Goal: Task Accomplishment & Management: Manage account settings

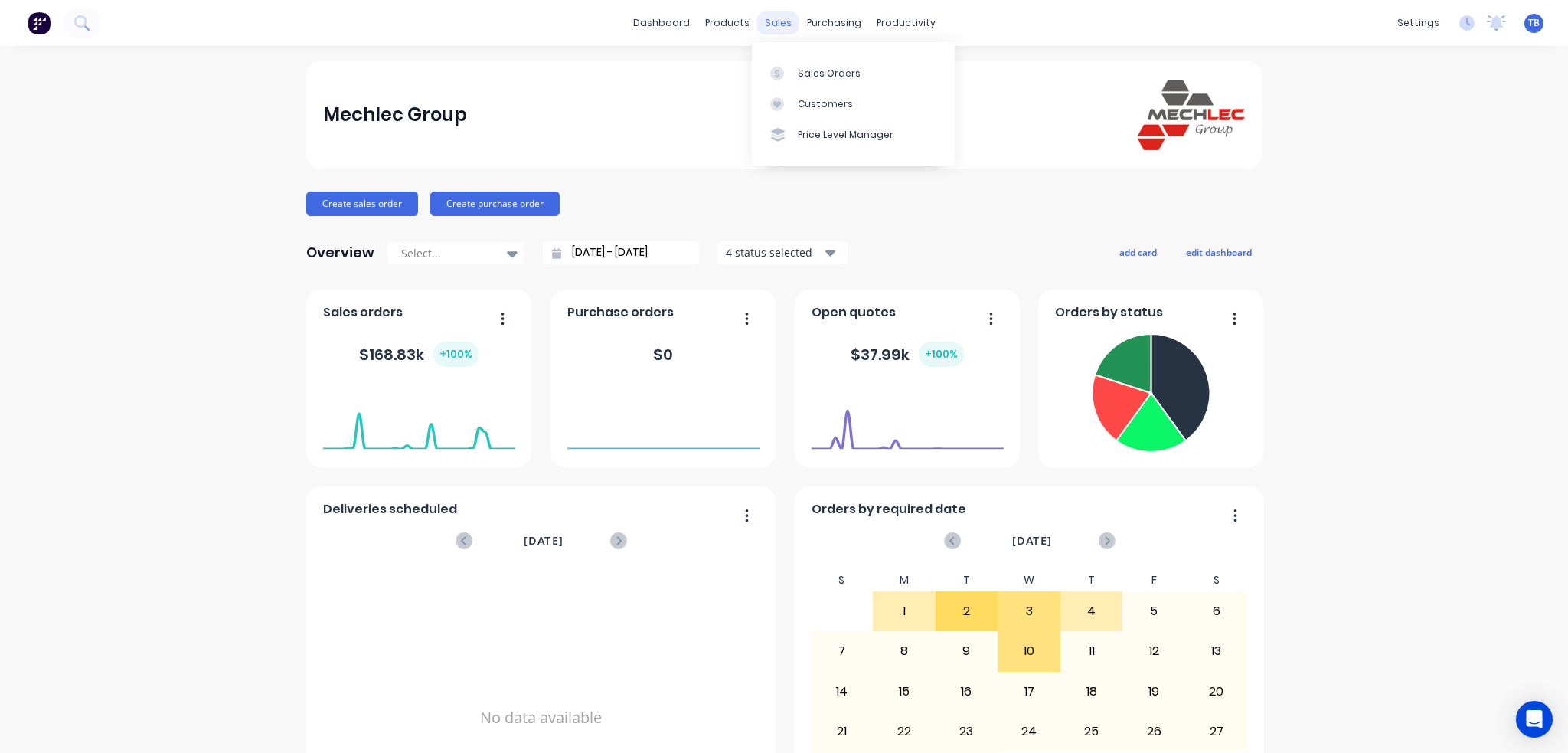
click at [769, 24] on div "sales" at bounding box center [778, 23] width 42 height 23
click at [815, 67] on div "Sales Orders" at bounding box center [829, 73] width 63 height 14
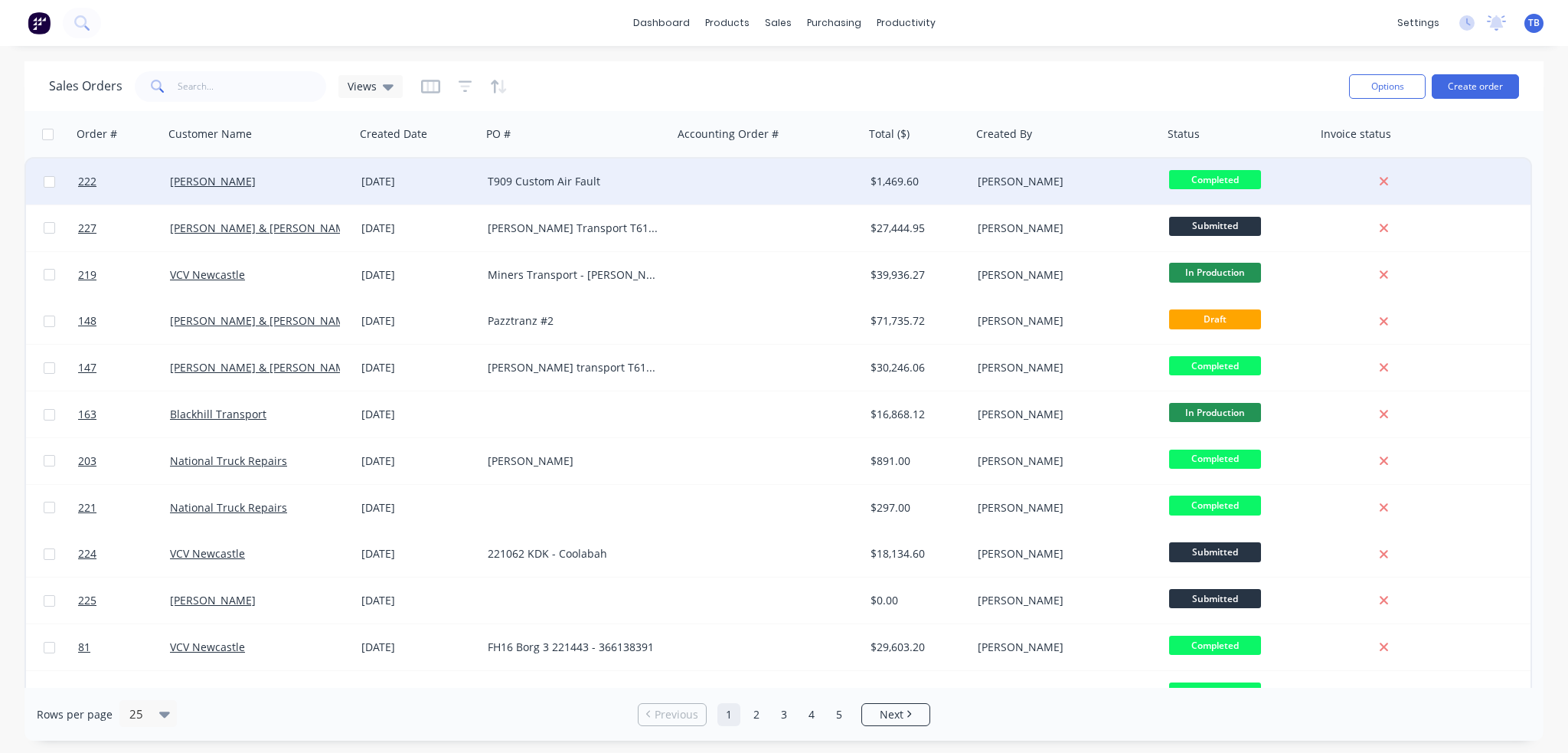
click at [560, 172] on div "T909 Custom Air Fault" at bounding box center [577, 181] width 191 height 46
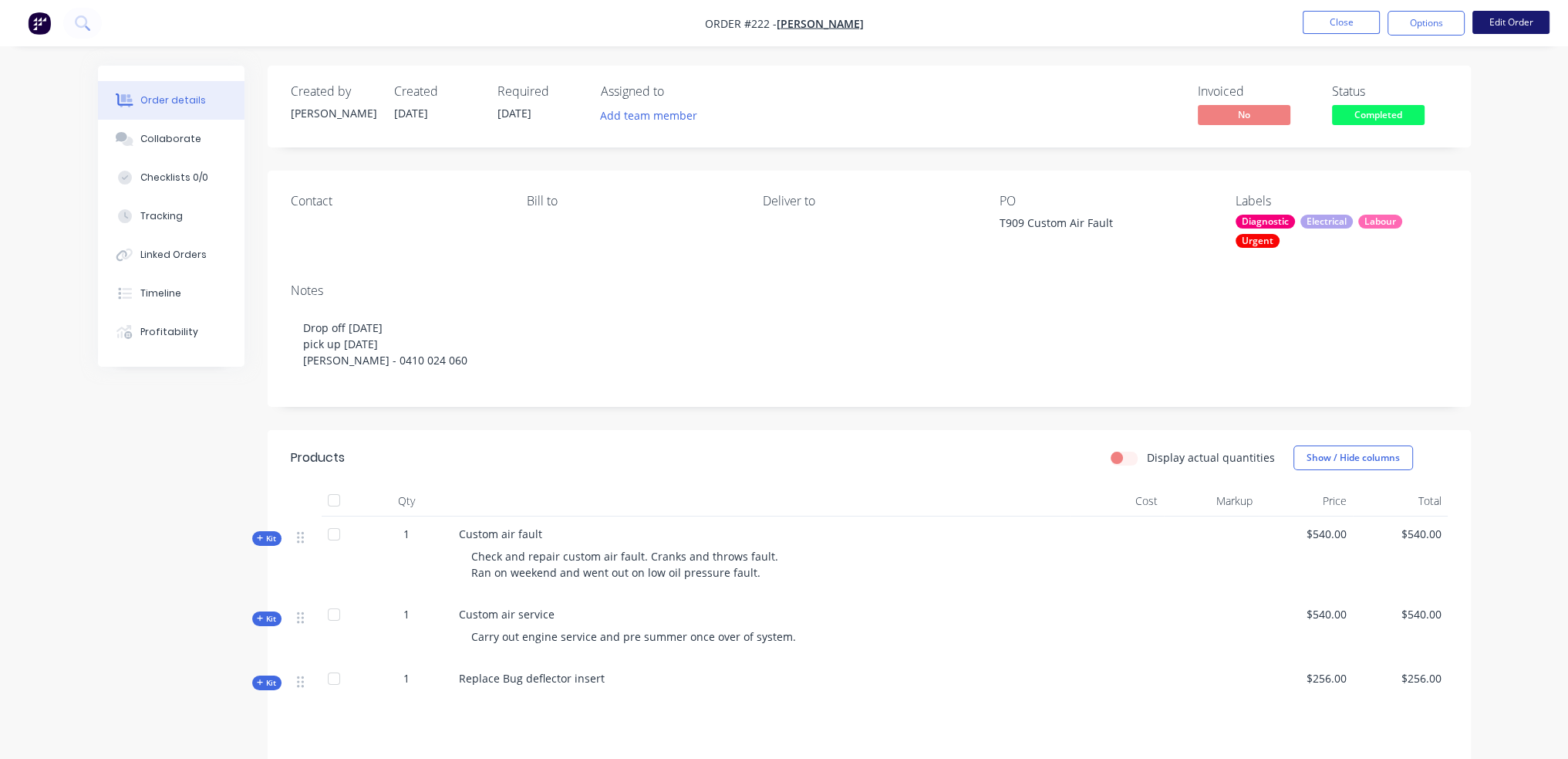
click at [1514, 23] on button "Edit Order" at bounding box center [1511, 22] width 77 height 23
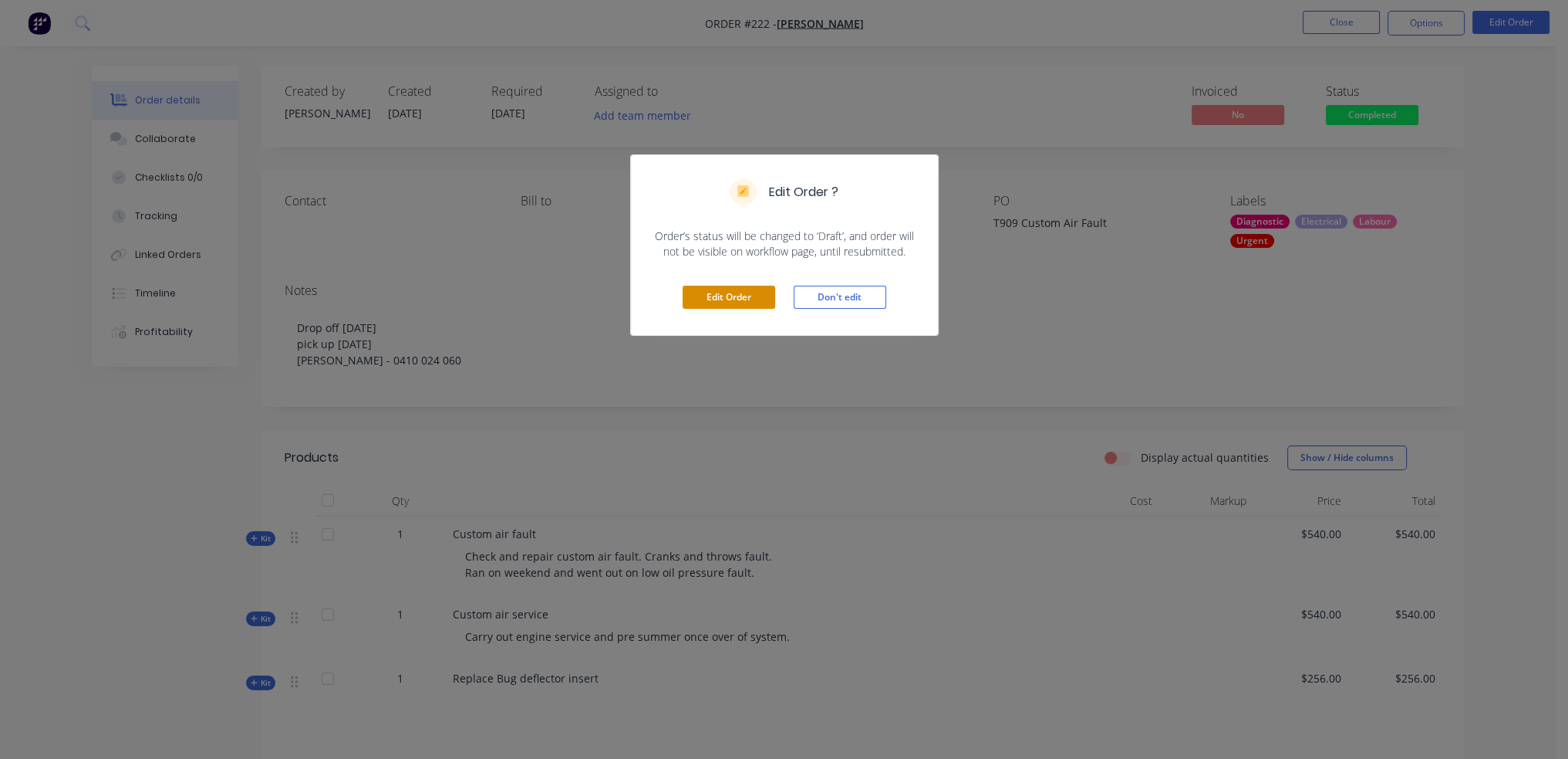
click at [739, 289] on button "Edit Order" at bounding box center [728, 297] width 93 height 23
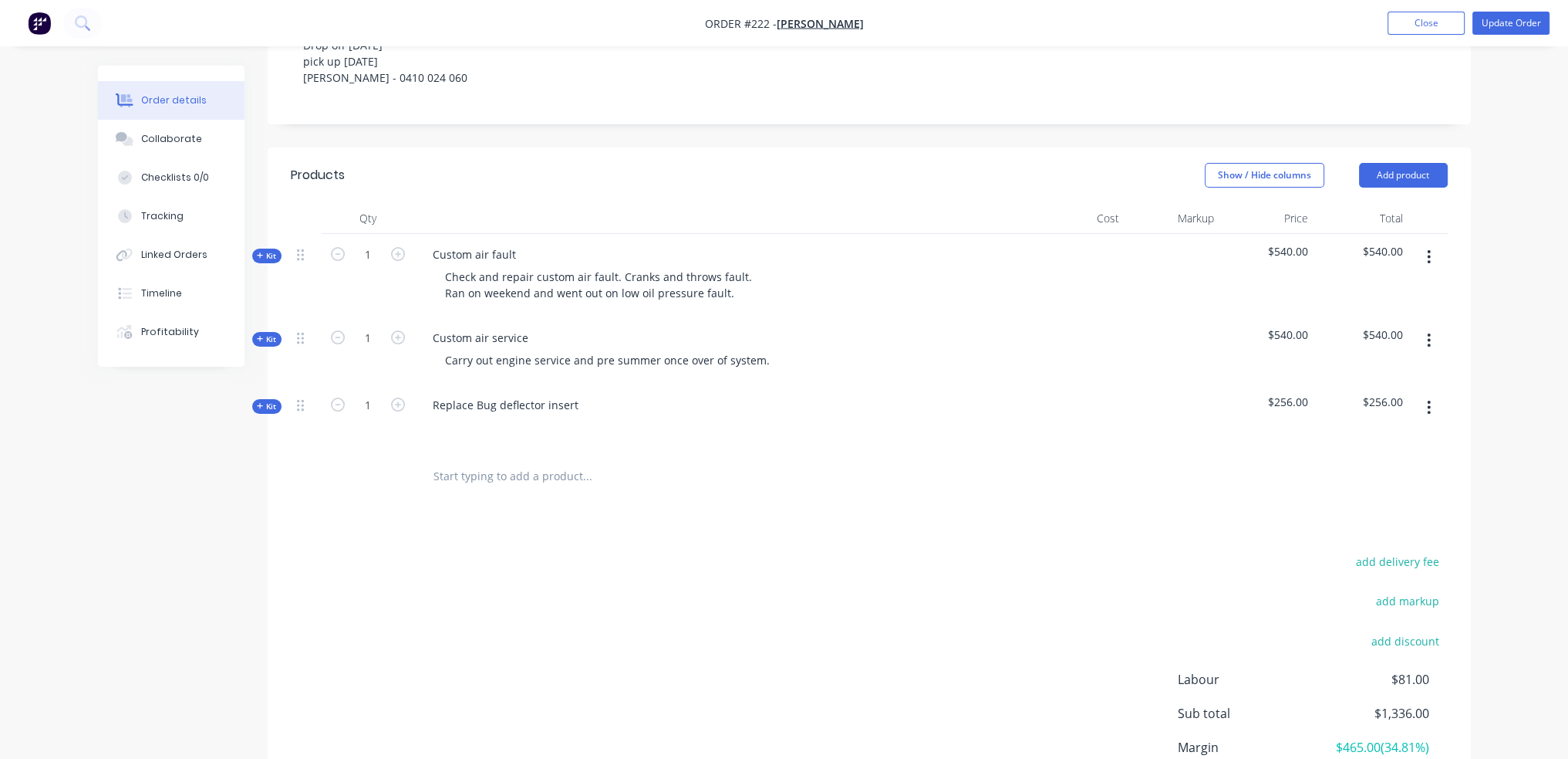
scroll to position [419, 0]
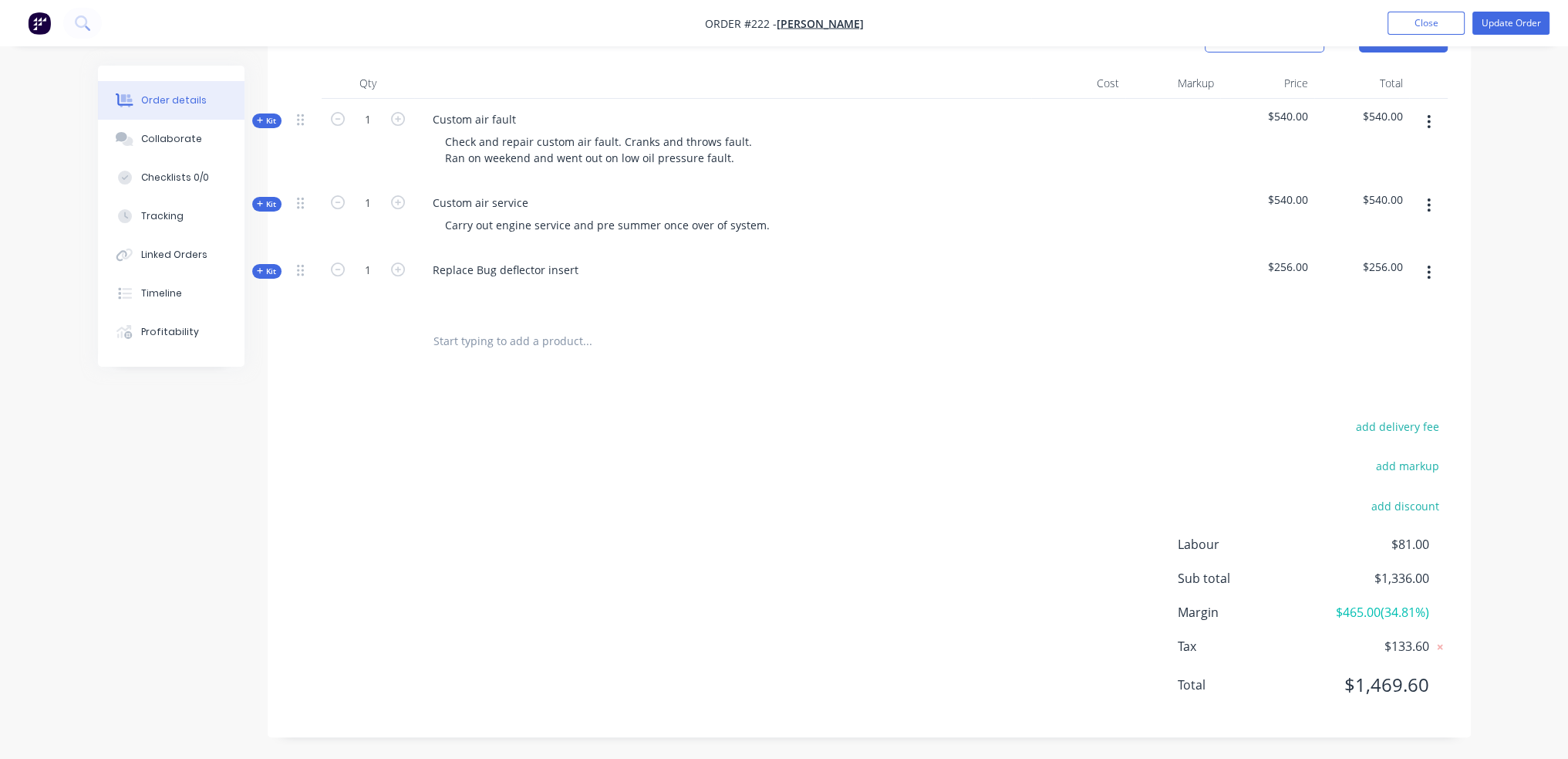
click at [510, 354] on input "text" at bounding box center [587, 341] width 309 height 31
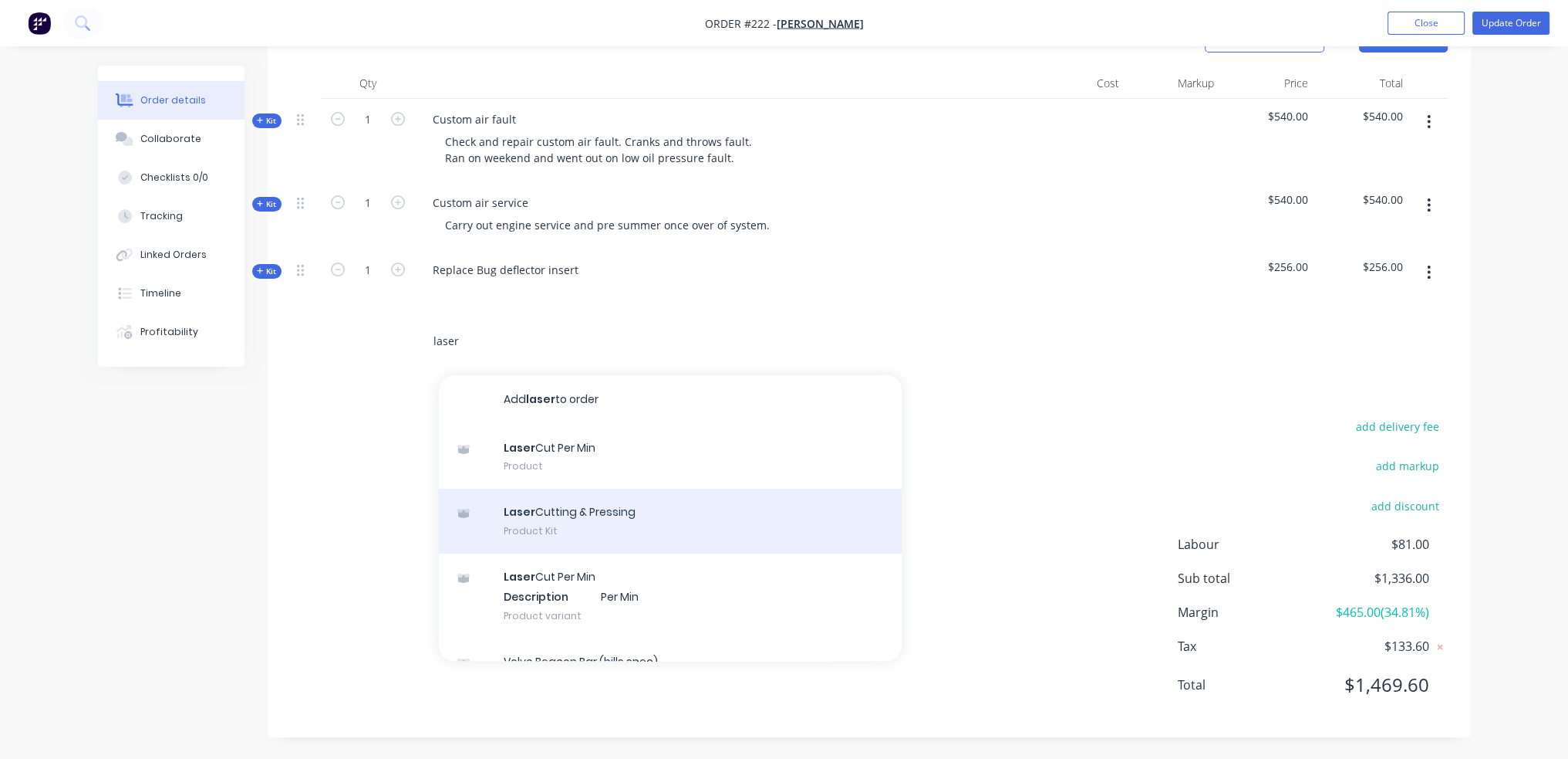
type input "laser"
click at [678, 517] on div "Laser Cutting & Pressing Product Kit" at bounding box center [670, 520] width 463 height 65
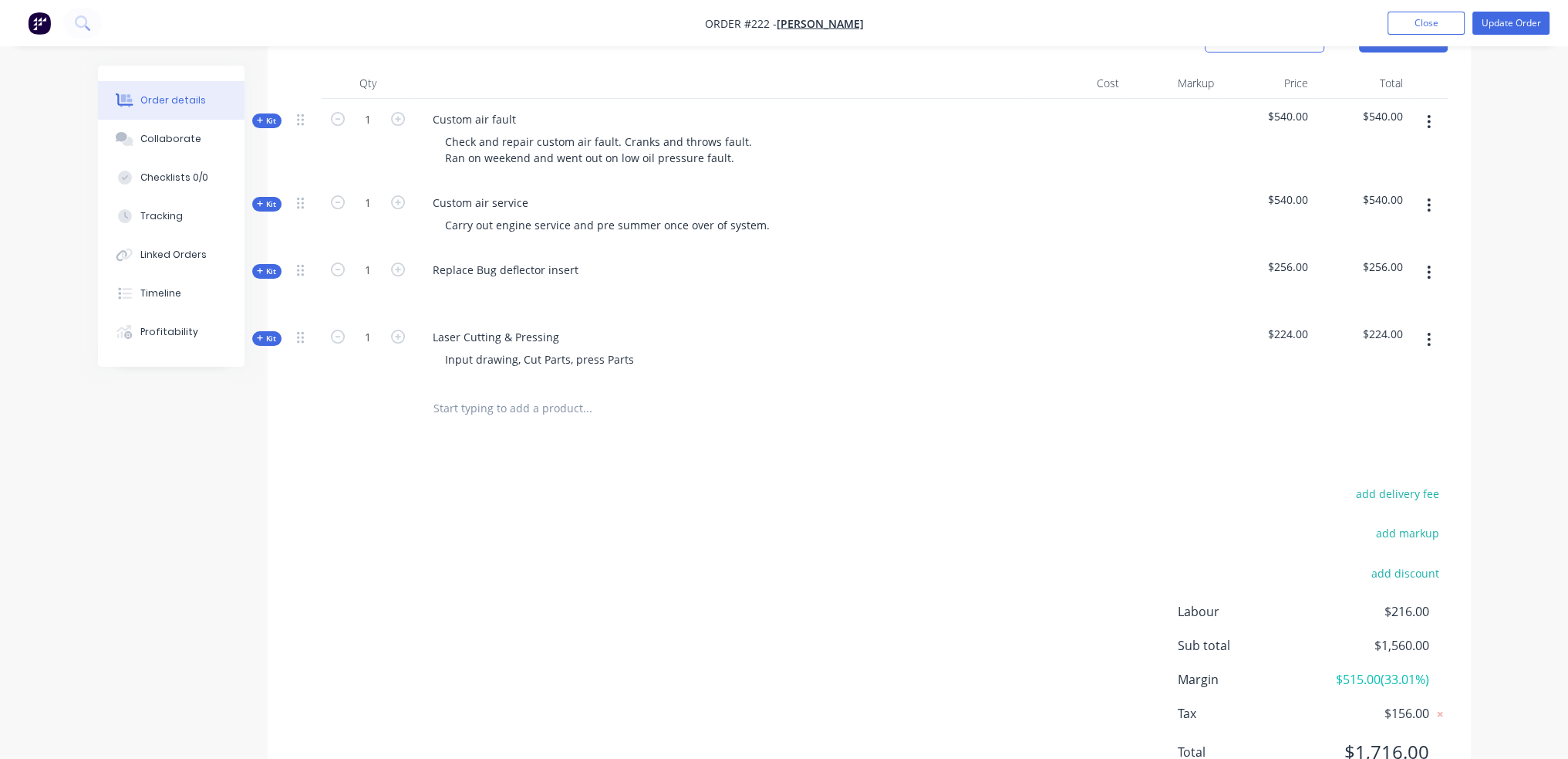
click at [271, 339] on span "Kit" at bounding box center [267, 339] width 20 height 11
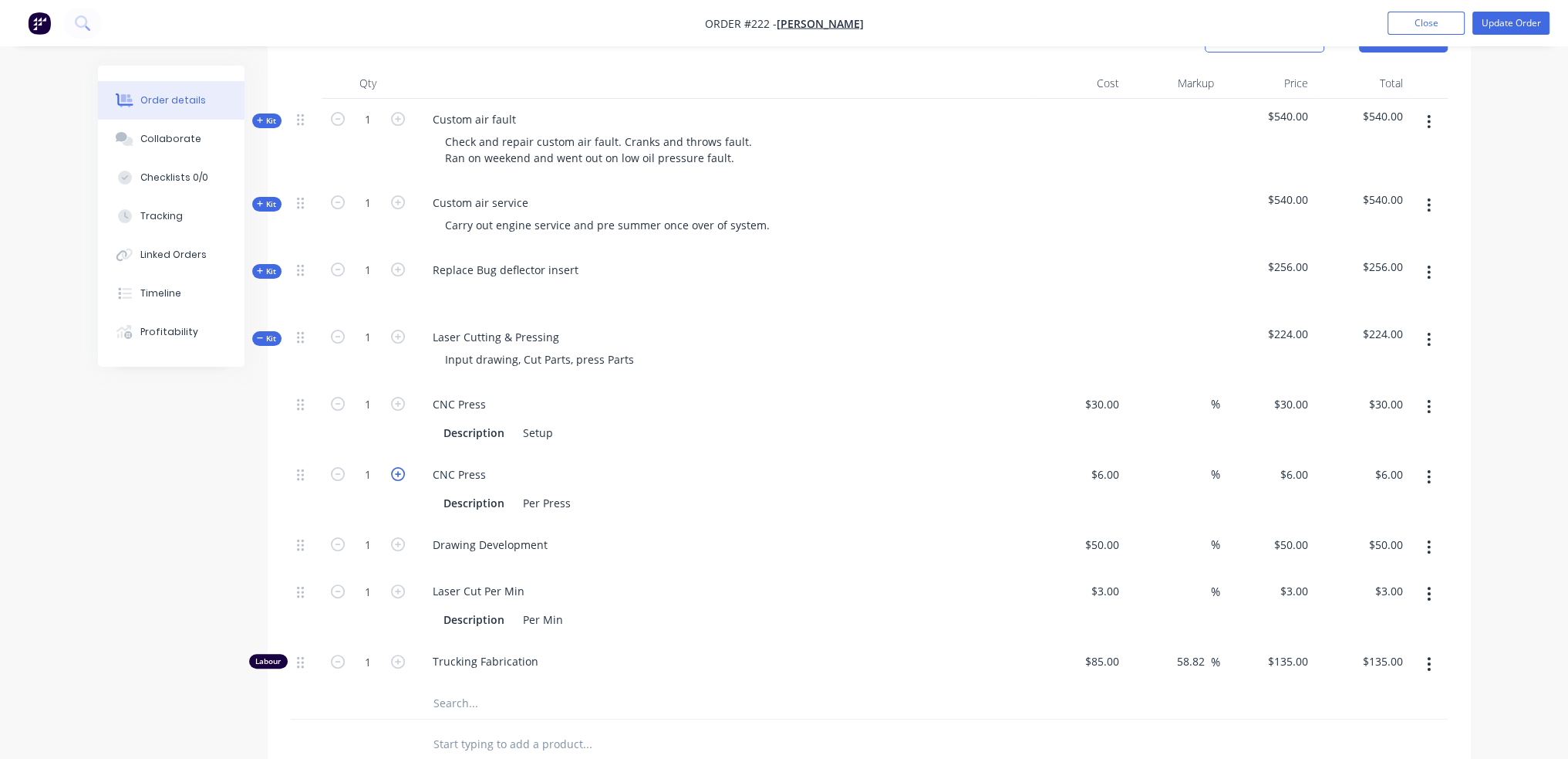
click at [395, 474] on icon "button" at bounding box center [397, 474] width 14 height 14
type input "2"
type input "$12.00"
click at [395, 474] on icon "button" at bounding box center [397, 474] width 14 height 14
type input "3"
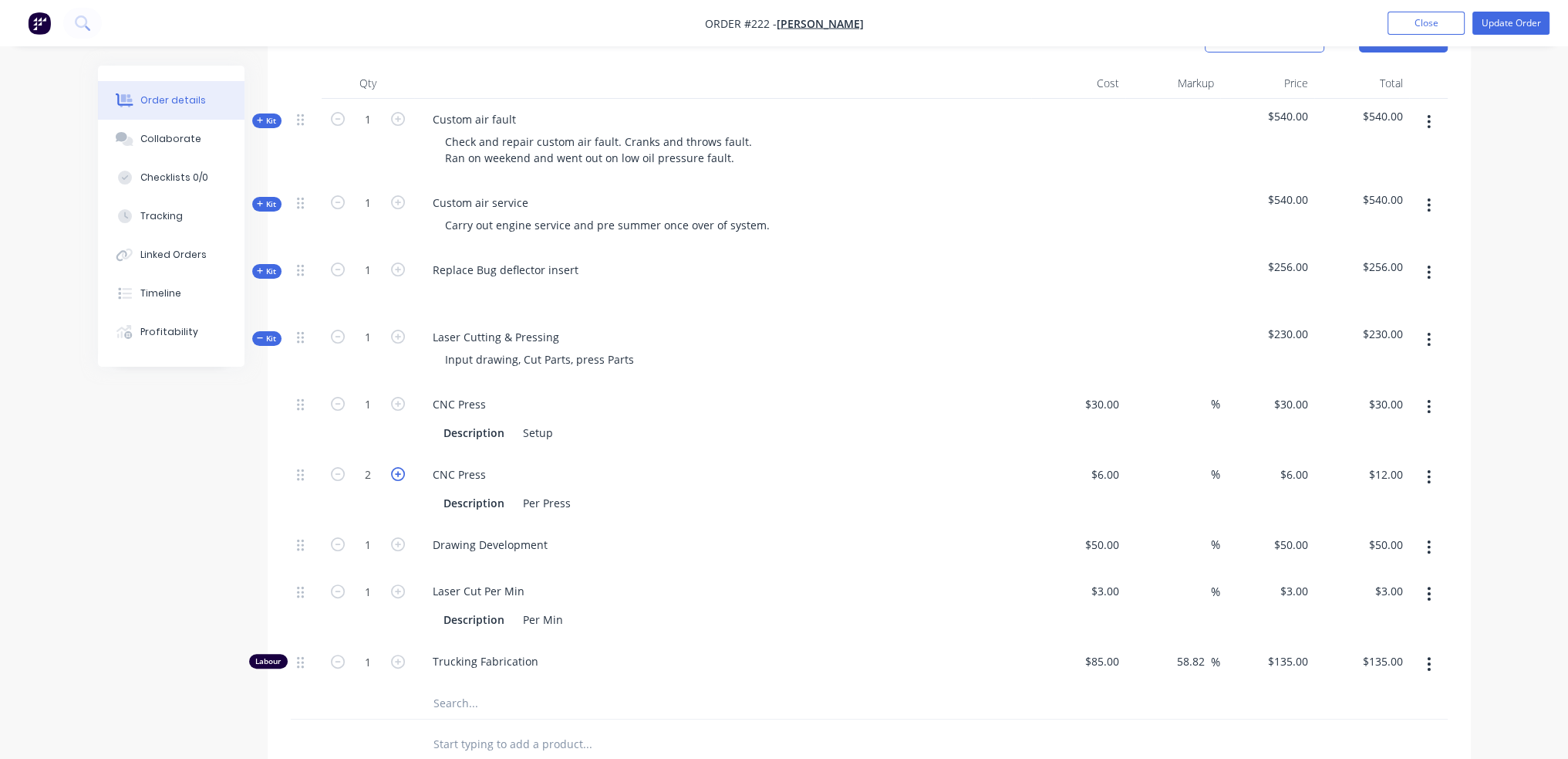
type input "$18.00"
click at [395, 474] on icon "button" at bounding box center [397, 474] width 14 height 14
type input "4"
type input "$24.00"
click at [395, 474] on icon "button" at bounding box center [397, 474] width 14 height 14
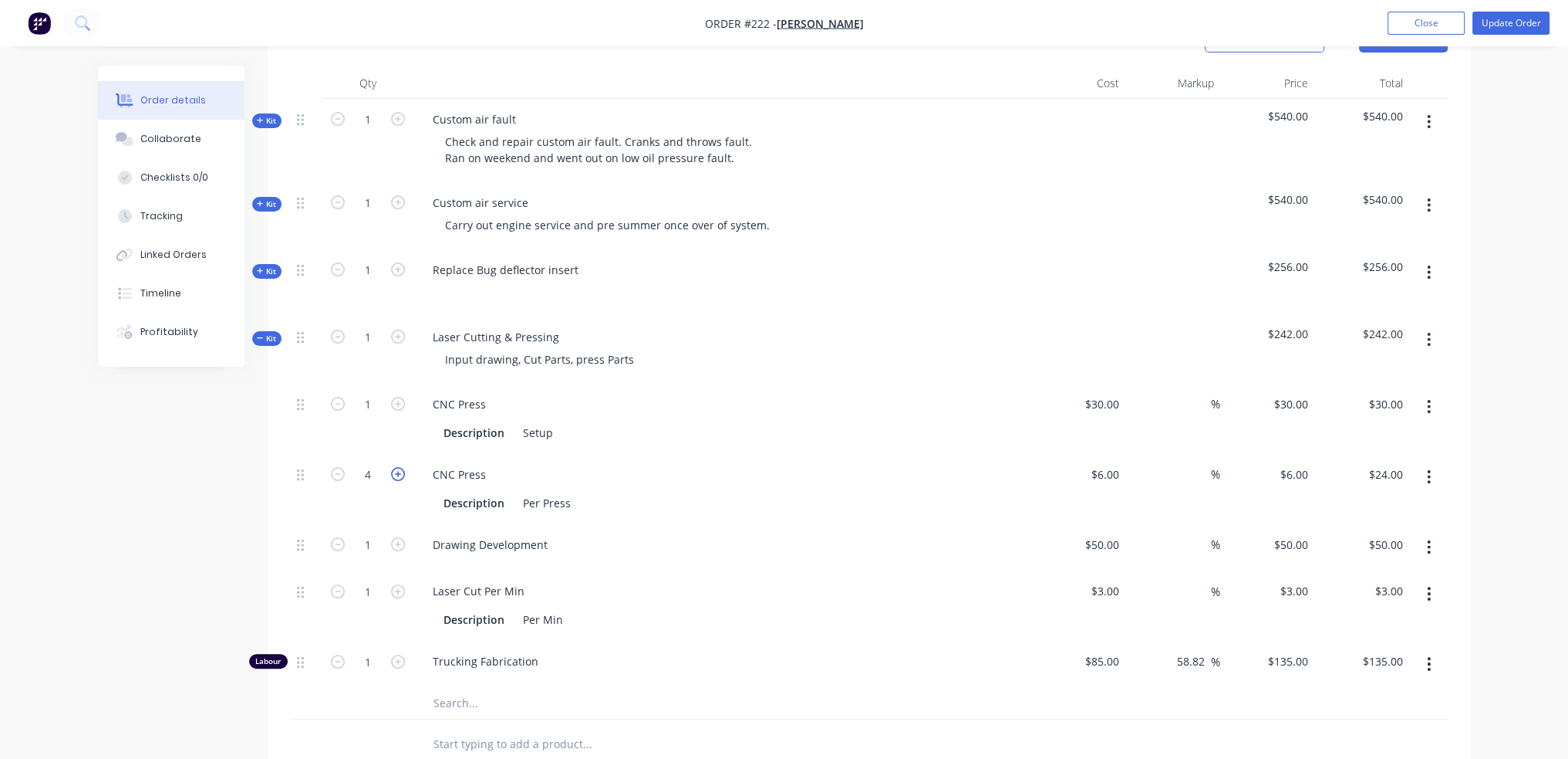
type input "5"
type input "$30.00"
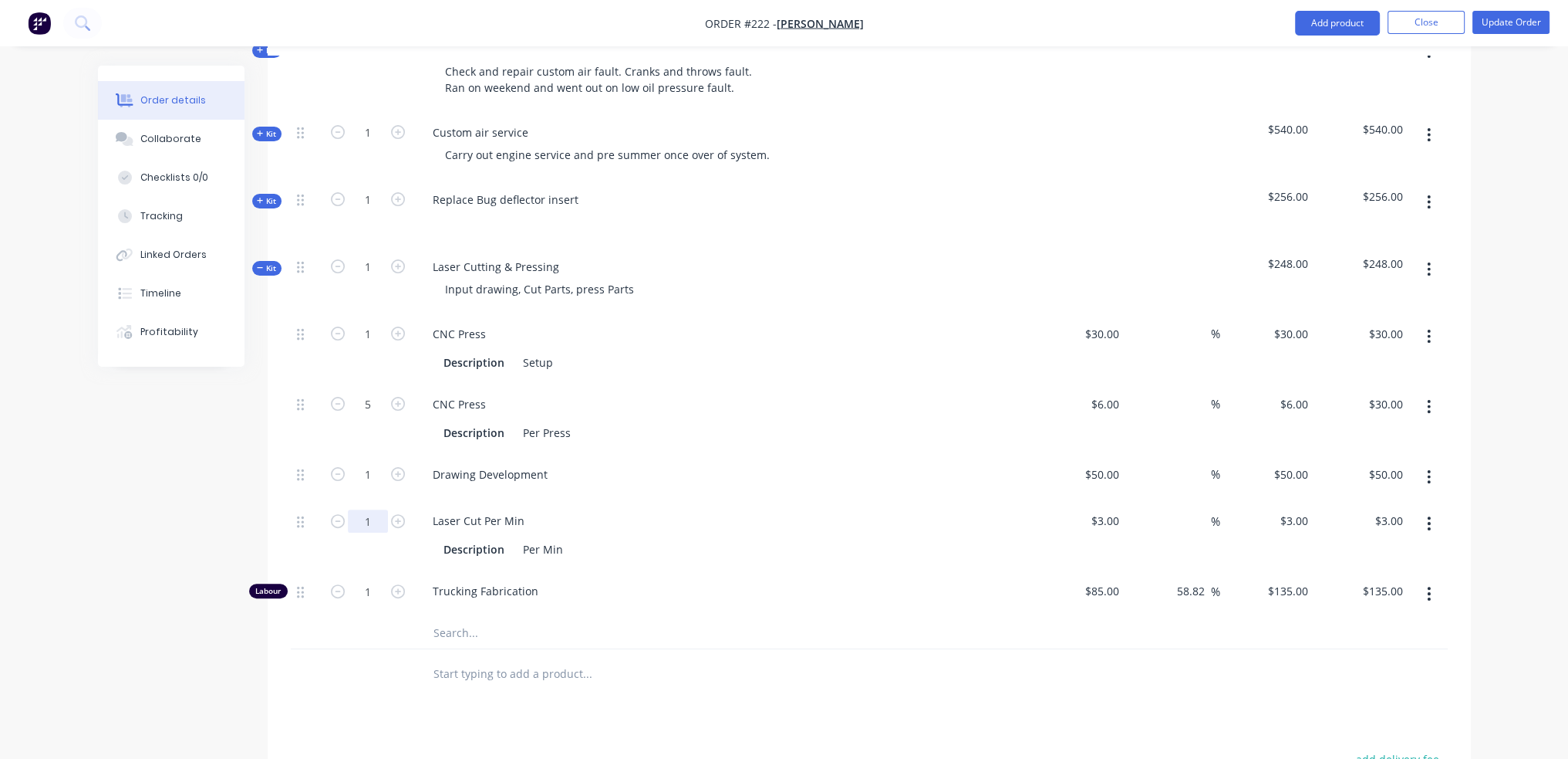
scroll to position [496, 0]
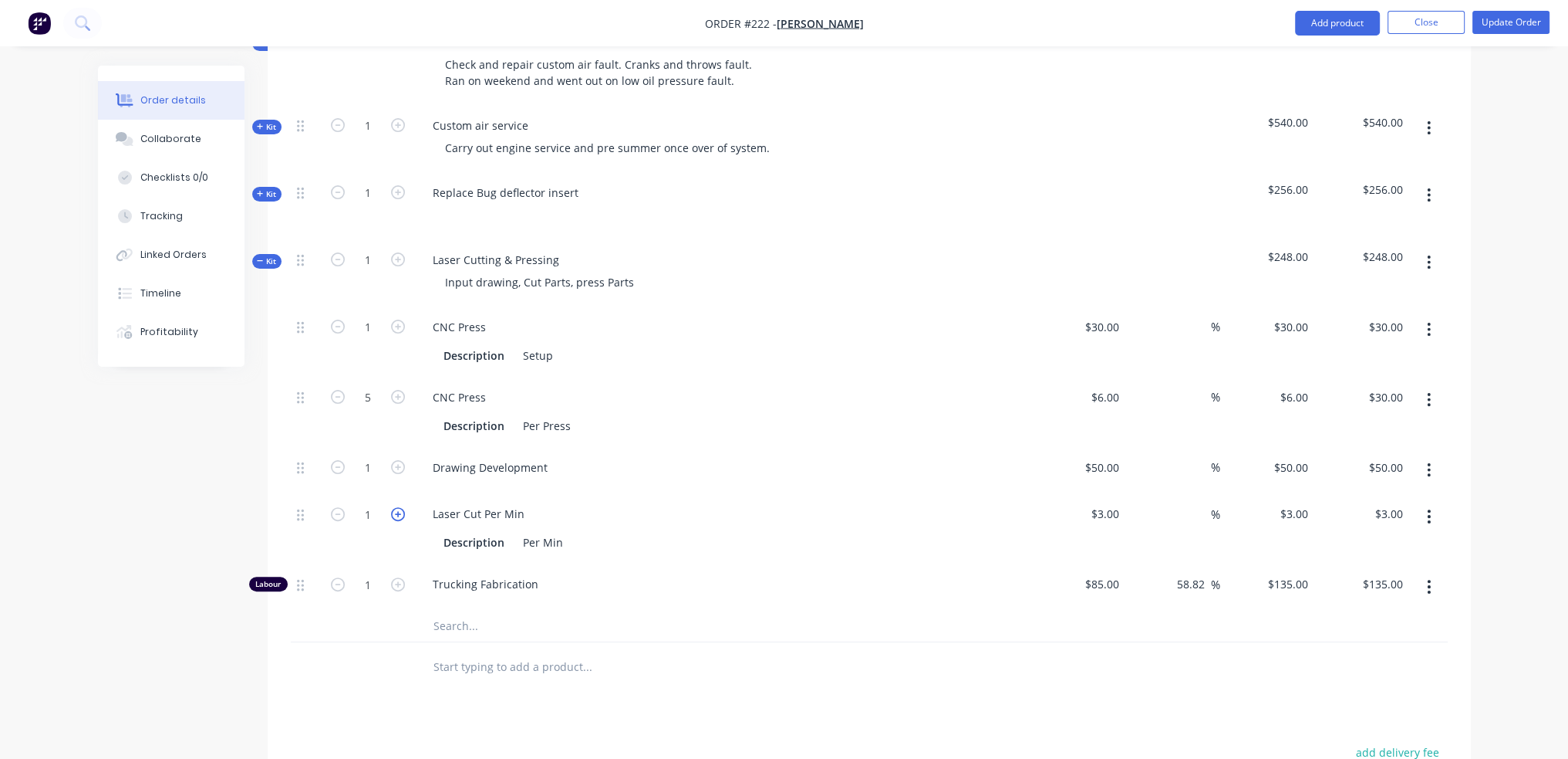
click at [400, 513] on icon "button" at bounding box center [397, 514] width 14 height 14
type input "2"
type input "$6.00"
click at [400, 513] on icon "button" at bounding box center [397, 514] width 14 height 14
type input "3"
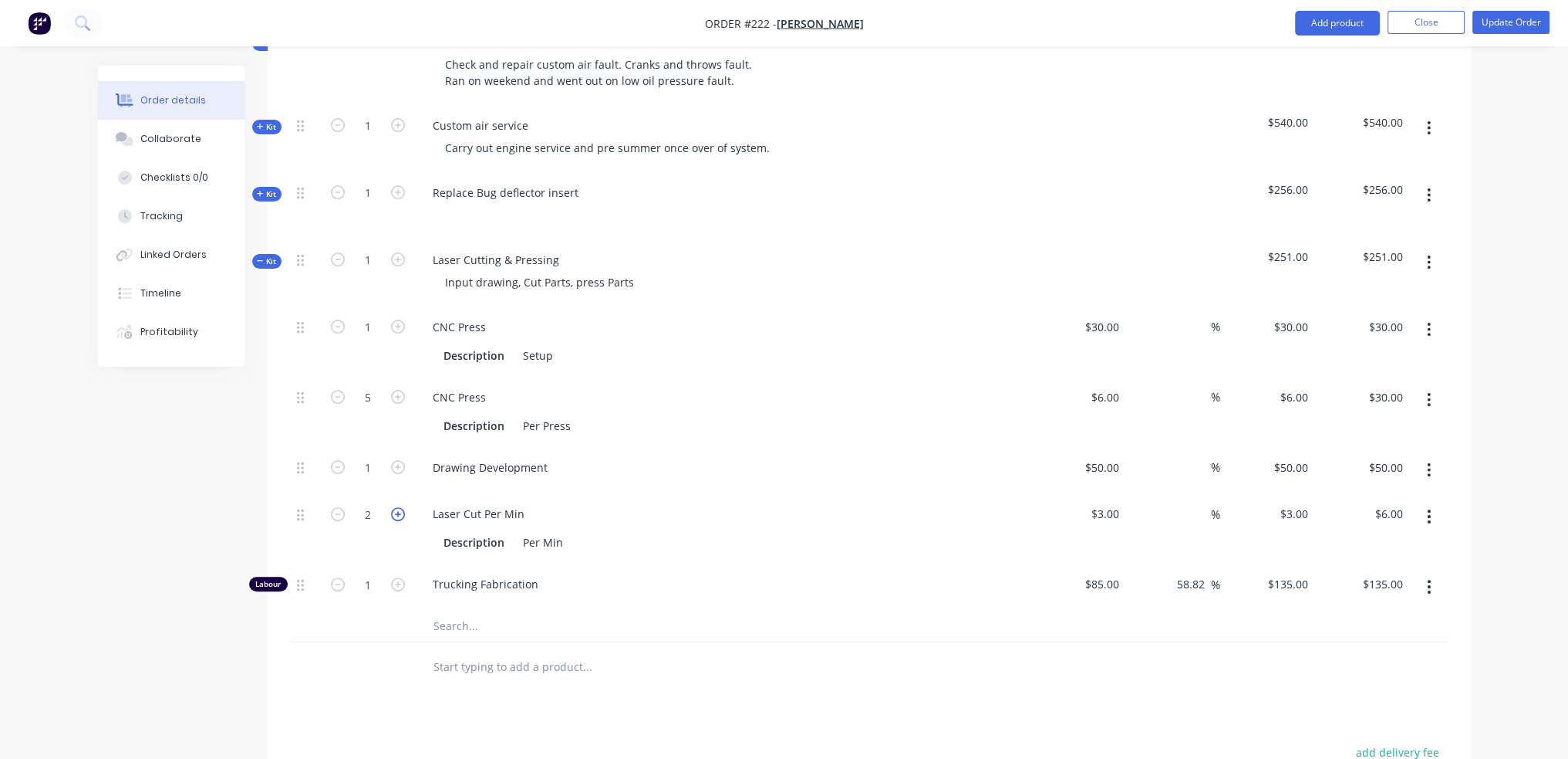
type input "$9.00"
click at [400, 513] on icon "button" at bounding box center [397, 514] width 14 height 14
type input "4"
type input "$12.00"
click at [400, 513] on icon "button" at bounding box center [397, 514] width 14 height 14
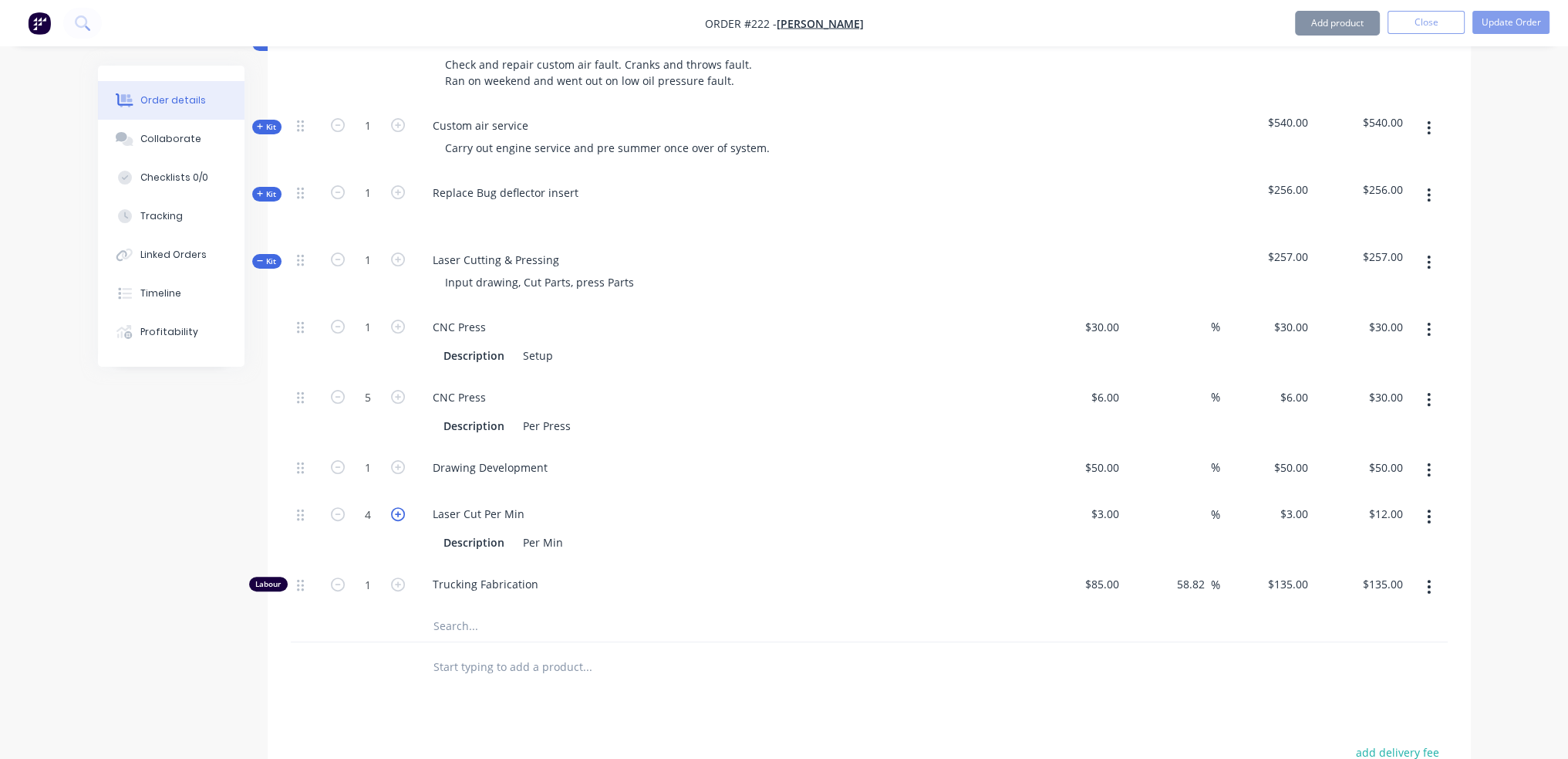
type input "5"
type input "$15.00"
click at [400, 512] on icon "button" at bounding box center [397, 514] width 14 height 14
type input "6"
type input "$18.00"
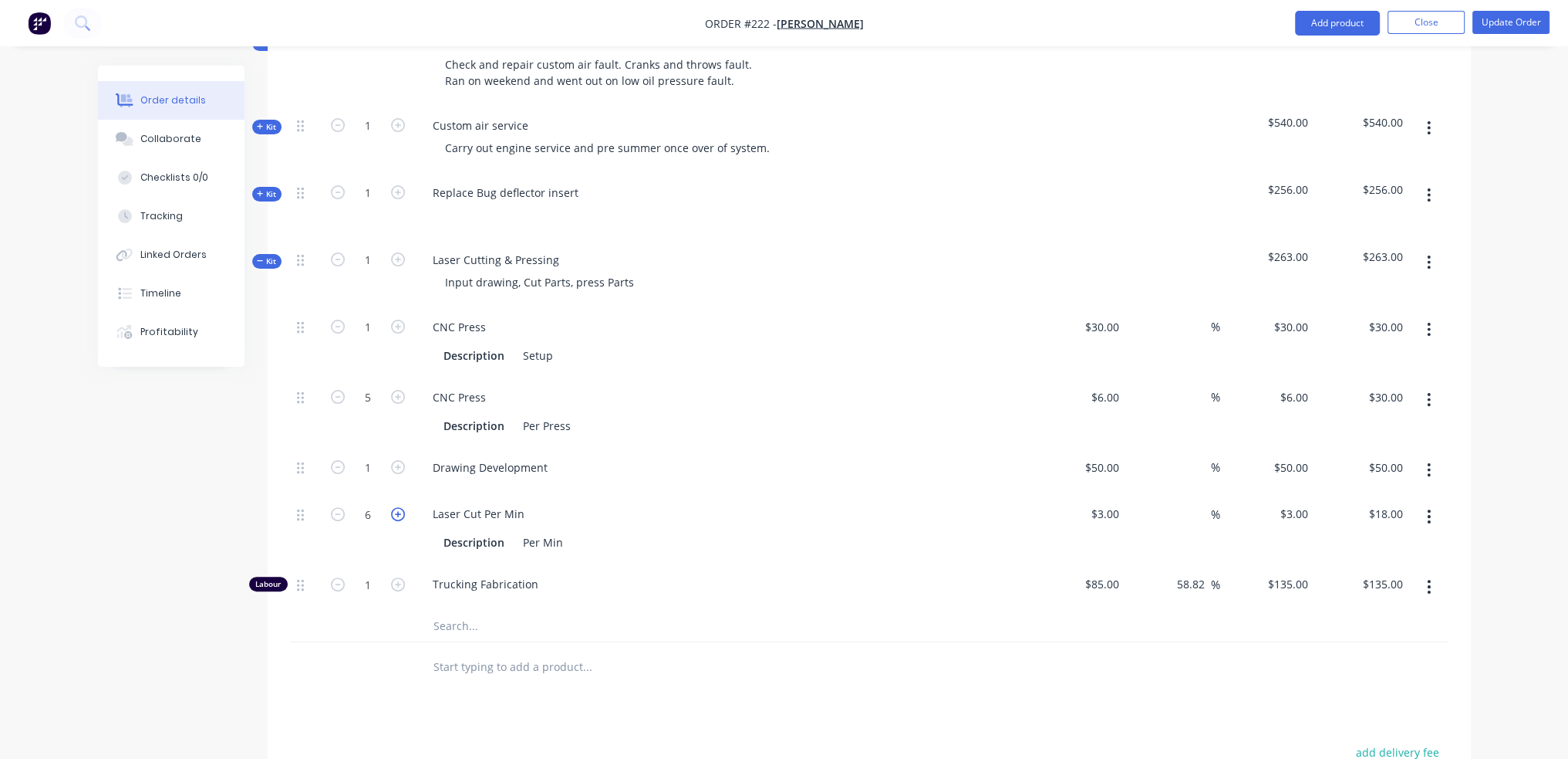
click at [400, 512] on icon "button" at bounding box center [397, 514] width 14 height 14
type input "7"
type input "$21.00"
click at [400, 512] on icon "button" at bounding box center [397, 514] width 14 height 14
type input "8"
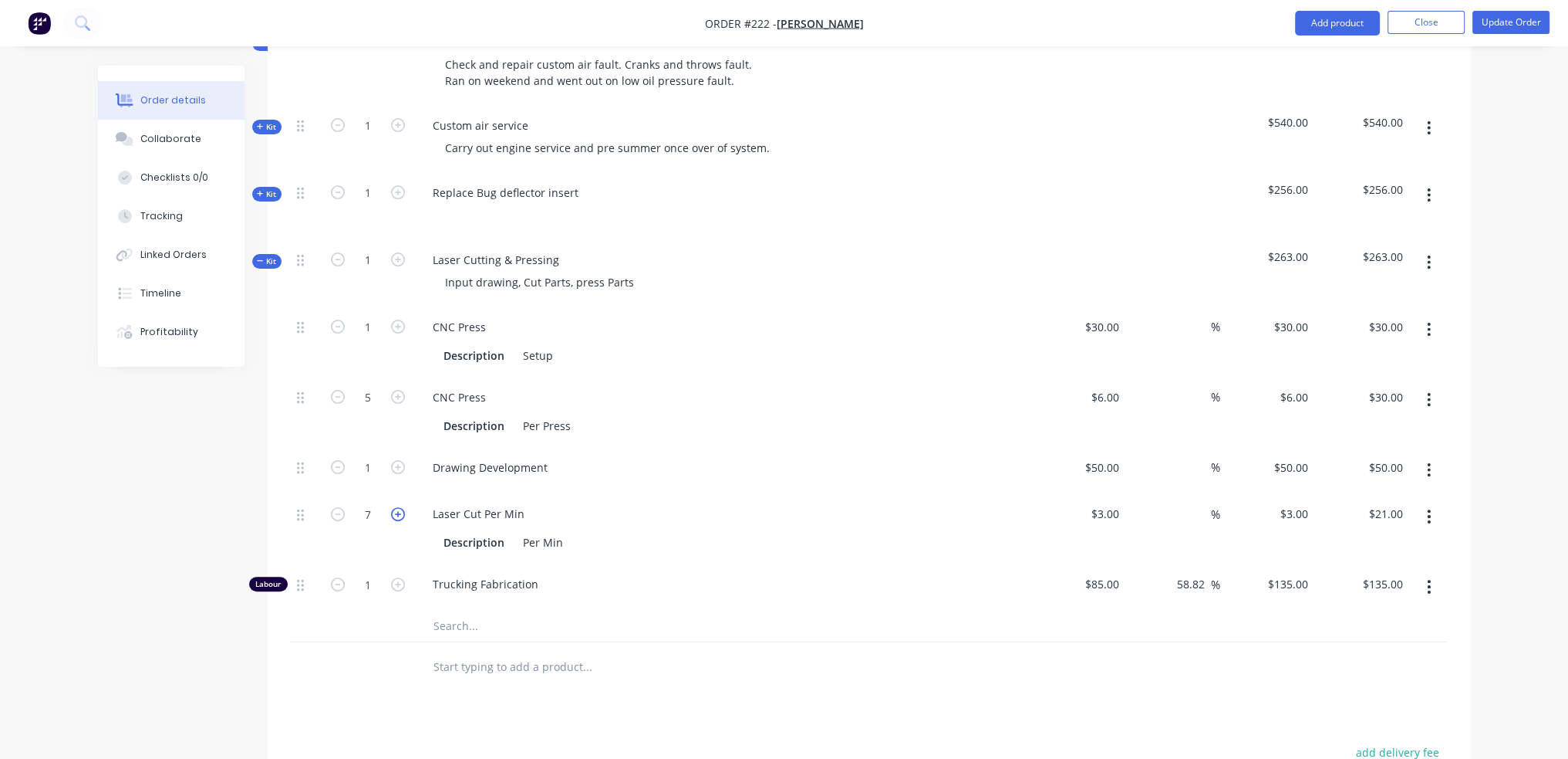
type input "$24.00"
click at [400, 512] on icon "button" at bounding box center [397, 514] width 14 height 14
type input "9"
type input "$27.00"
click at [400, 512] on icon "button" at bounding box center [397, 514] width 14 height 14
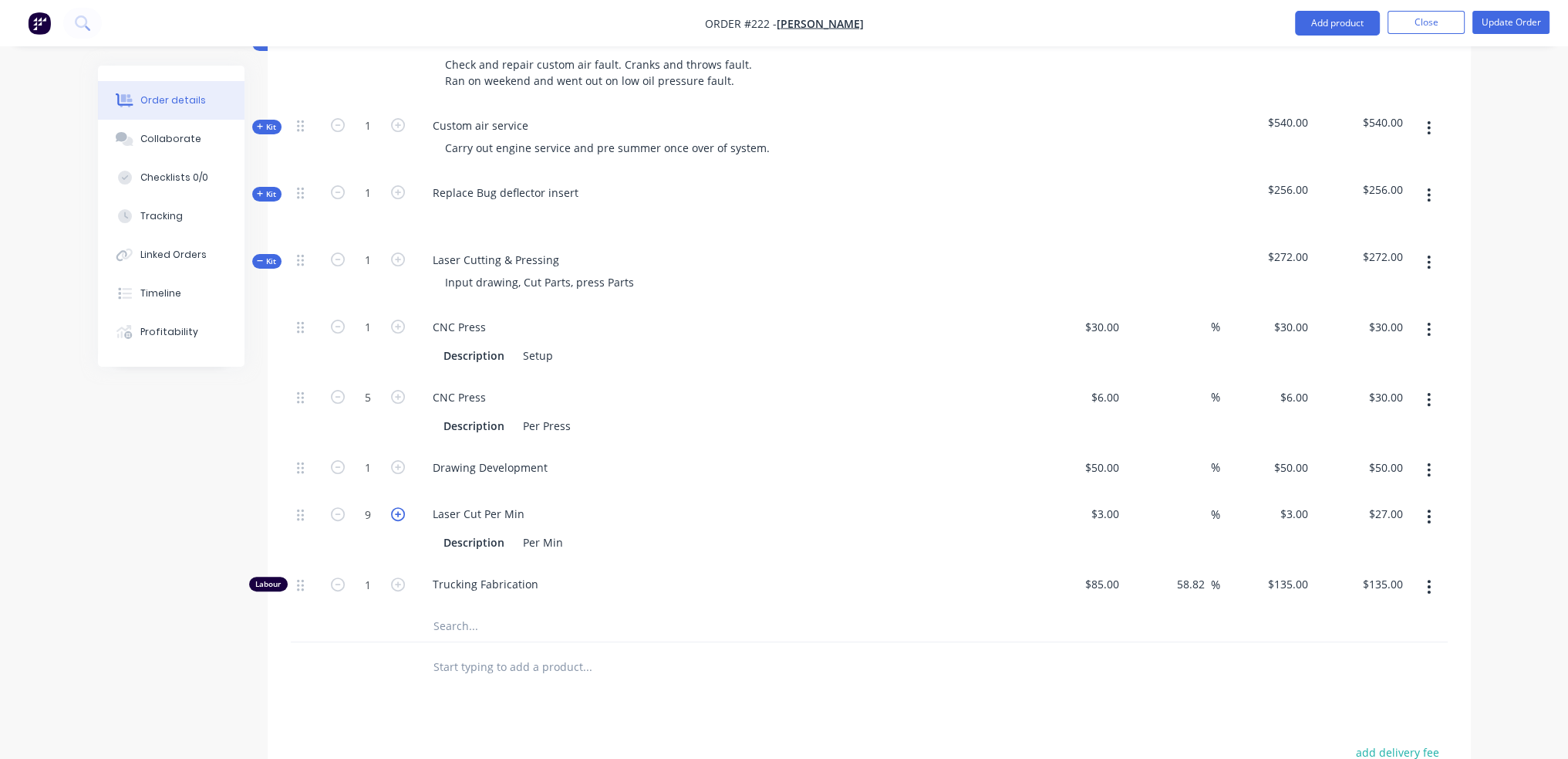
type input "10"
type input "$30.00"
click at [400, 512] on icon "button" at bounding box center [397, 514] width 14 height 14
type input "11"
type input "$33.00"
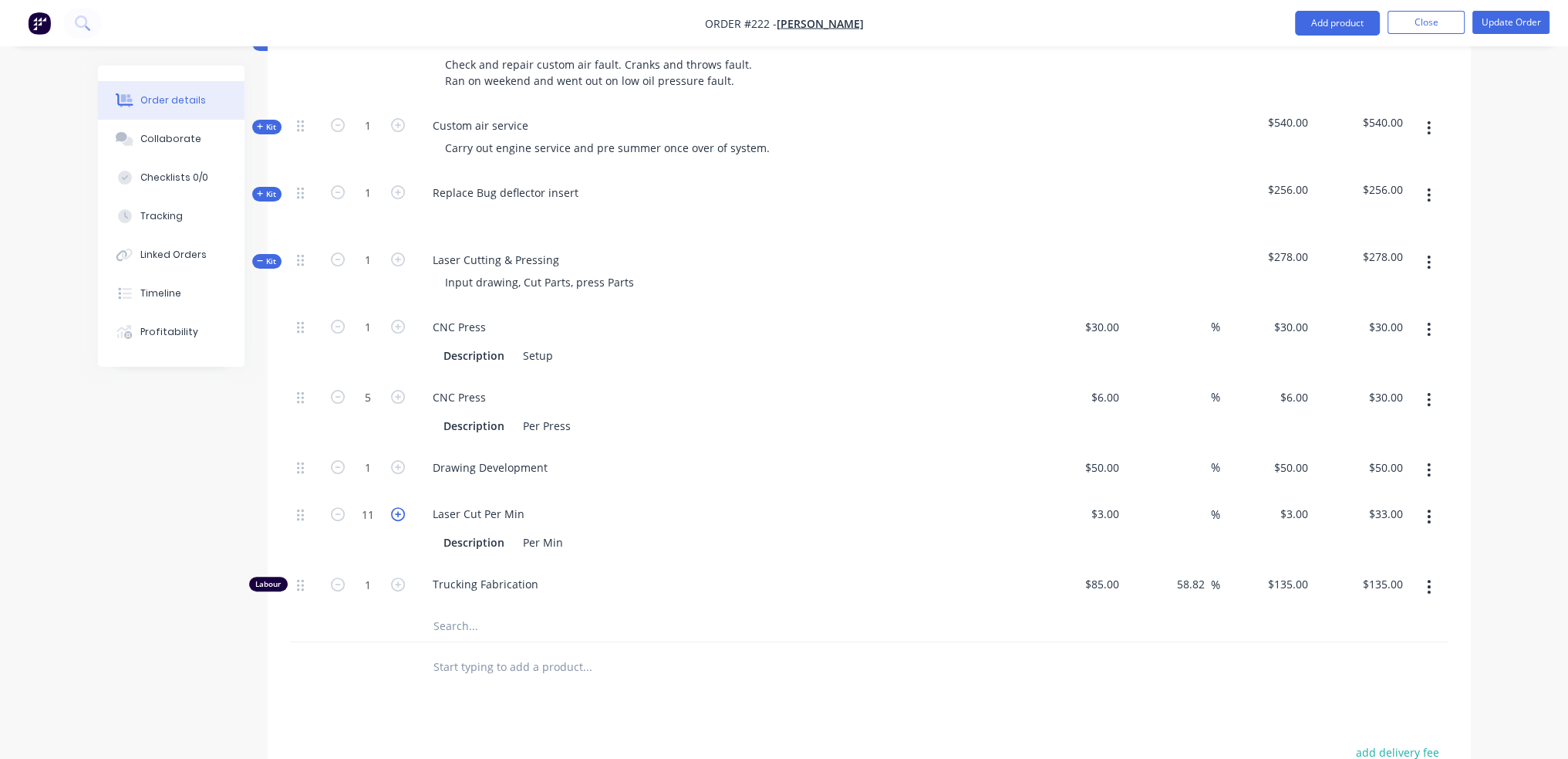
click at [400, 512] on icon "button" at bounding box center [397, 514] width 14 height 14
type input "12"
type input "$36.00"
click at [400, 512] on icon "button" at bounding box center [397, 514] width 14 height 14
type input "13"
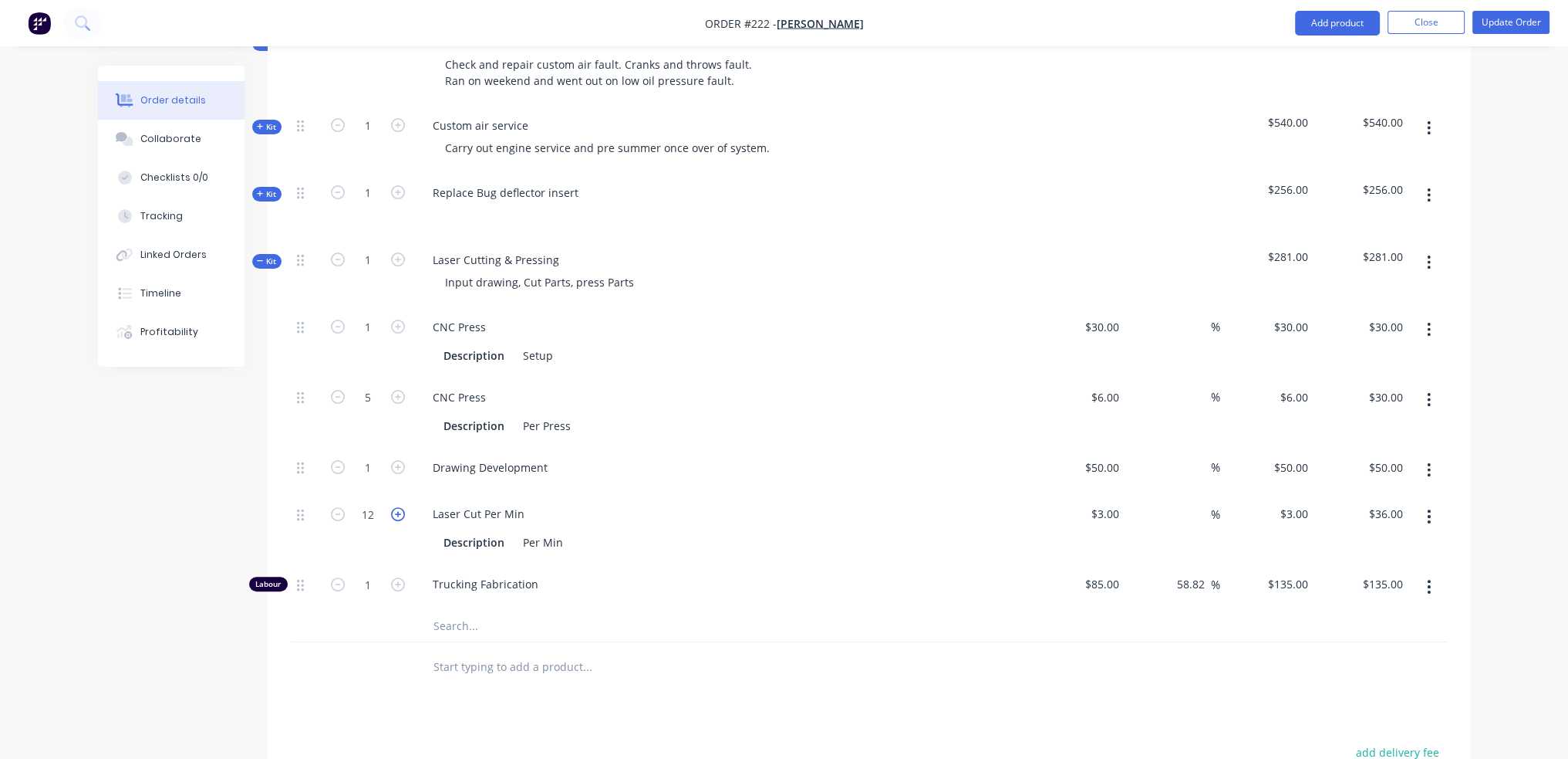
type input "$39.00"
click at [400, 512] on icon "button" at bounding box center [397, 514] width 14 height 14
type input "14"
type input "$42.00"
click at [400, 512] on icon "button" at bounding box center [397, 514] width 14 height 14
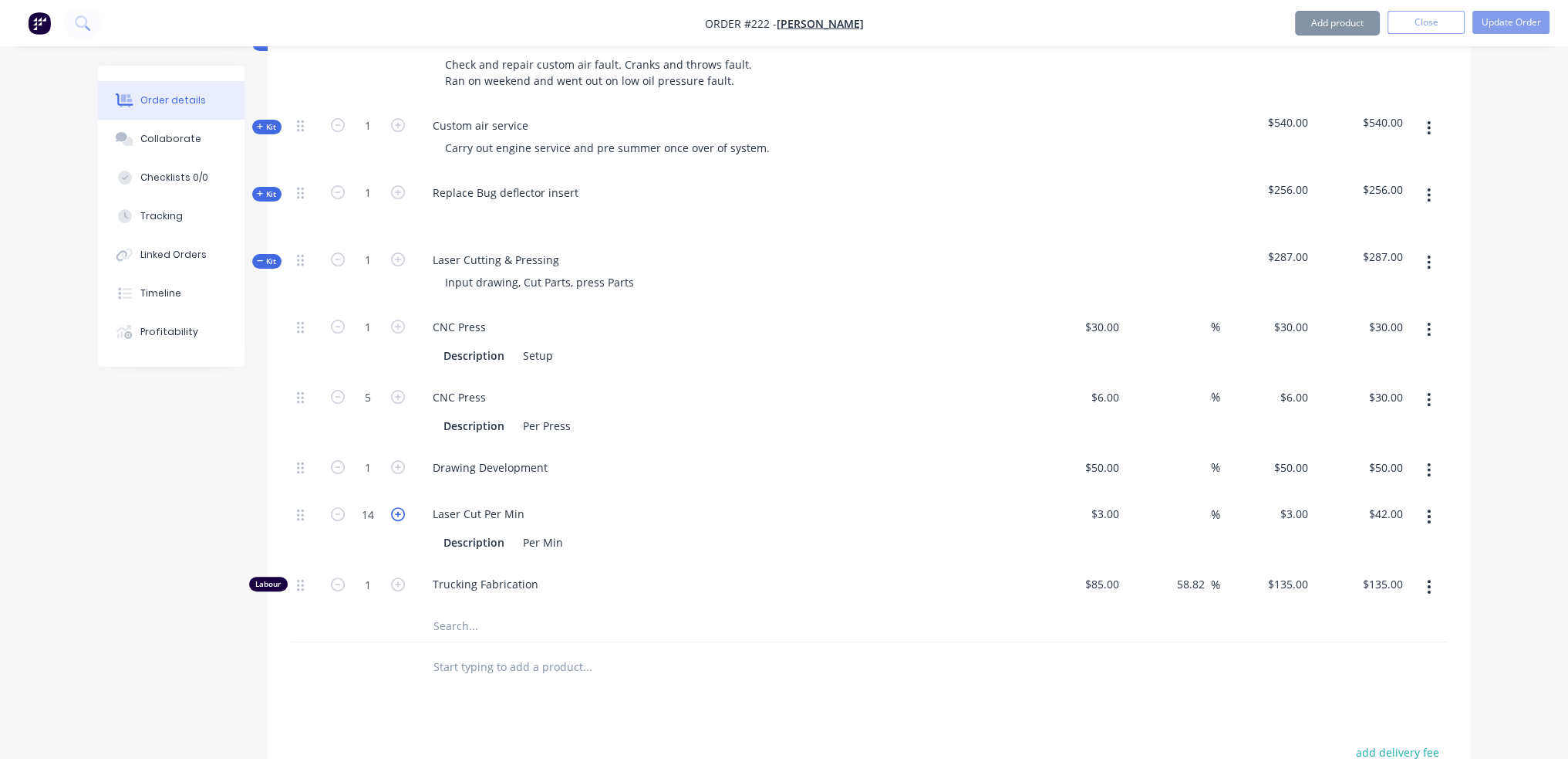
type input "15"
type input "$45.00"
click at [400, 512] on icon "button" at bounding box center [397, 514] width 14 height 14
type input "16"
type input "$48.00"
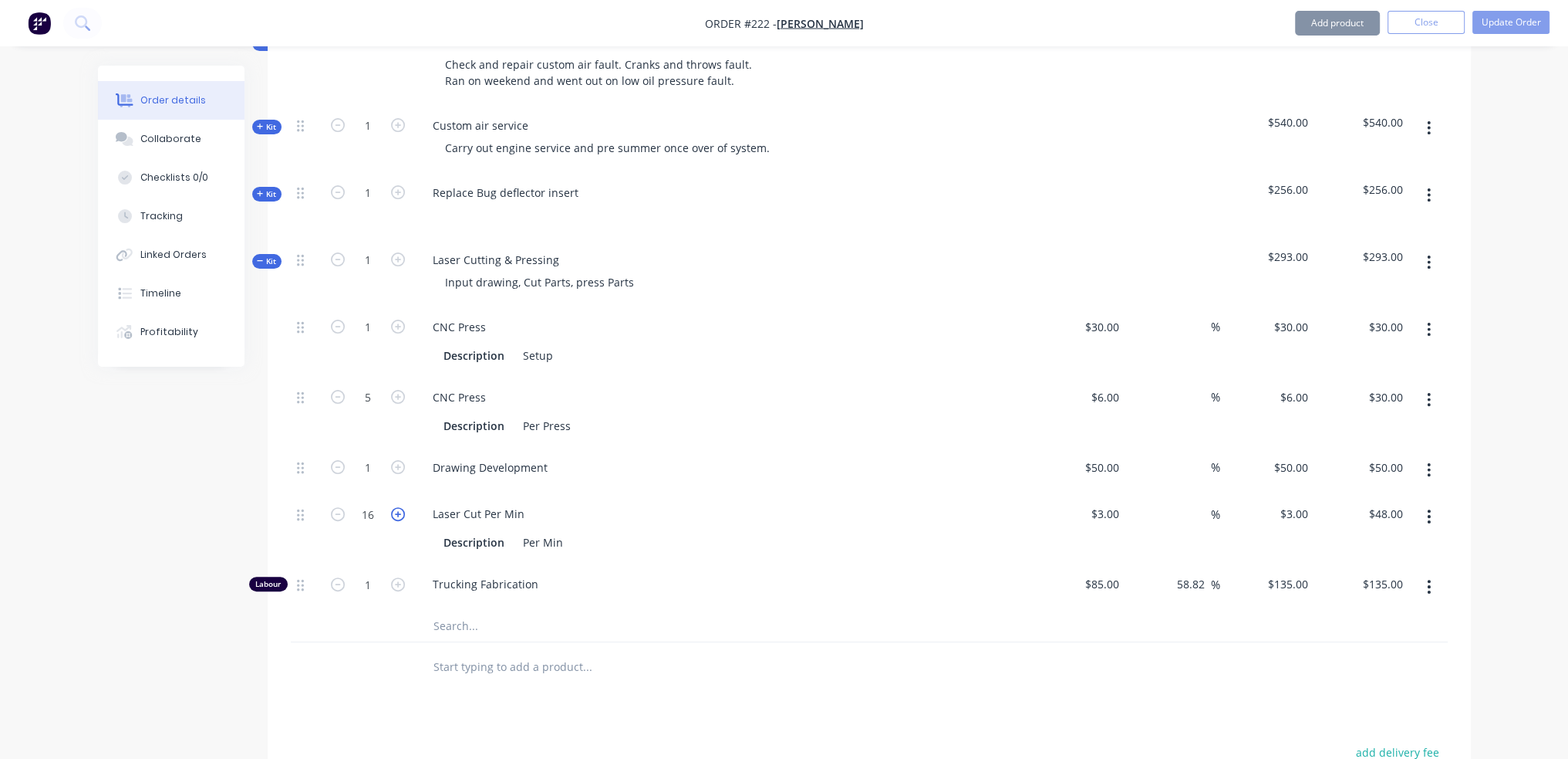
click at [400, 512] on icon "button" at bounding box center [397, 514] width 14 height 14
type input "17"
type input "$51.00"
click at [400, 512] on icon "button" at bounding box center [397, 514] width 14 height 14
type input "18"
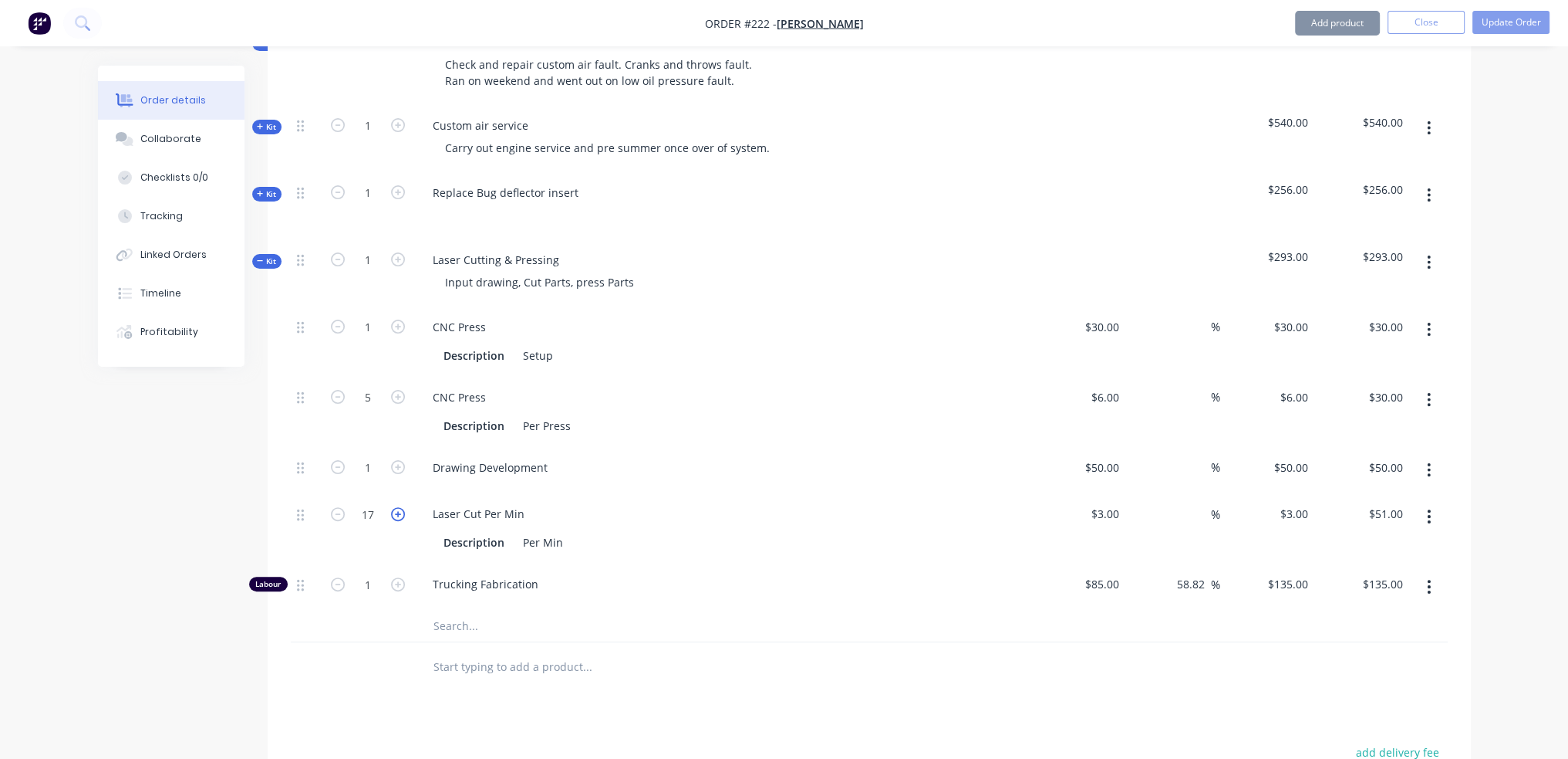
type input "$54.00"
click at [400, 512] on icon "button" at bounding box center [397, 514] width 14 height 14
type input "19"
type input "$57.00"
click at [400, 512] on icon "button" at bounding box center [397, 514] width 14 height 14
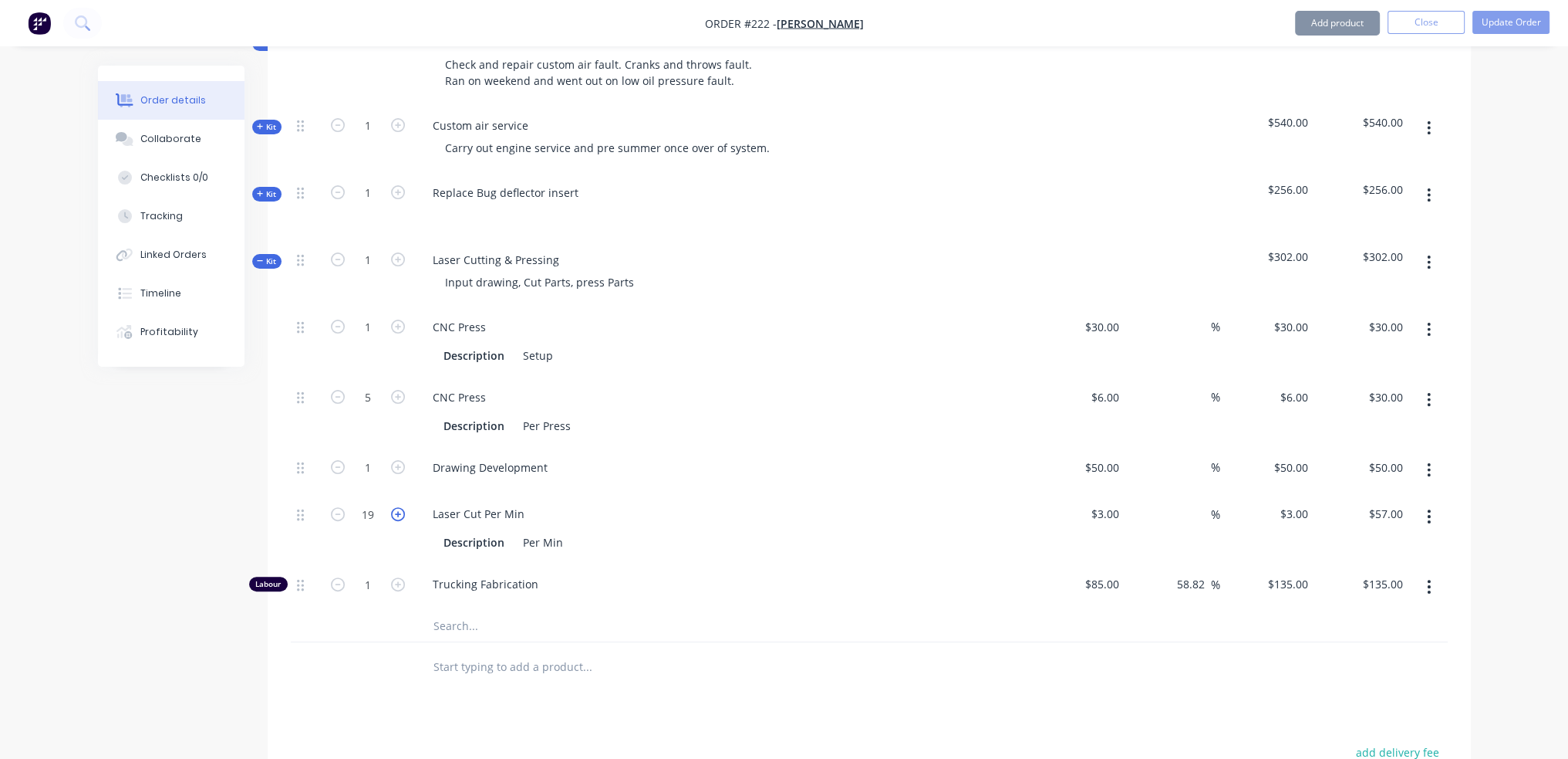
type input "20"
type input "$60.00"
click at [400, 512] on icon "button" at bounding box center [397, 514] width 14 height 14
type input "21"
type input "$63.00"
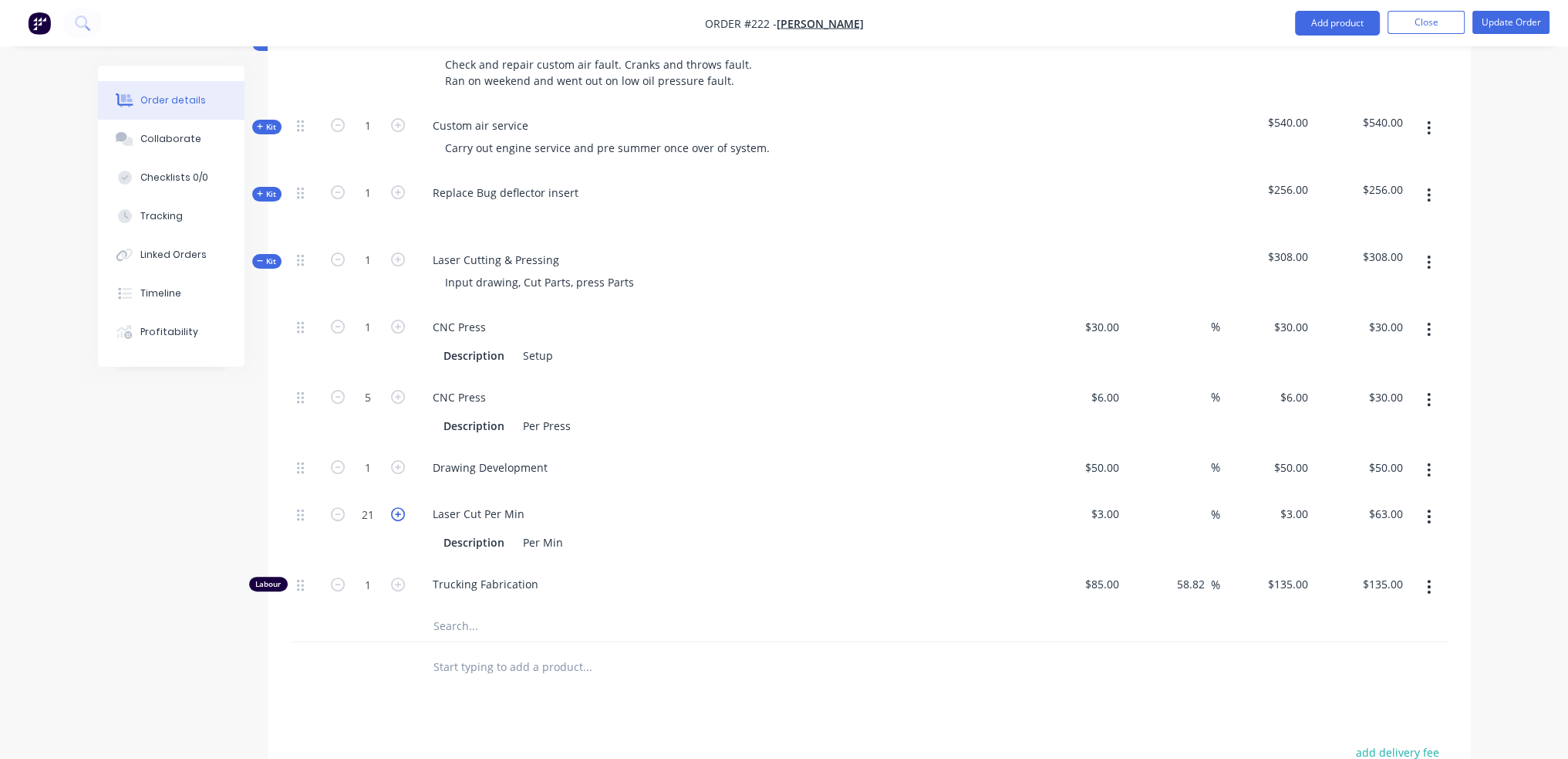
click at [400, 512] on icon "button" at bounding box center [397, 514] width 14 height 14
type input "22"
type input "$66.00"
click at [400, 512] on icon "button" at bounding box center [397, 514] width 14 height 14
type input "23"
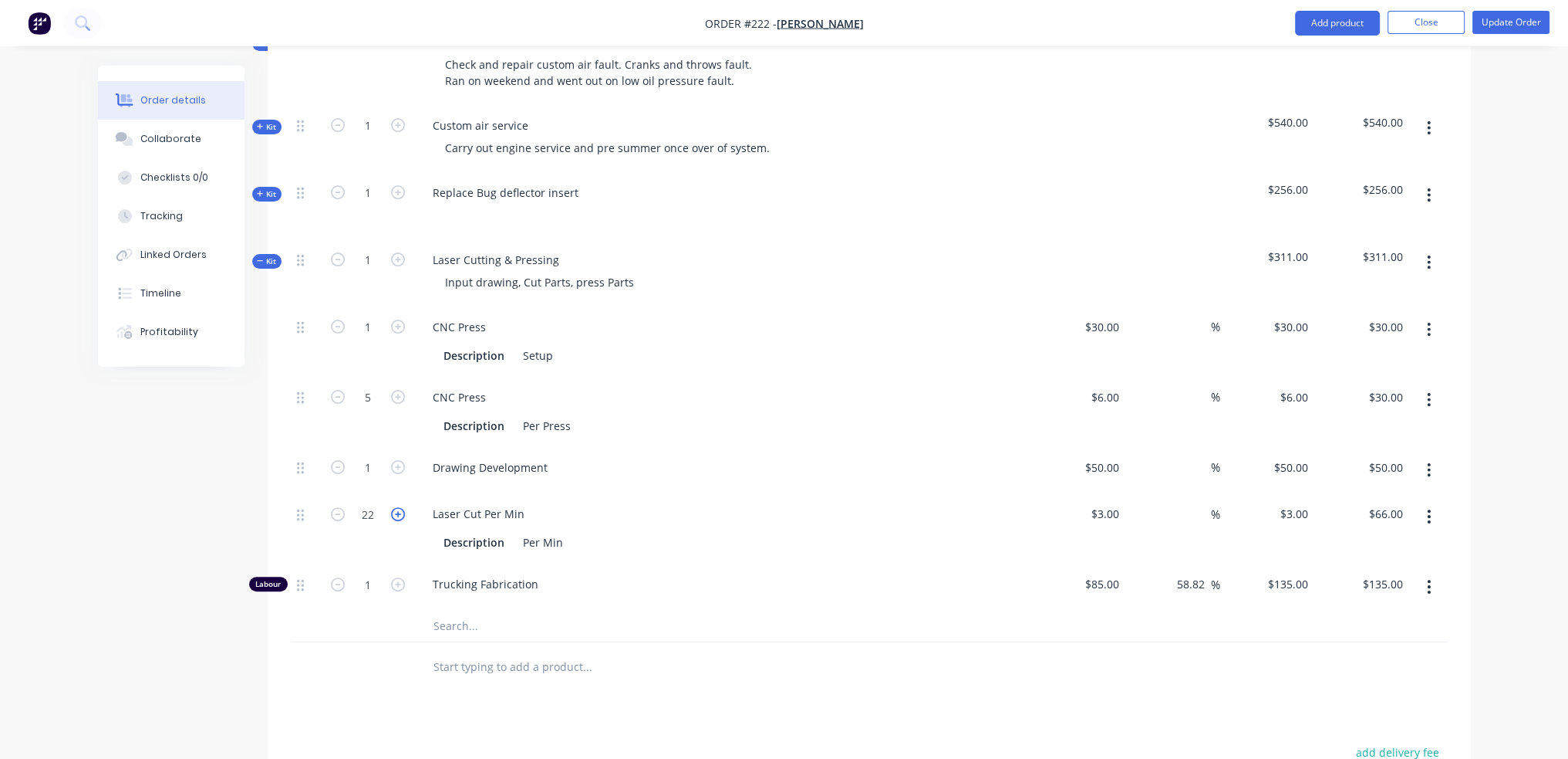
type input "$69.00"
click at [400, 512] on icon "button" at bounding box center [397, 514] width 14 height 14
type input "24"
type input "$72.00"
click at [400, 512] on icon "button" at bounding box center [397, 514] width 14 height 14
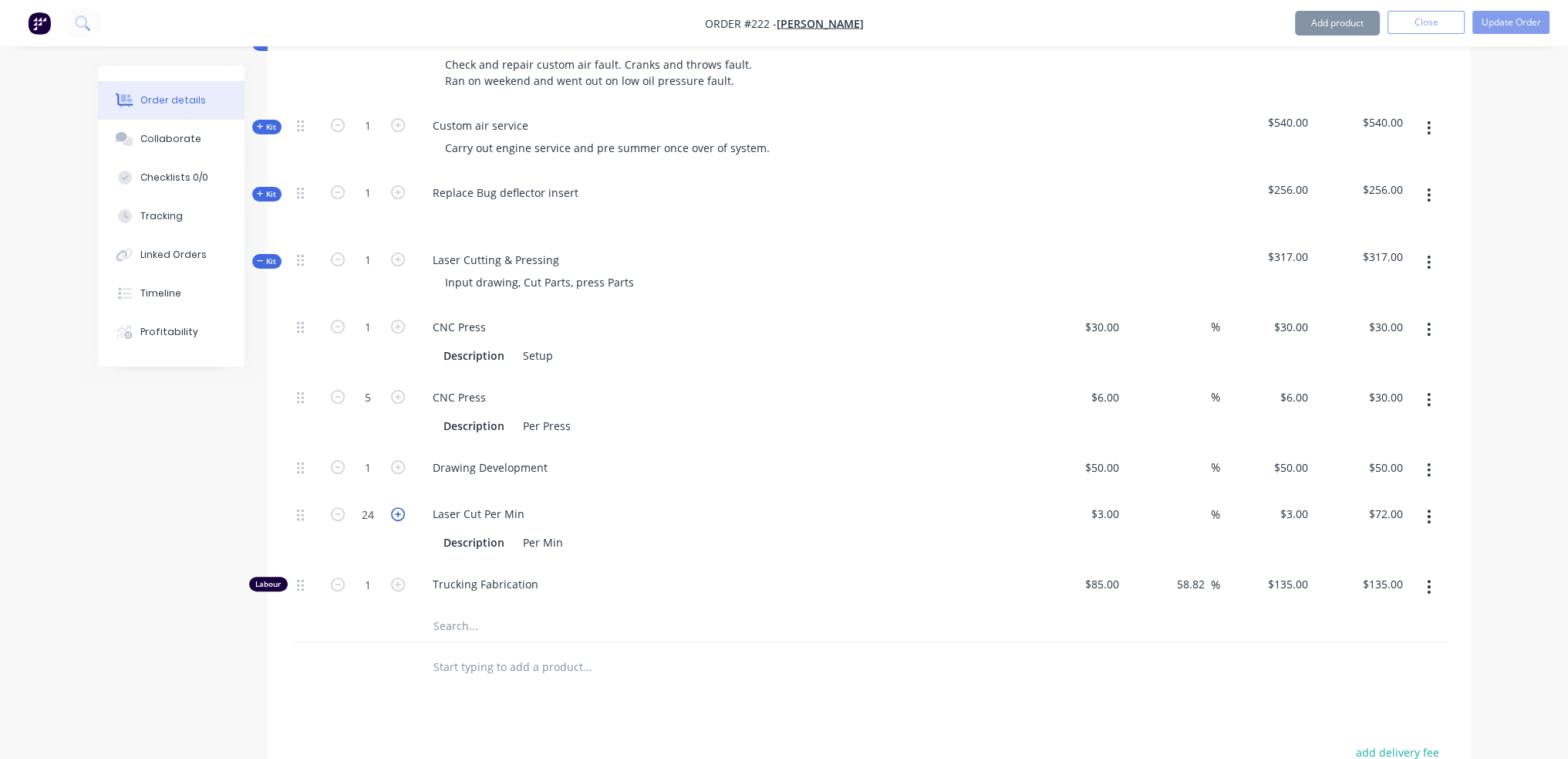
type input "25"
type input "$75.00"
click at [400, 512] on icon "button" at bounding box center [397, 514] width 14 height 14
type input "26"
type input "$78.00"
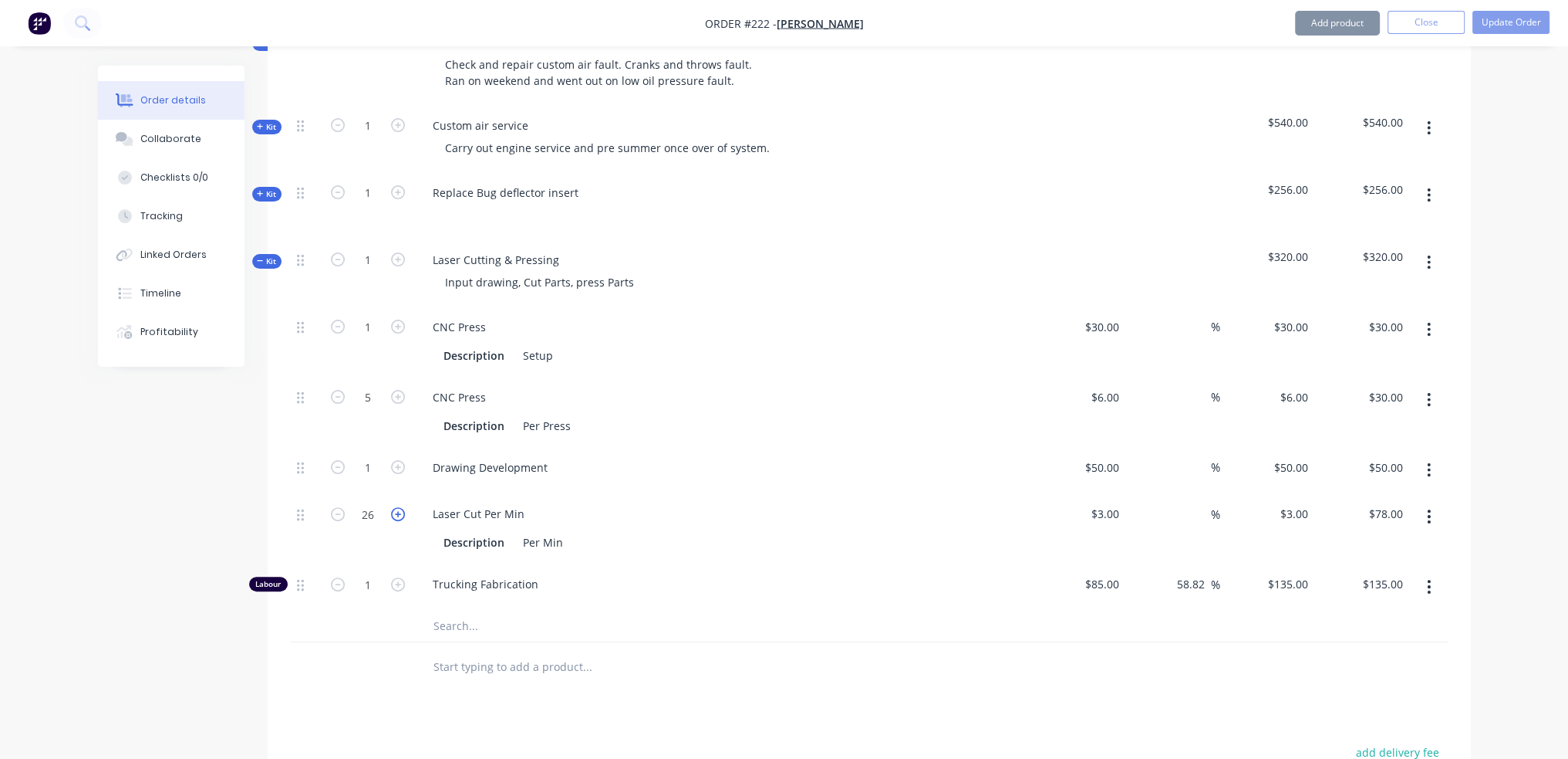
click at [400, 512] on icon "button" at bounding box center [397, 514] width 14 height 14
type input "27"
type input "$81.00"
click at [400, 512] on icon "button" at bounding box center [397, 514] width 14 height 14
type input "28"
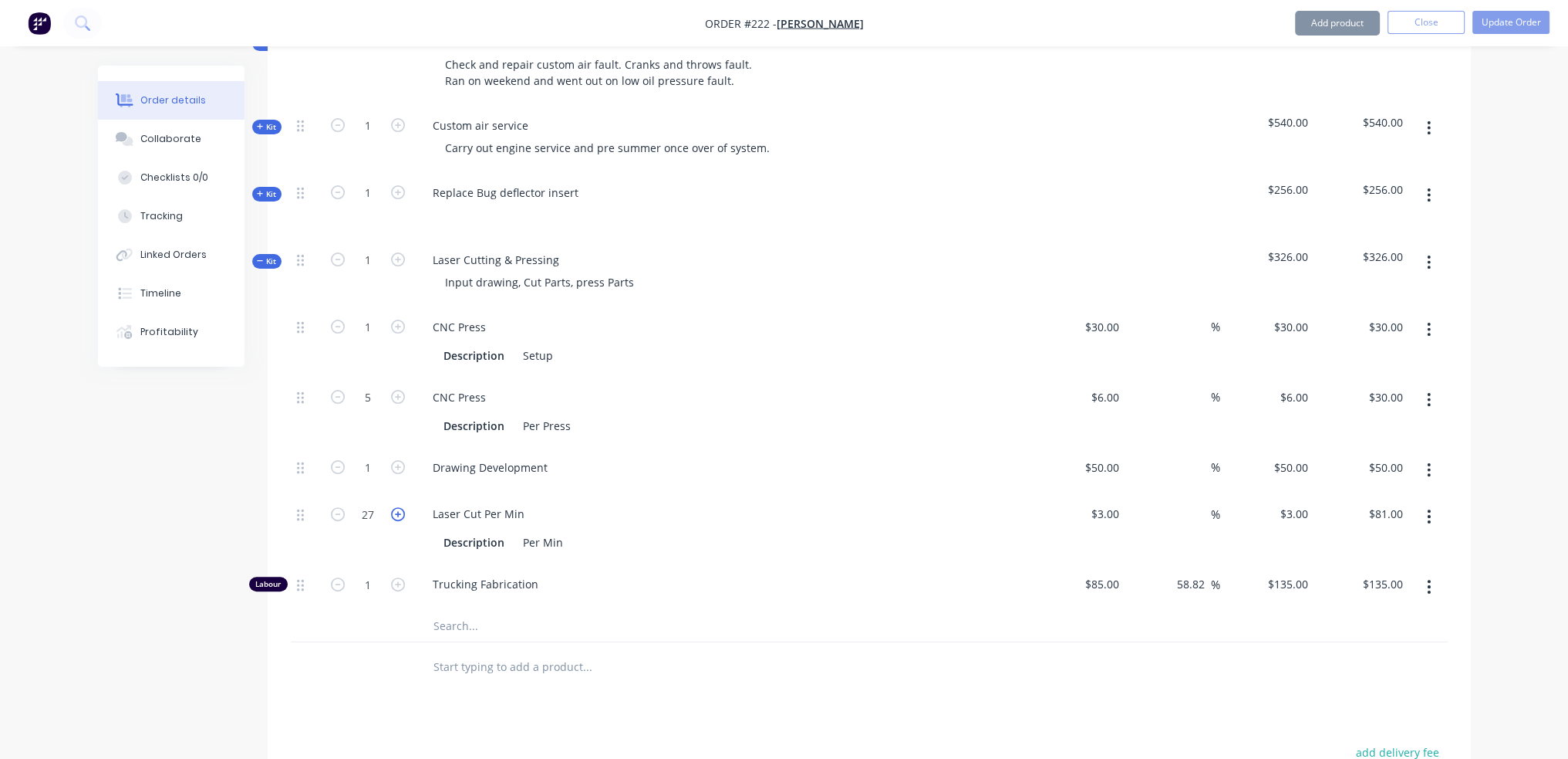
type input "$84.00"
click at [400, 512] on icon "button" at bounding box center [397, 514] width 14 height 14
type input "29"
type input "$87.00"
click at [400, 512] on icon "button" at bounding box center [397, 514] width 14 height 14
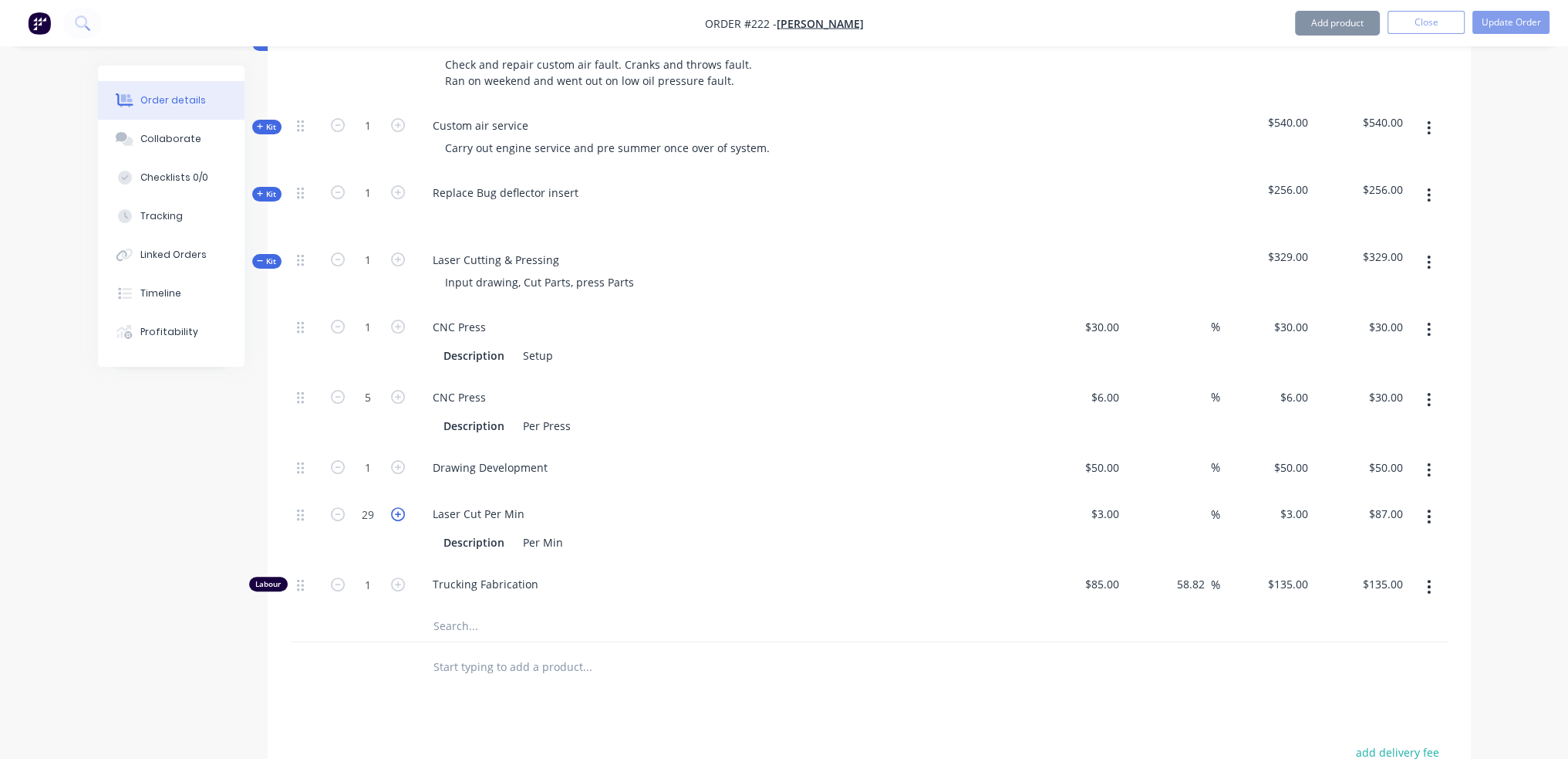
type input "30"
type input "$90.00"
click at [400, 512] on icon "button" at bounding box center [397, 514] width 14 height 14
type input "31"
type input "$93.00"
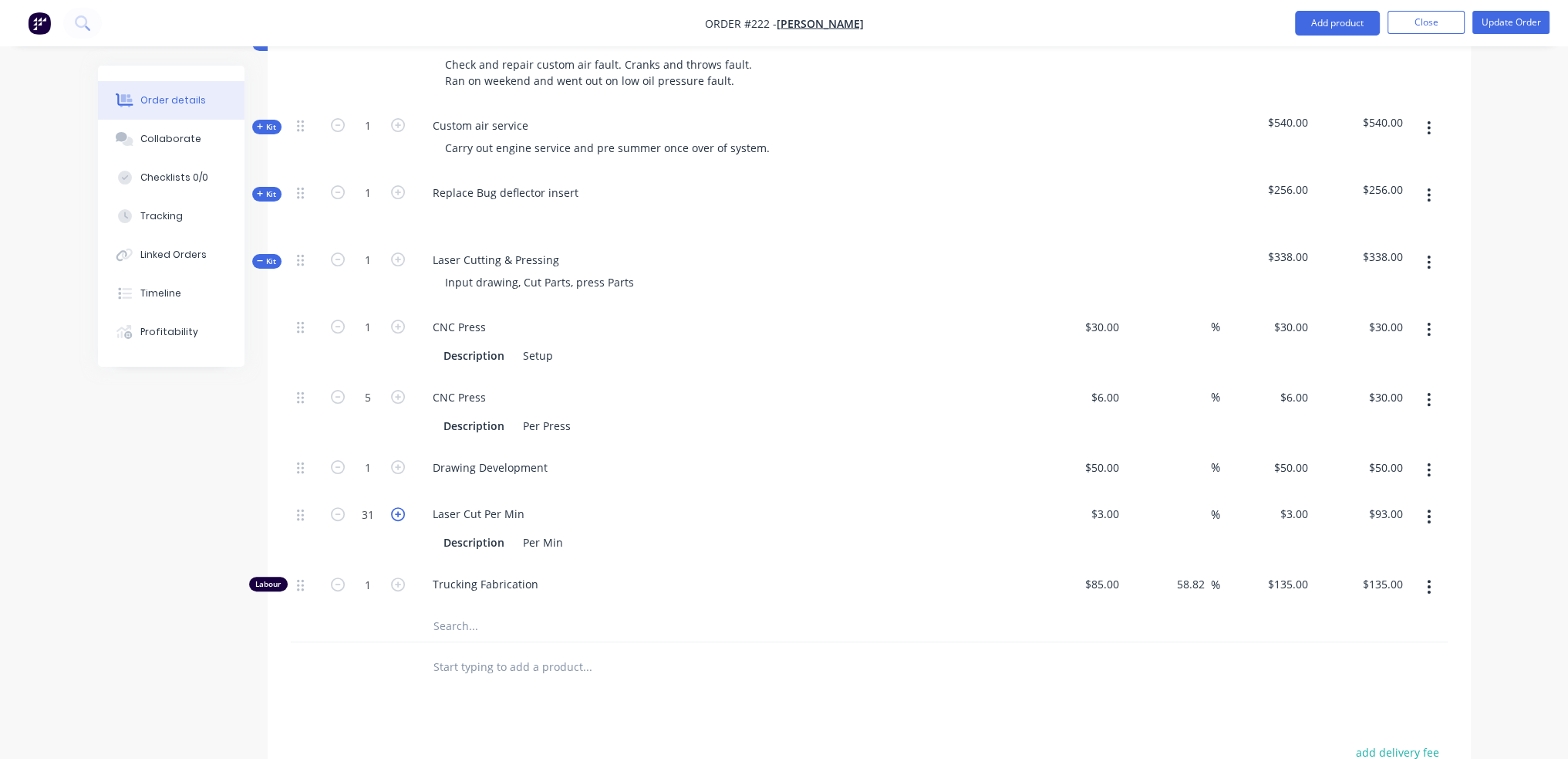
click at [400, 512] on icon "button" at bounding box center [397, 514] width 14 height 14
type input "32"
type input "$96.00"
click at [400, 512] on icon "button" at bounding box center [397, 514] width 14 height 14
type input "33"
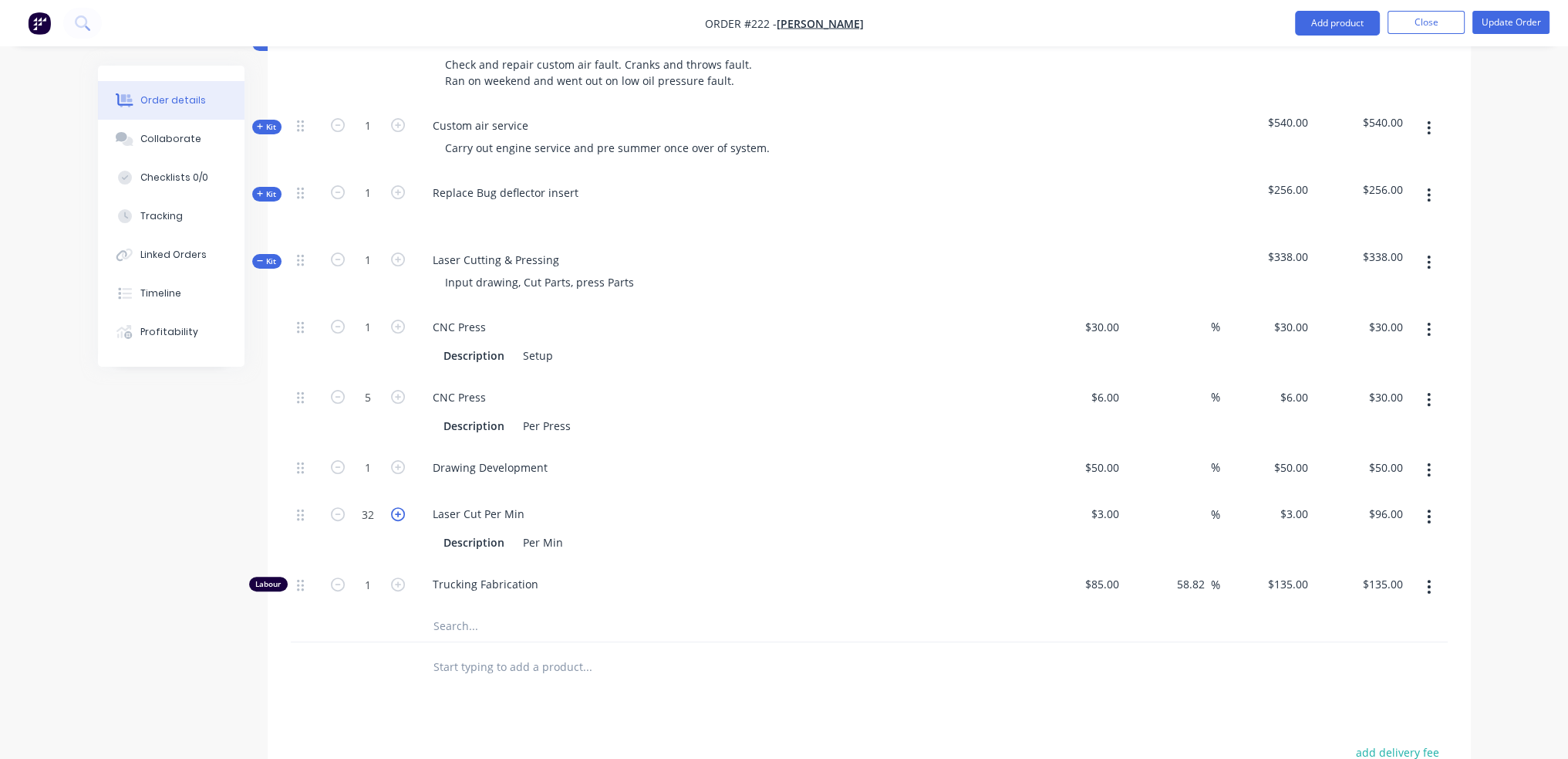
type input "$99.00"
click at [400, 512] on icon "button" at bounding box center [397, 514] width 14 height 14
type input "34"
type input "$102.00"
click at [400, 512] on icon "button" at bounding box center [397, 514] width 14 height 14
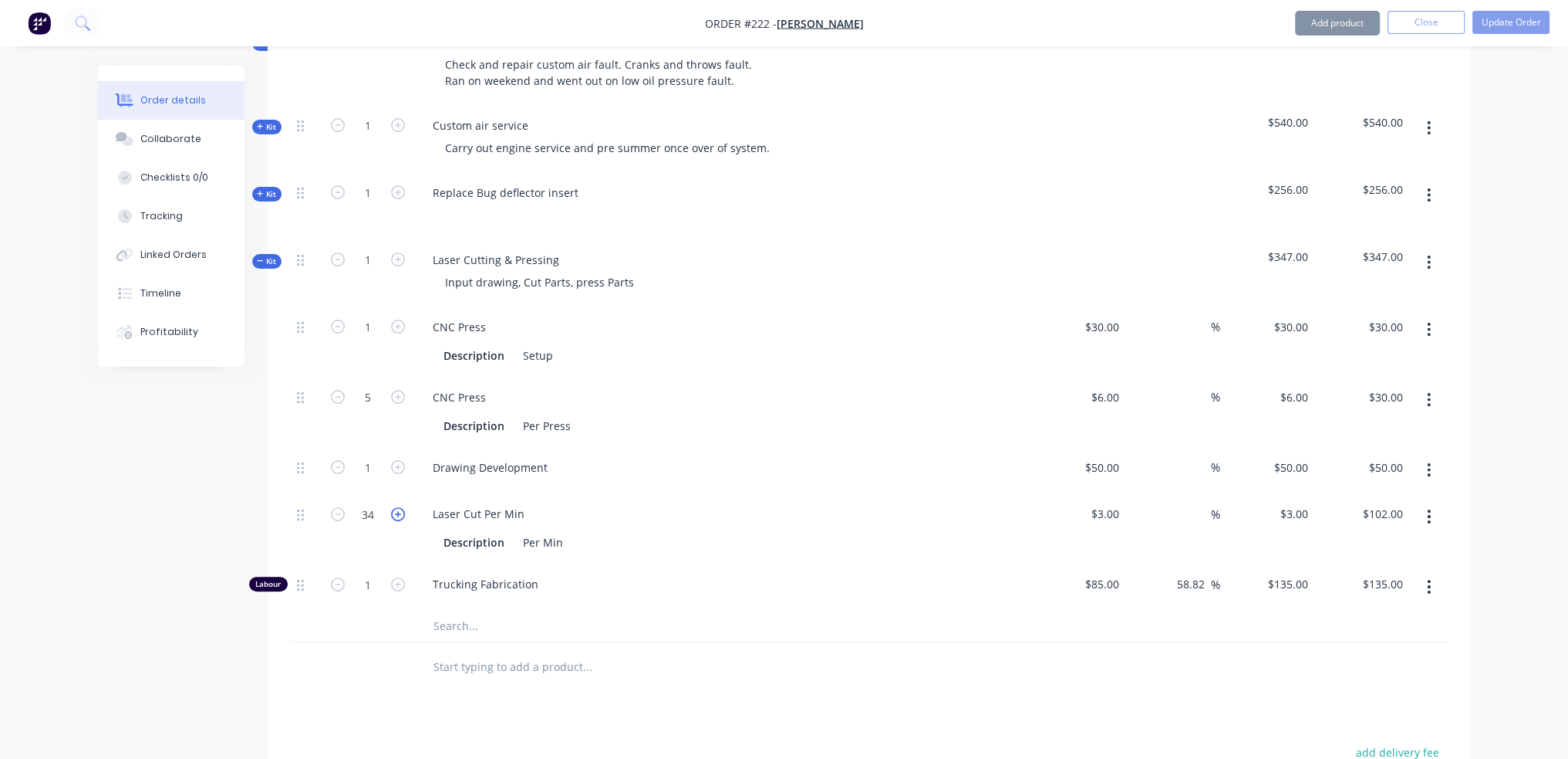
type input "35"
type input "$105.00"
click at [400, 512] on icon "button" at bounding box center [397, 514] width 14 height 14
type input "36"
type input "$108.00"
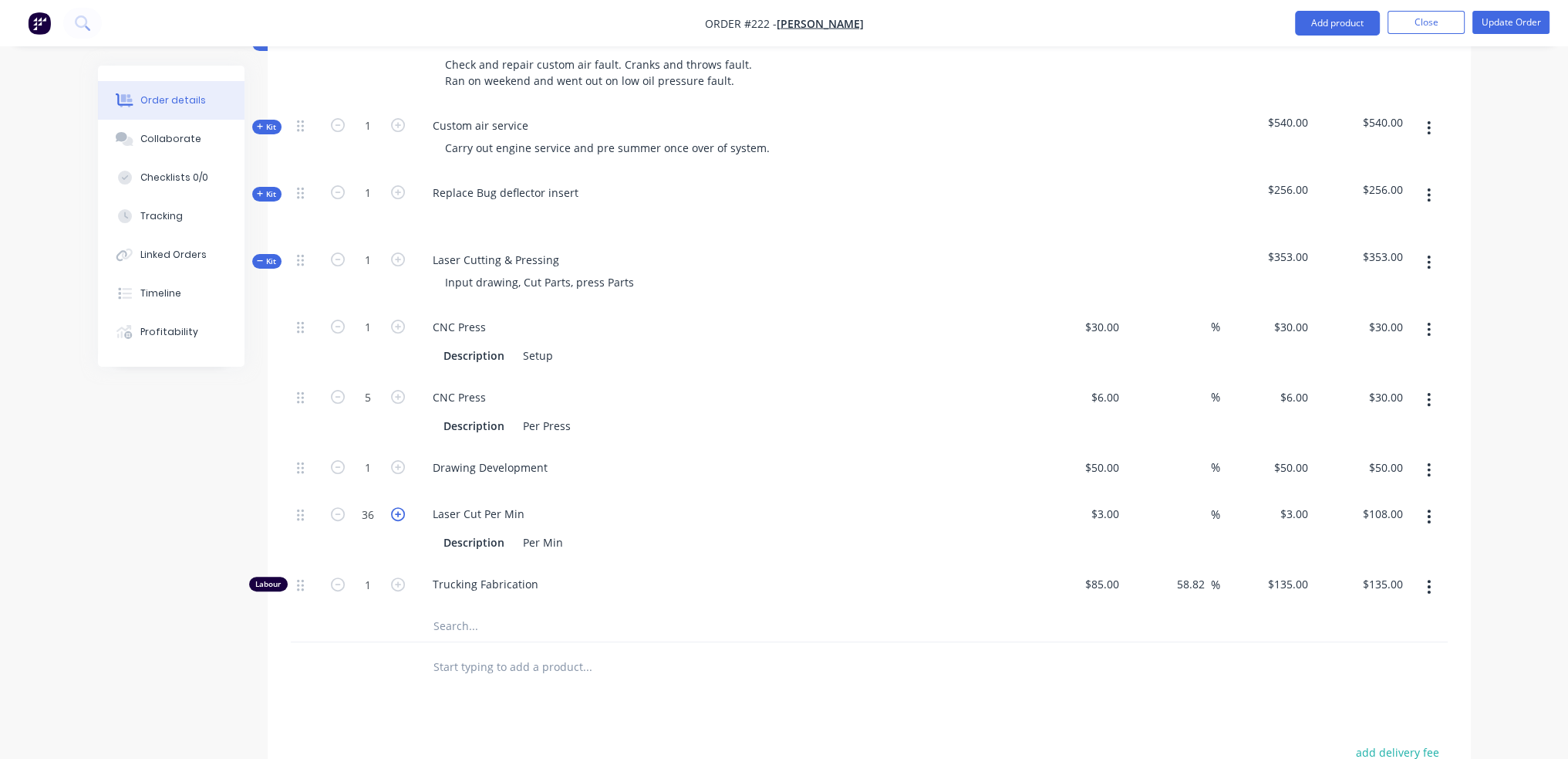
click at [400, 512] on icon "button" at bounding box center [397, 514] width 14 height 14
type input "37"
type input "$111.00"
click at [400, 512] on icon "button" at bounding box center [397, 514] width 14 height 14
type input "38"
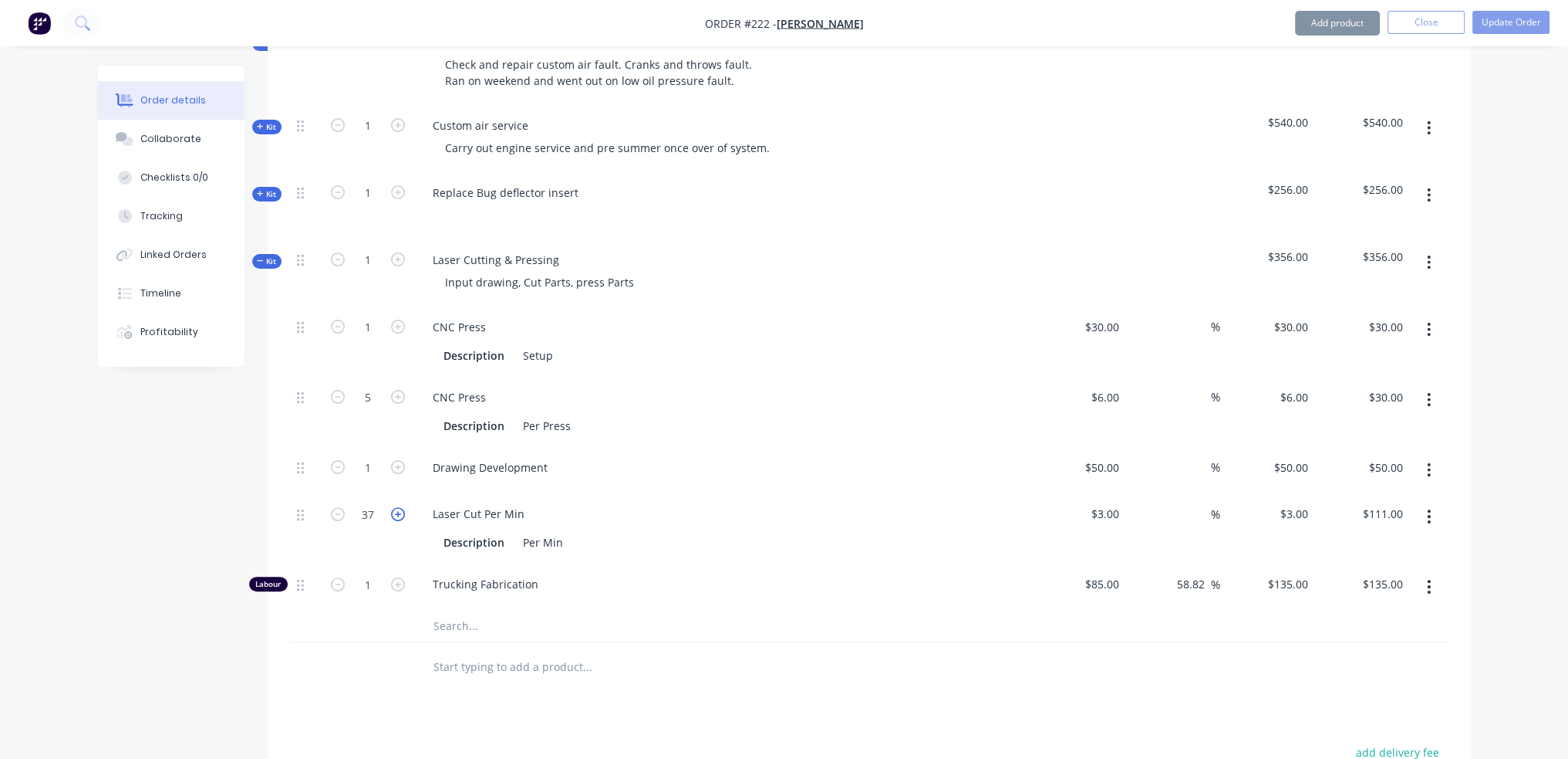
type input "$114.00"
click at [400, 513] on icon "button" at bounding box center [397, 514] width 14 height 14
type input "39"
type input "$117.00"
click at [400, 513] on icon "button" at bounding box center [397, 514] width 14 height 14
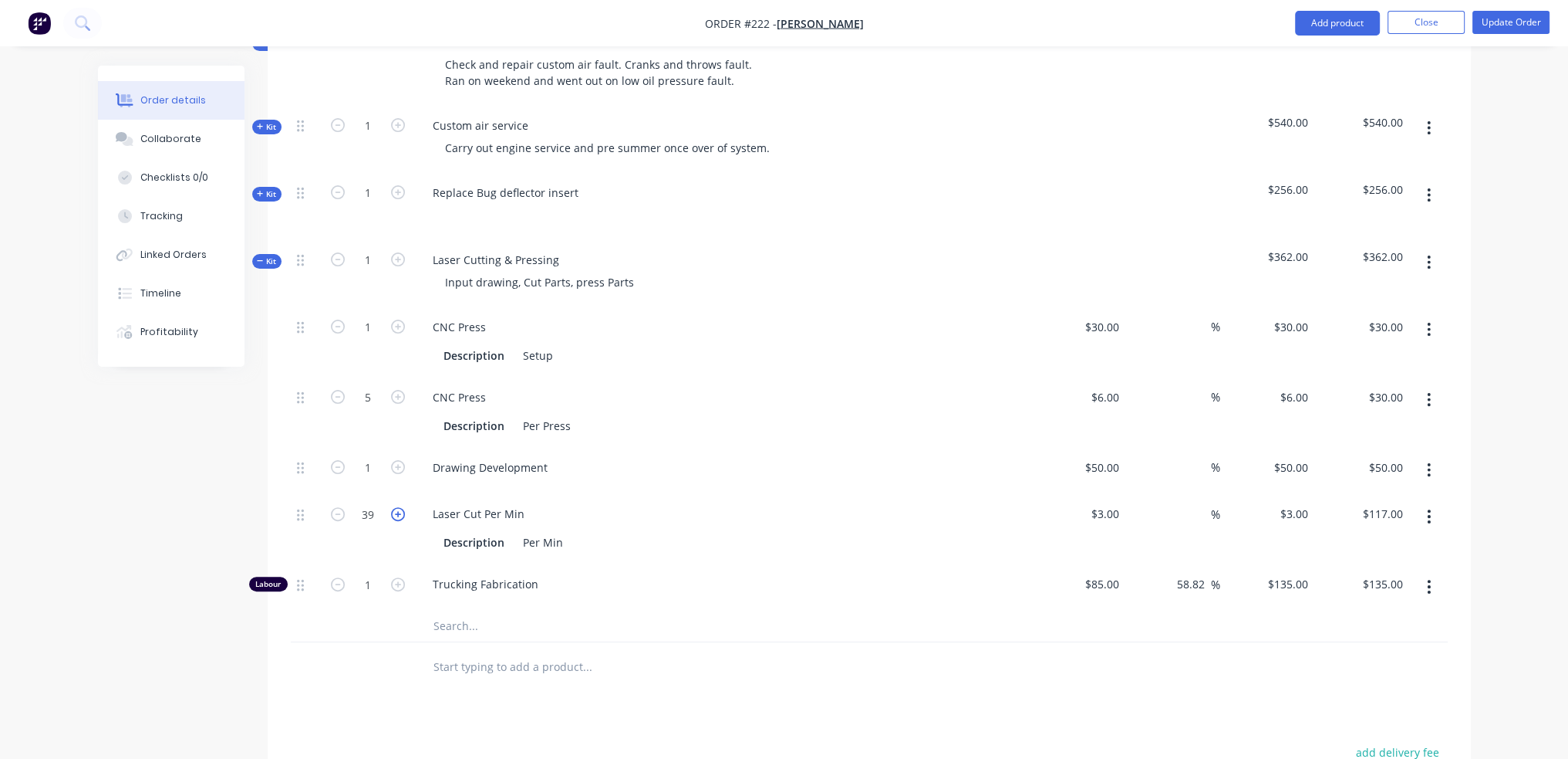
type input "40"
type input "$120.00"
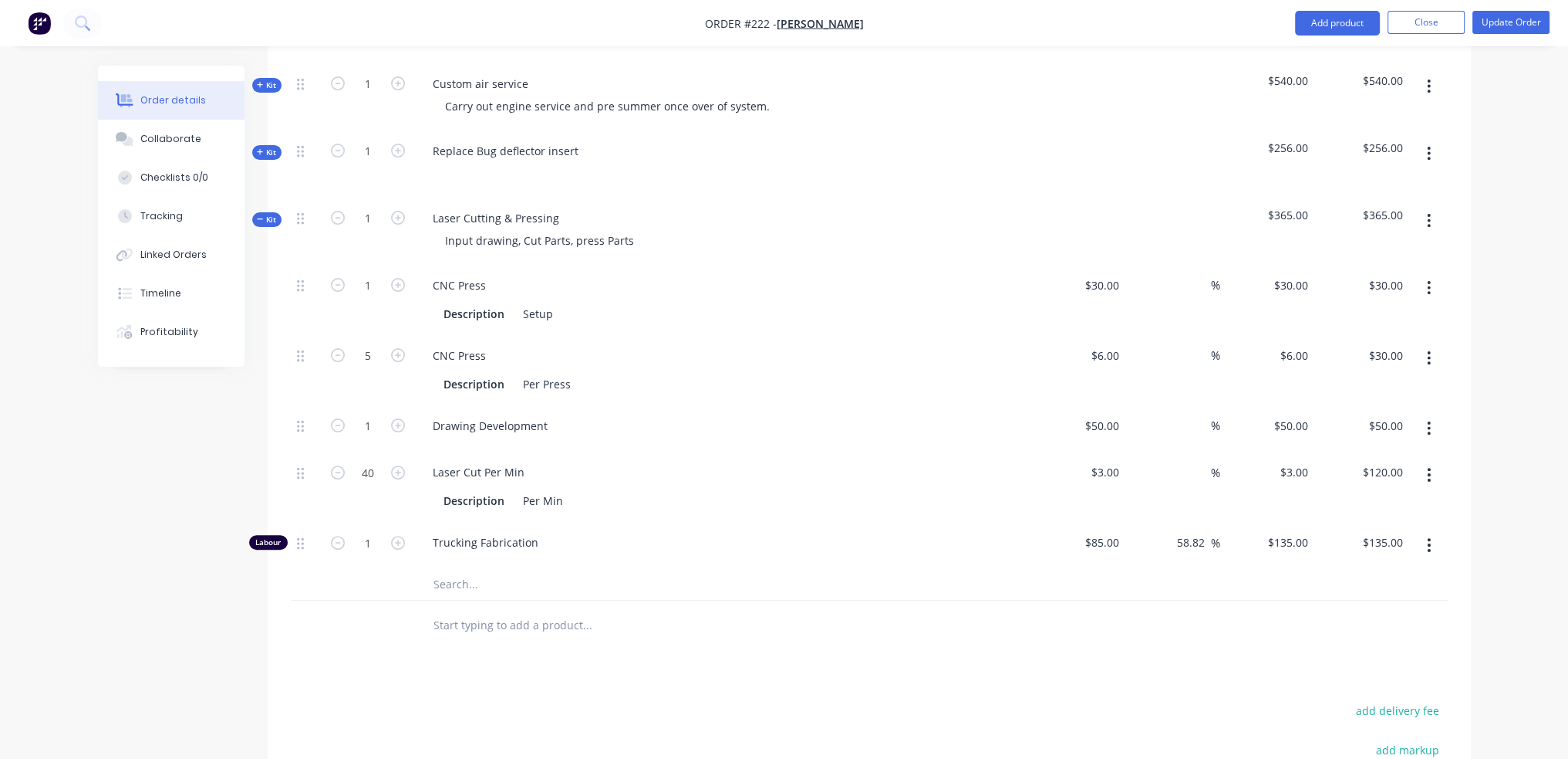
scroll to position [574, 0]
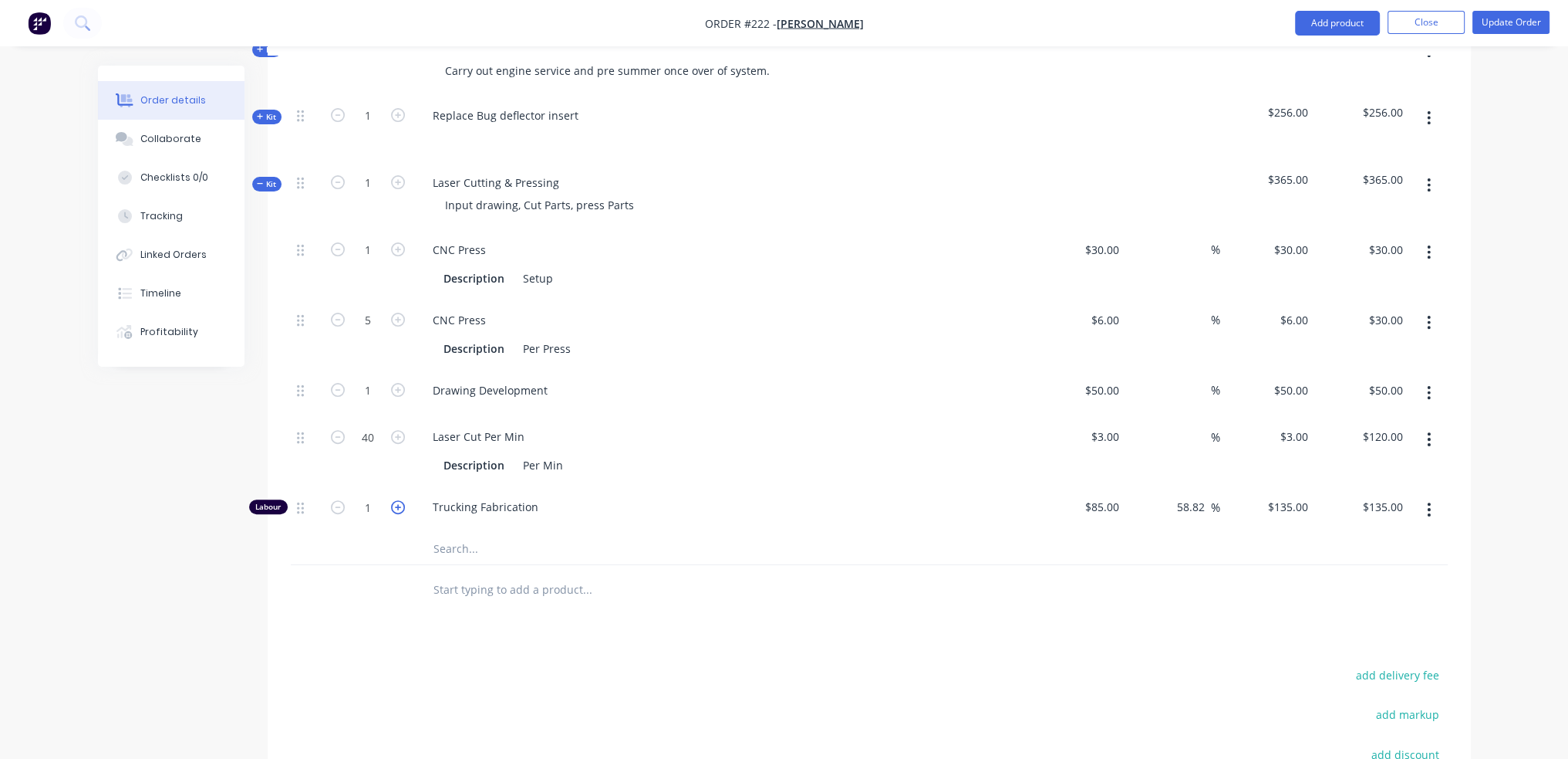
click at [392, 505] on icon "button" at bounding box center [397, 507] width 14 height 14
type input "2"
type input "$270.00"
click at [392, 505] on icon "button" at bounding box center [397, 507] width 14 height 14
type input "3"
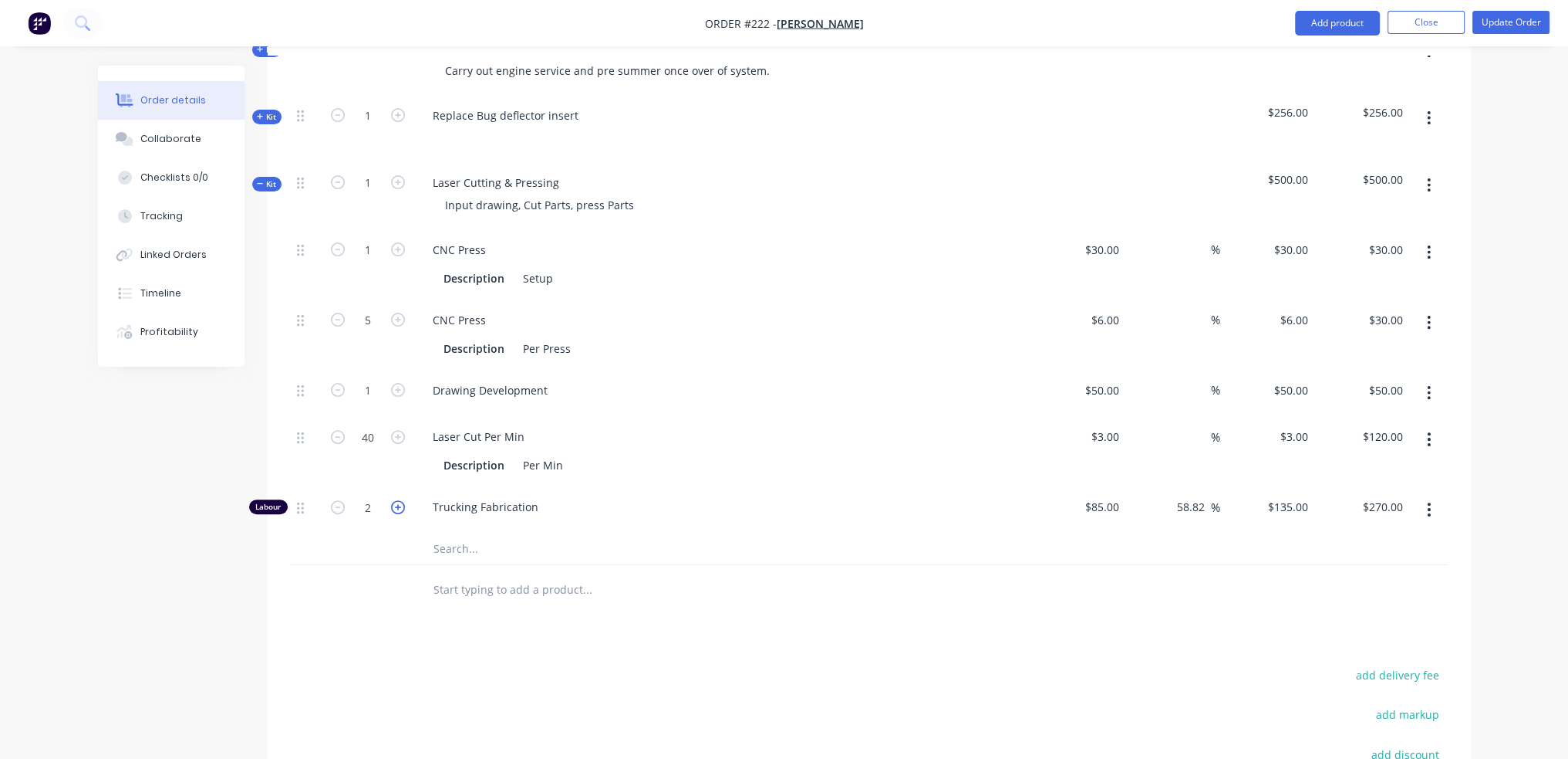
type input "$405.00"
click at [392, 506] on icon "button" at bounding box center [397, 507] width 14 height 14
type input "4"
type input "$540.00"
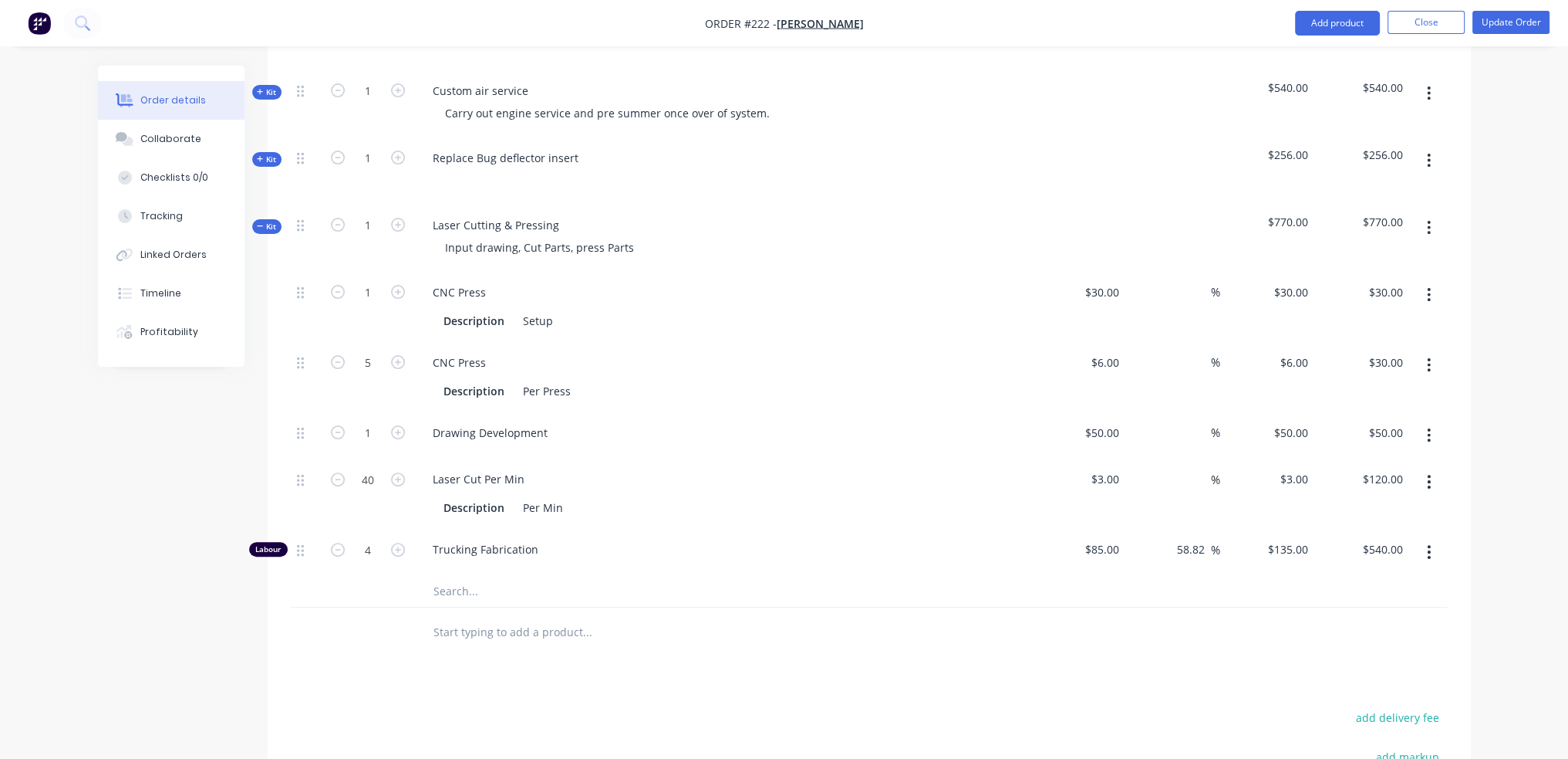
scroll to position [496, 0]
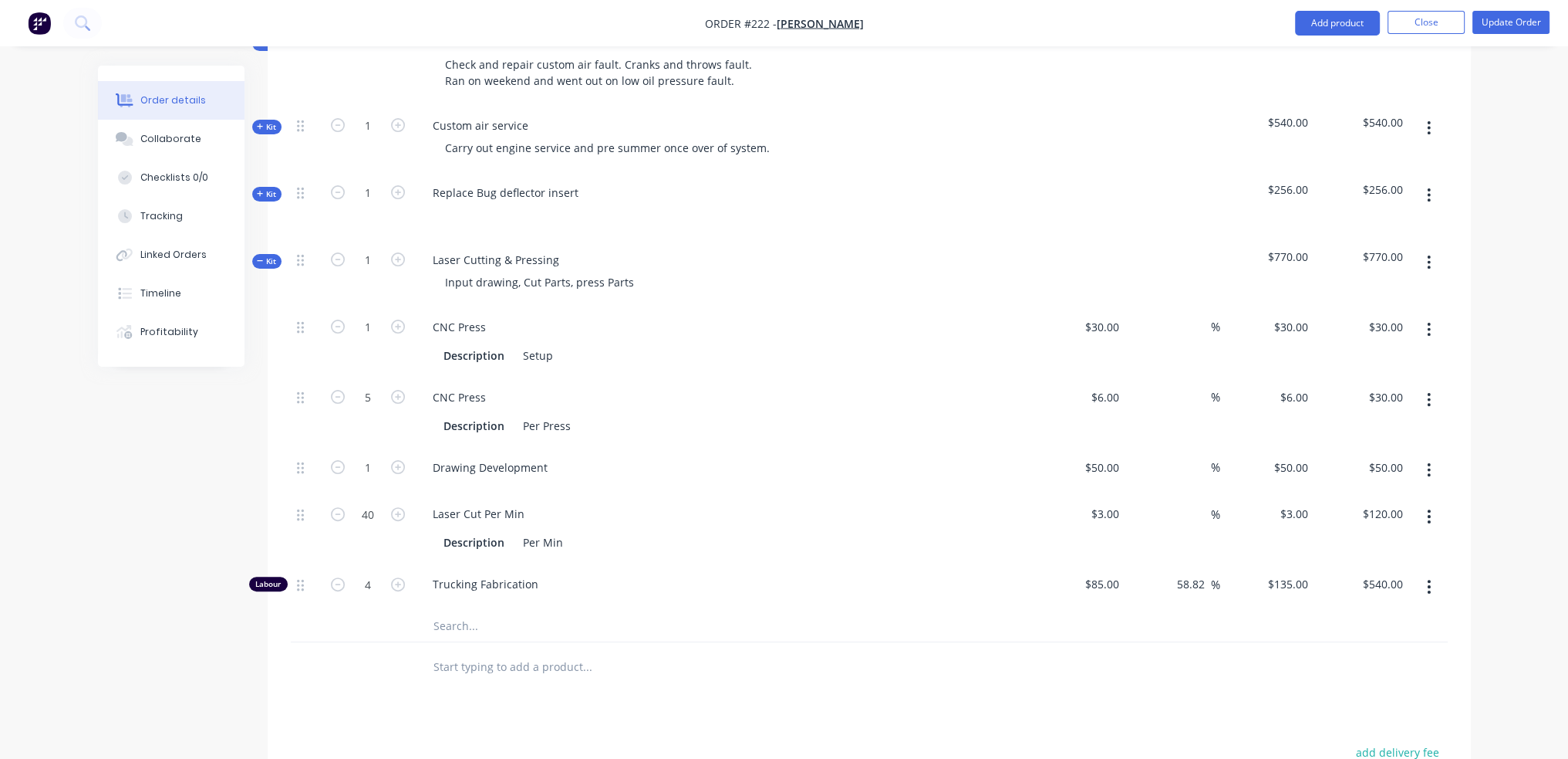
click at [449, 627] on input "text" at bounding box center [587, 626] width 309 height 31
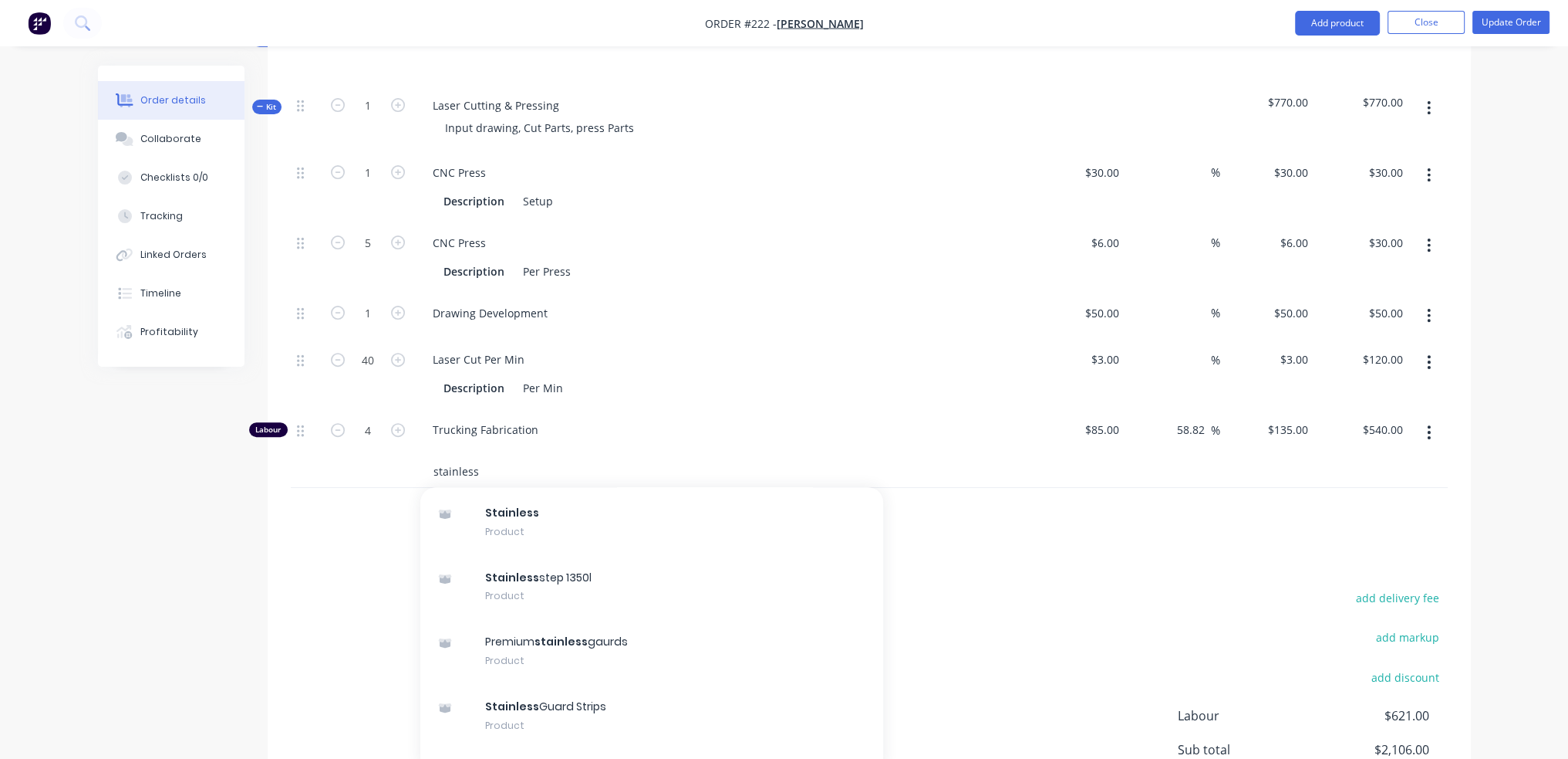
scroll to position [694, 0]
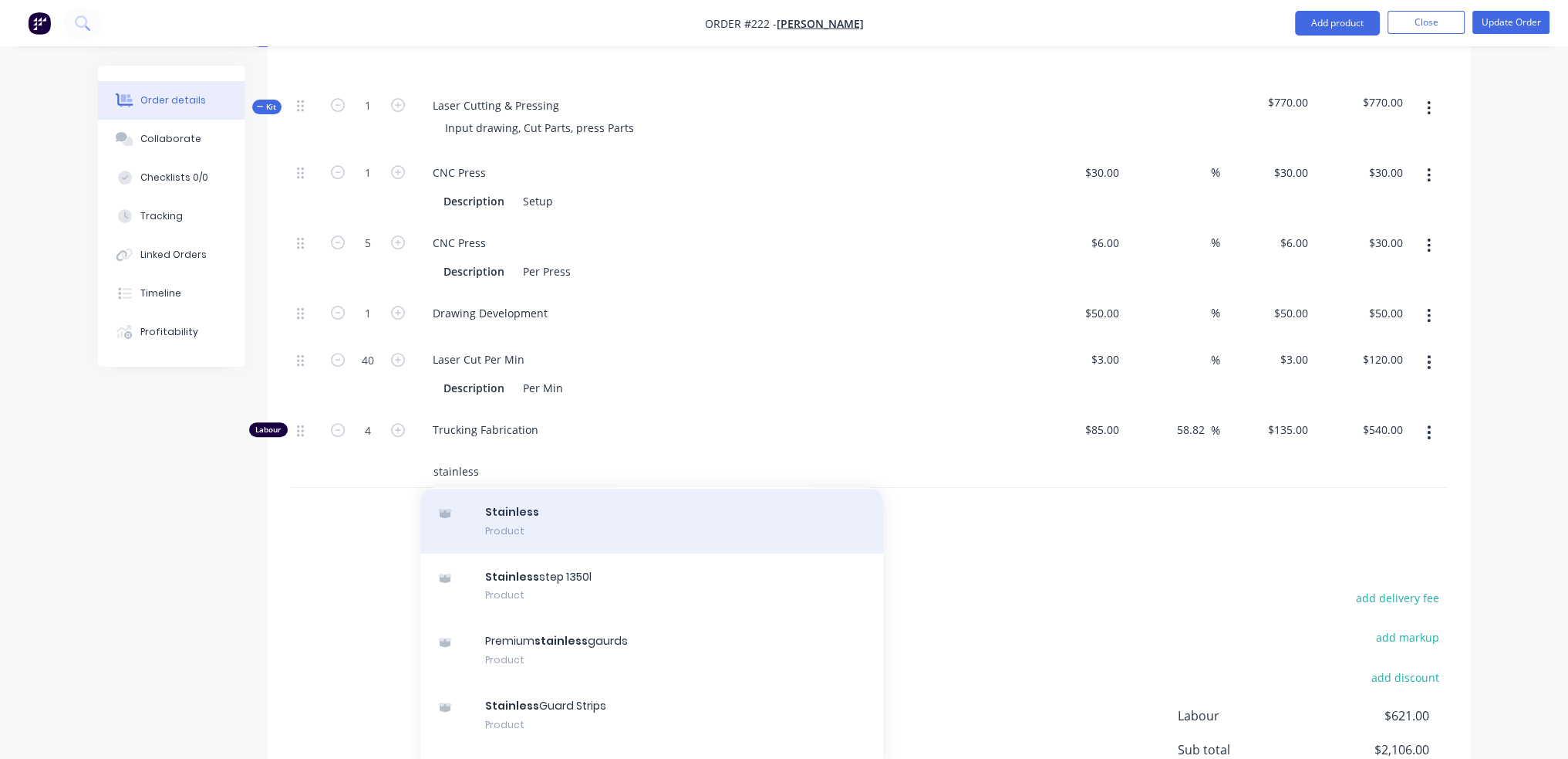
type input "stainless"
click at [546, 513] on div "Stainless Product" at bounding box center [651, 520] width 463 height 65
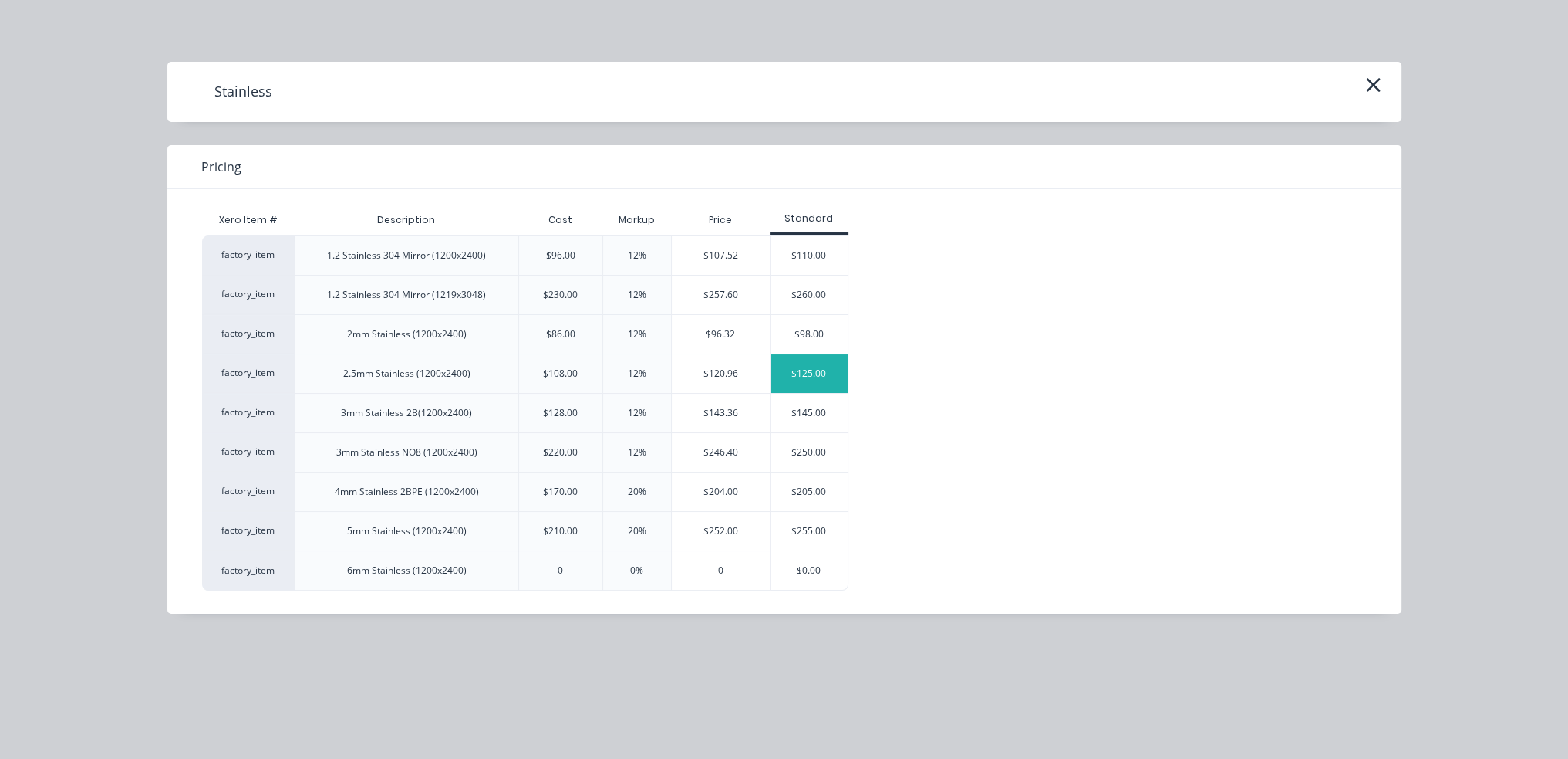
click at [818, 371] on div "$125.00" at bounding box center [809, 373] width 77 height 39
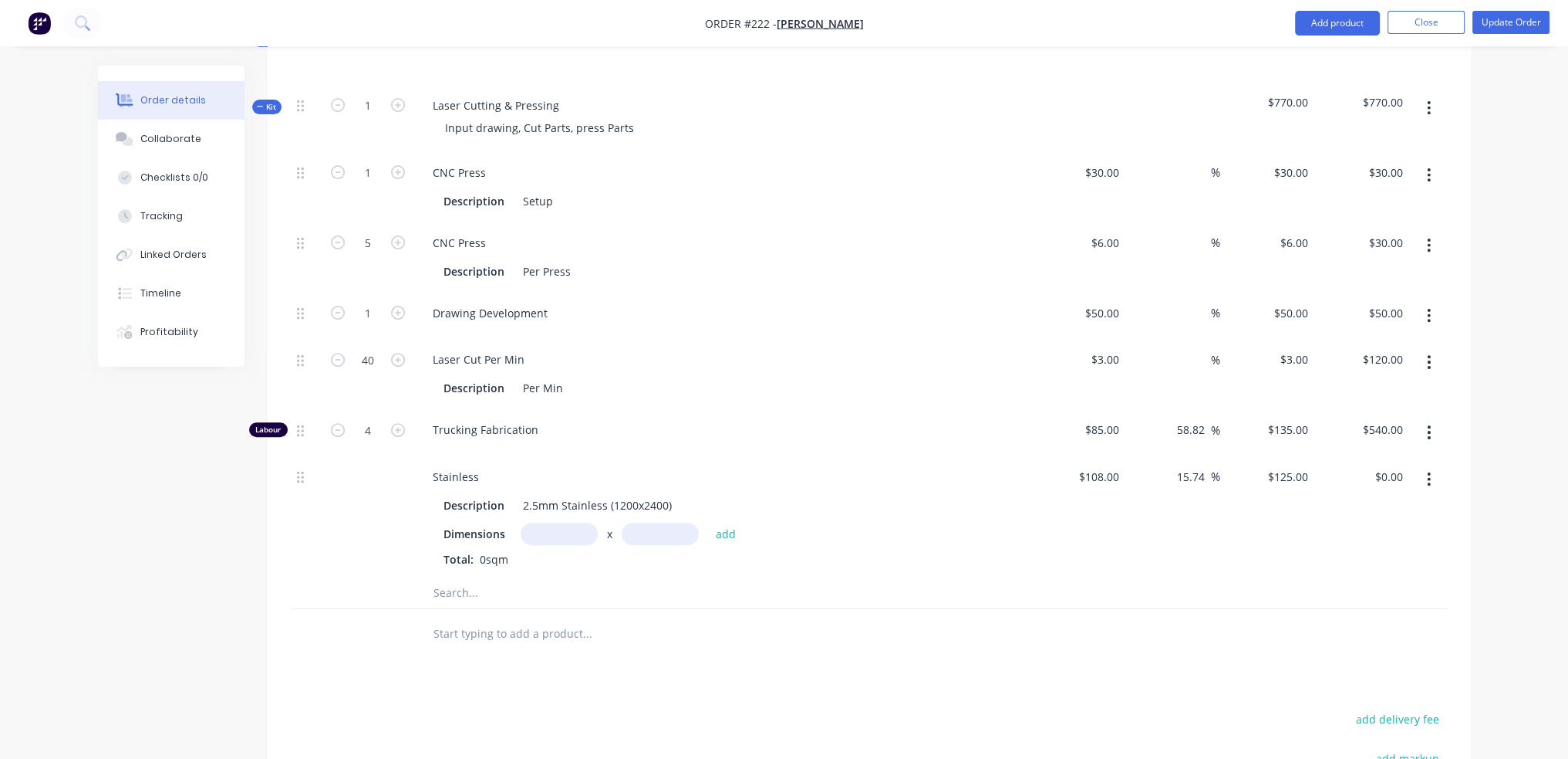
click at [557, 530] on input "text" at bounding box center [560, 533] width 77 height 22
type input "1000m"
click at [629, 529] on input "text" at bounding box center [660, 533] width 77 height 22
type input "700m"
click at [798, 561] on div "Total: 0sqm" at bounding box center [723, 559] width 559 height 16
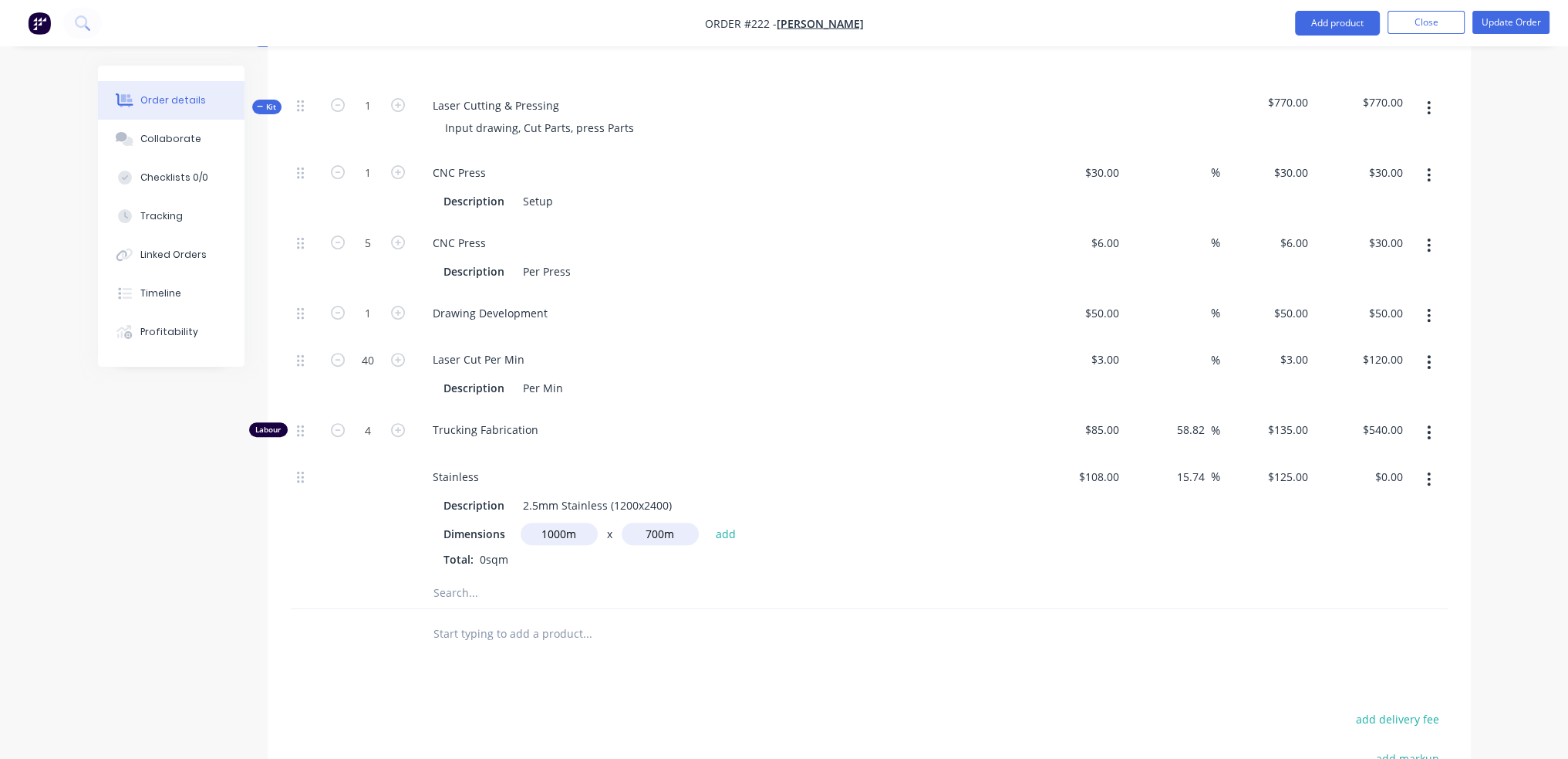
click at [679, 531] on input "700m" at bounding box center [660, 533] width 77 height 22
click at [708, 523] on button "add" at bounding box center [726, 533] width 36 height 20
click at [543, 557] on icon "button" at bounding box center [540, 561] width 10 height 14
type input "$0.00"
click at [557, 534] on input "text" at bounding box center [560, 533] width 77 height 22
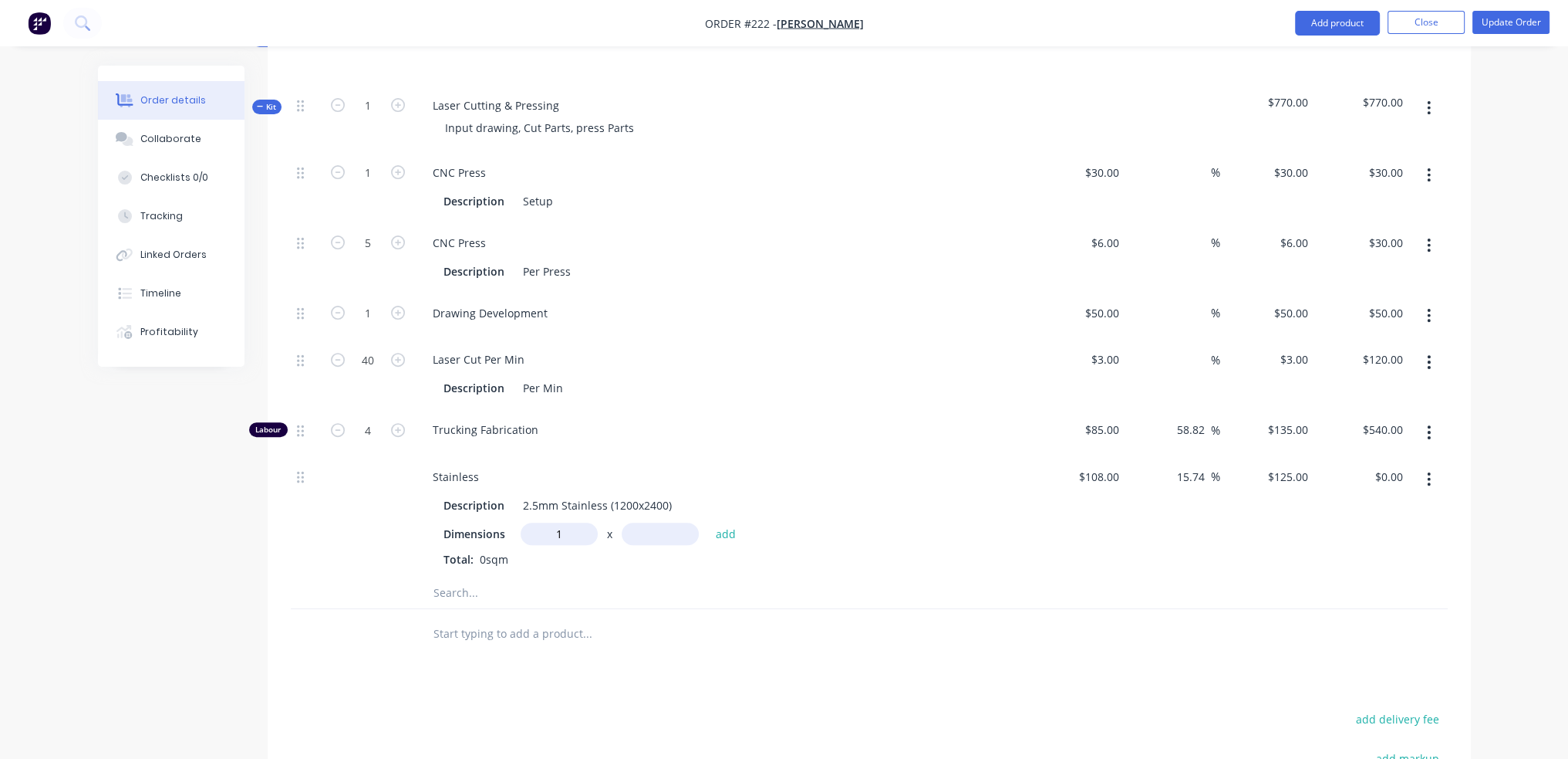
type input "1m"
click at [629, 530] on input "text" at bounding box center [660, 533] width 77 height 22
type input ".7"
click at [708, 523] on button "add" at bounding box center [726, 533] width 36 height 20
type input "$87.50"
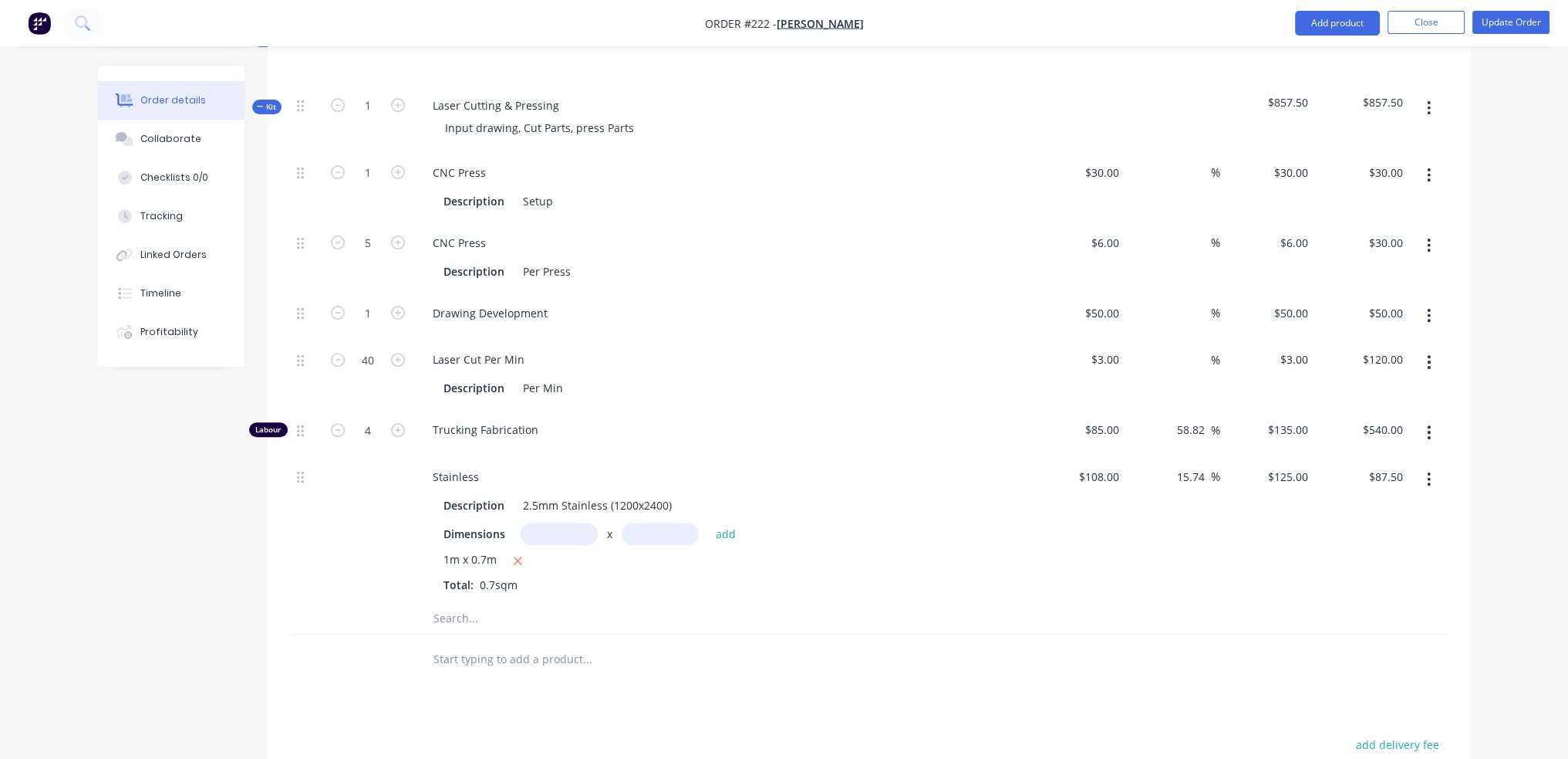
click at [1430, 309] on icon "button" at bounding box center [1430, 316] width 3 height 14
click at [1517, 593] on div "Order details Collaborate Checklists 0/0 Tracking Linked Orders Timeline Profit…" at bounding box center [784, 213] width 1568 height 1729
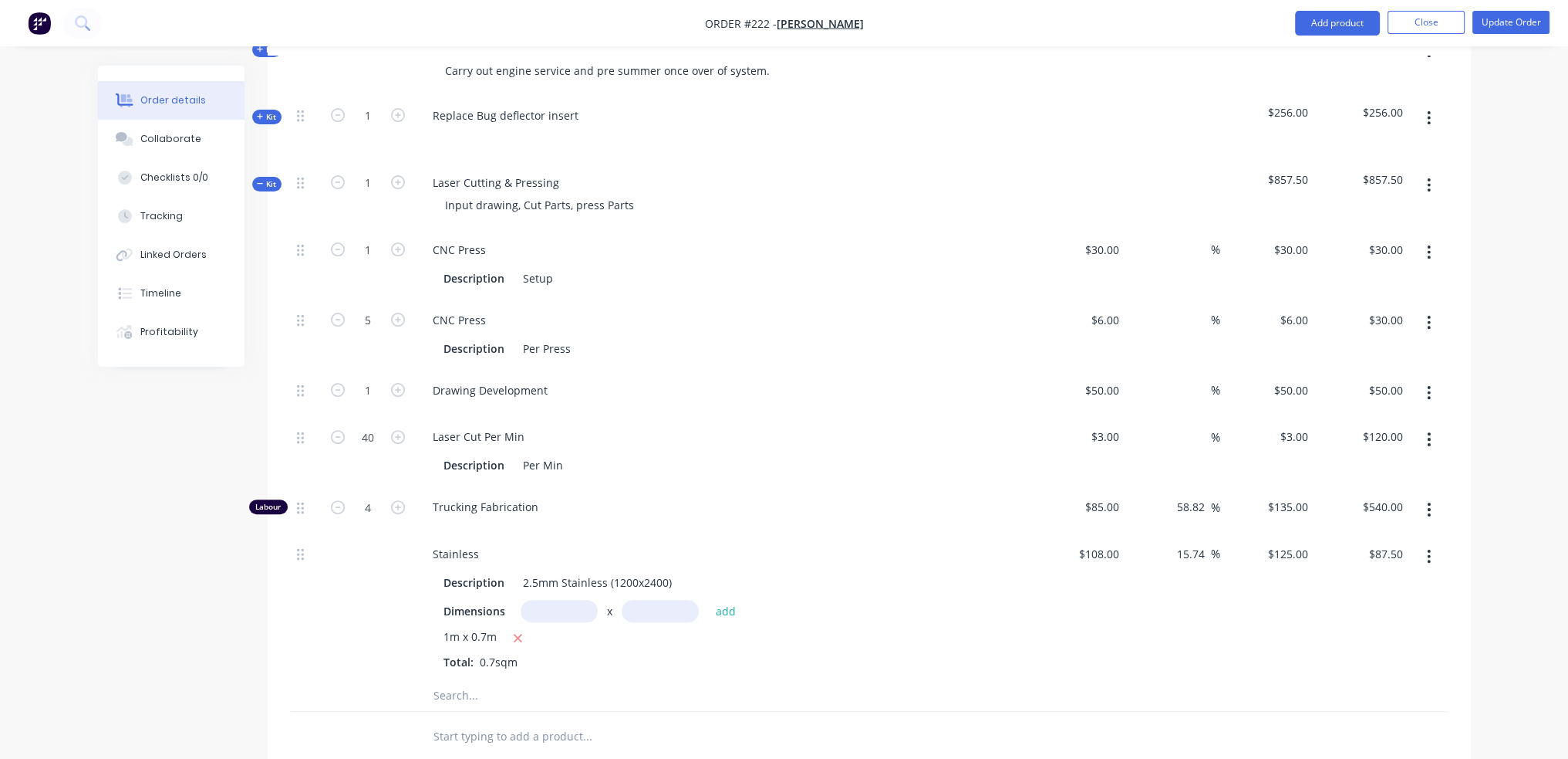
scroll to position [496, 0]
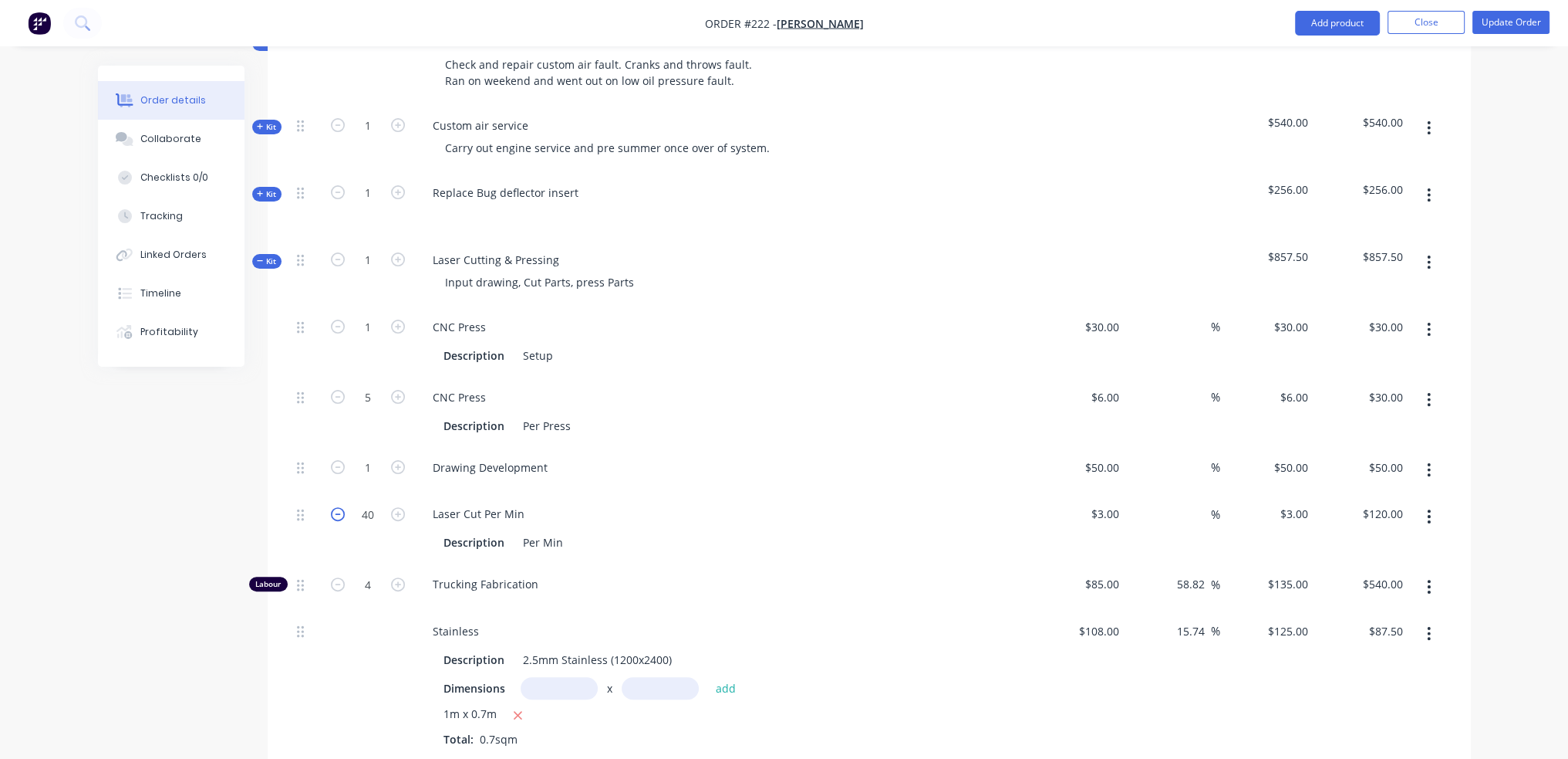
click at [337, 511] on icon "button" at bounding box center [338, 514] width 14 height 14
type input "39"
type input "$117.00"
click at [337, 511] on icon "button" at bounding box center [338, 514] width 14 height 14
type input "38"
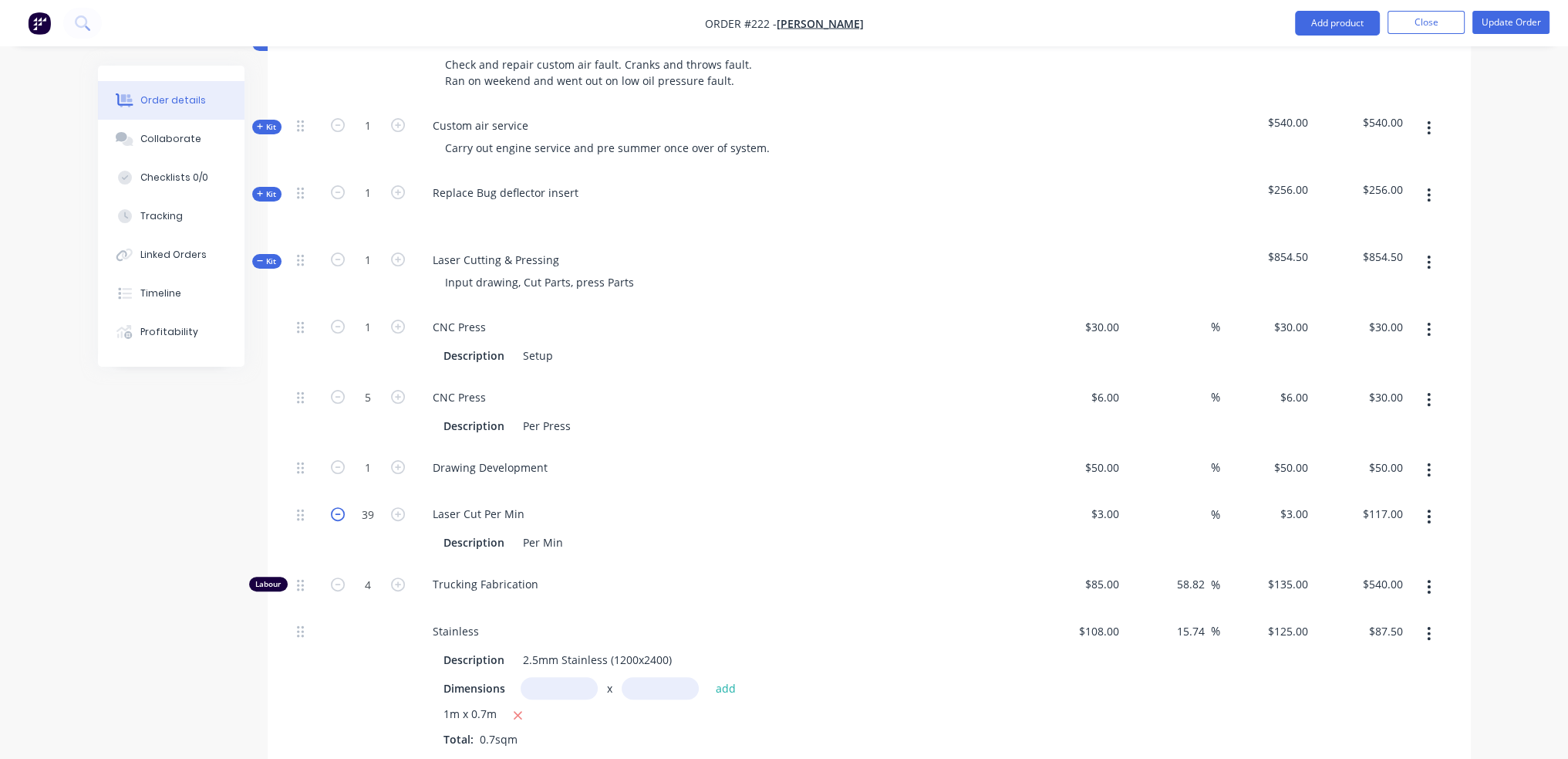
type input "$114.00"
click at [337, 511] on icon "button" at bounding box center [338, 514] width 14 height 14
type input "37"
type input "$111.00"
click at [337, 511] on icon "button" at bounding box center [338, 514] width 14 height 14
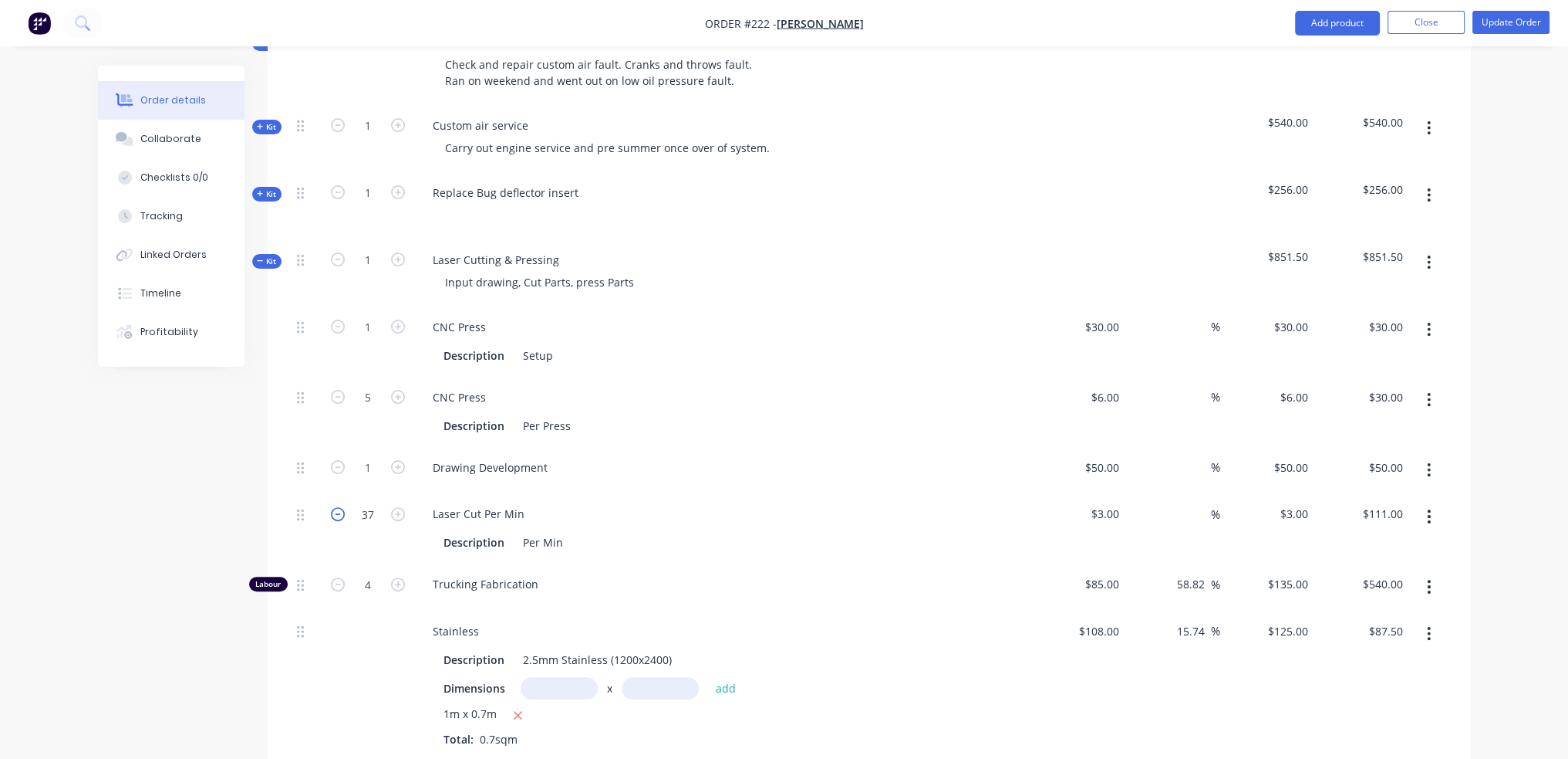
type input "36"
type input "$108.00"
click at [337, 510] on icon "button" at bounding box center [338, 514] width 14 height 14
type input "35"
type input "$105.00"
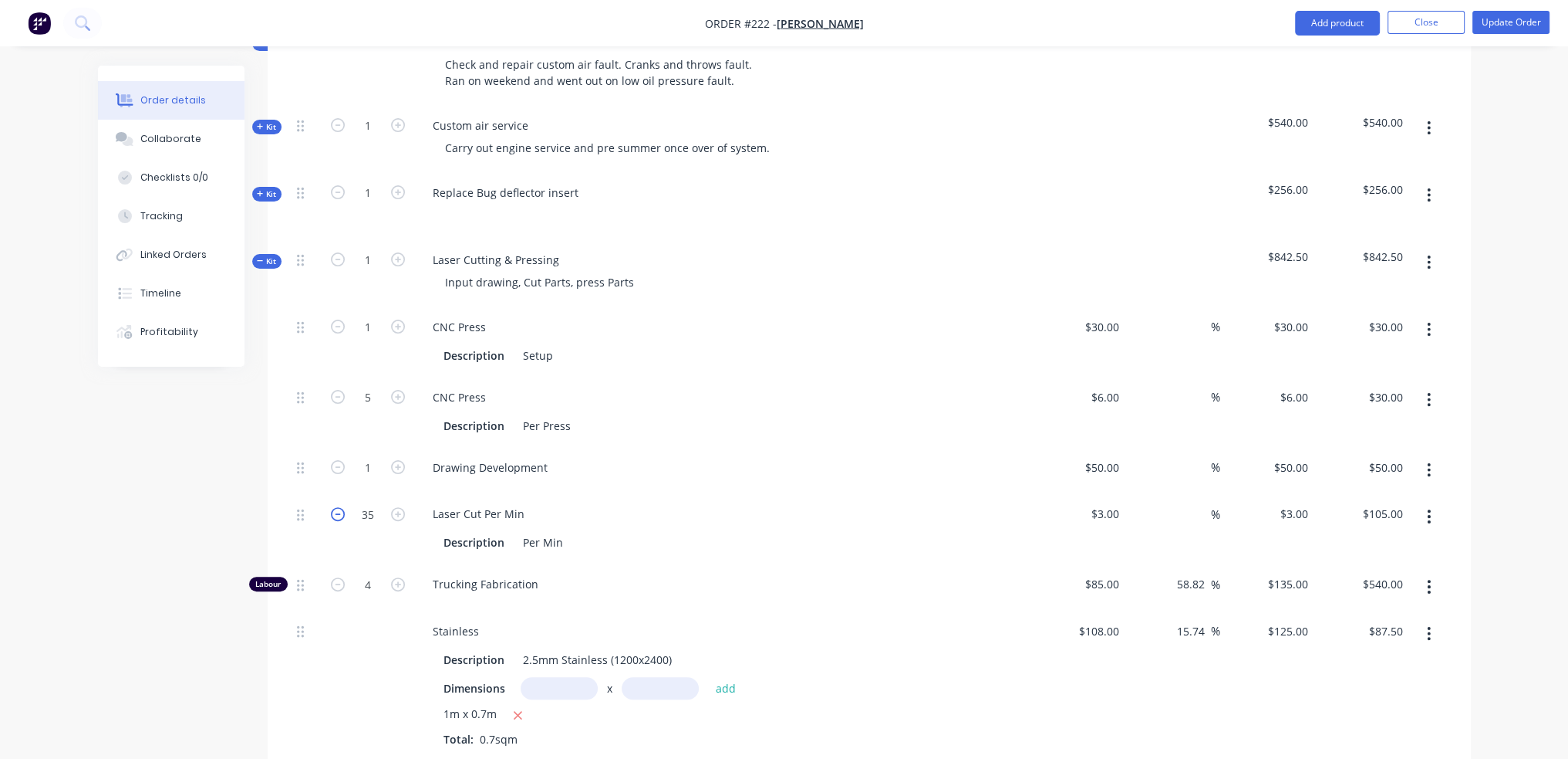
click at [337, 509] on icon "button" at bounding box center [338, 514] width 14 height 14
type input "34"
type input "$102.00"
click at [337, 509] on icon "button" at bounding box center [338, 514] width 14 height 14
type input "33"
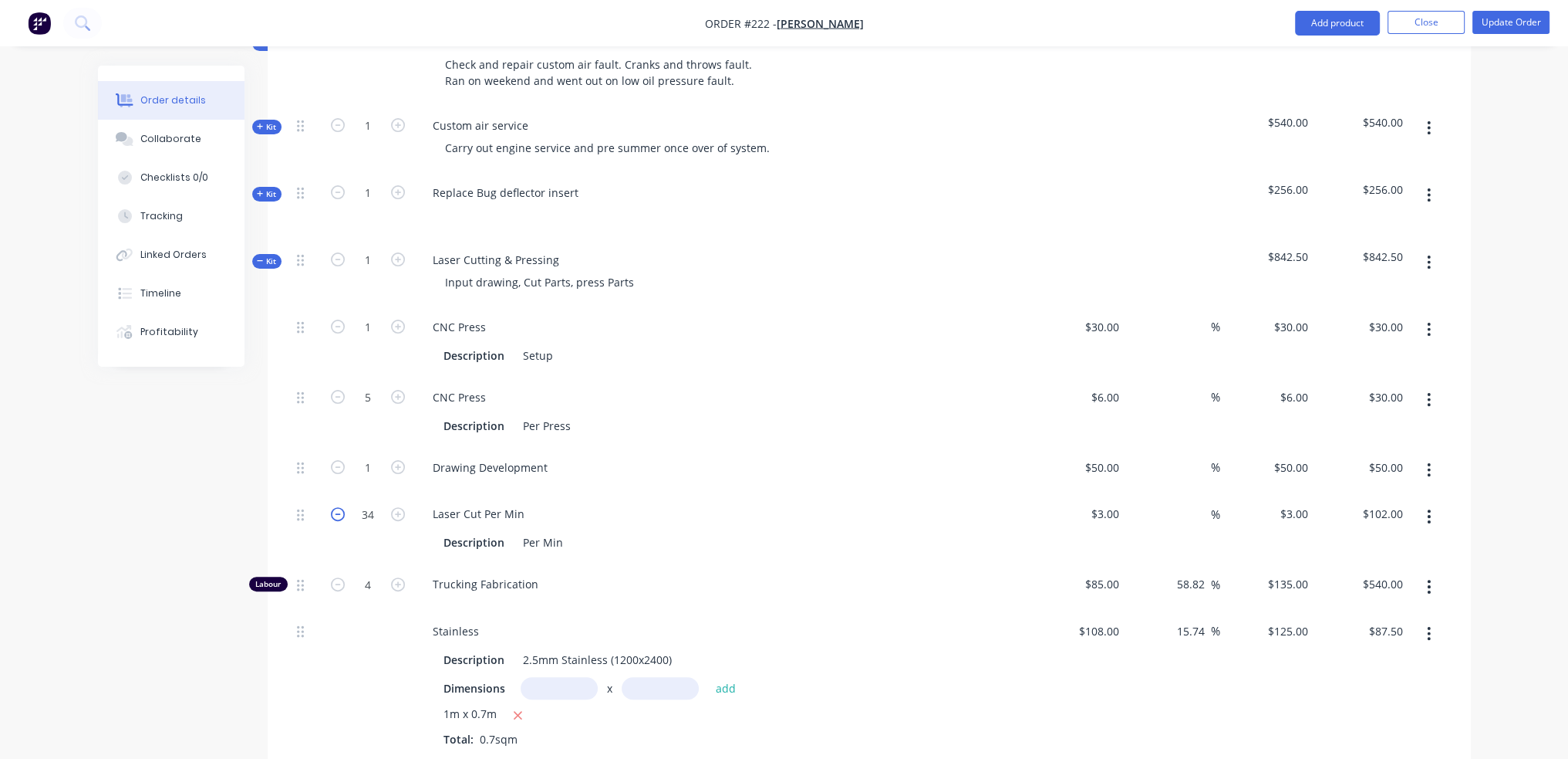
type input "$99.00"
click at [337, 509] on icon "button" at bounding box center [338, 514] width 14 height 14
type input "32"
type input "$96.00"
click at [337, 509] on icon "button" at bounding box center [338, 514] width 14 height 14
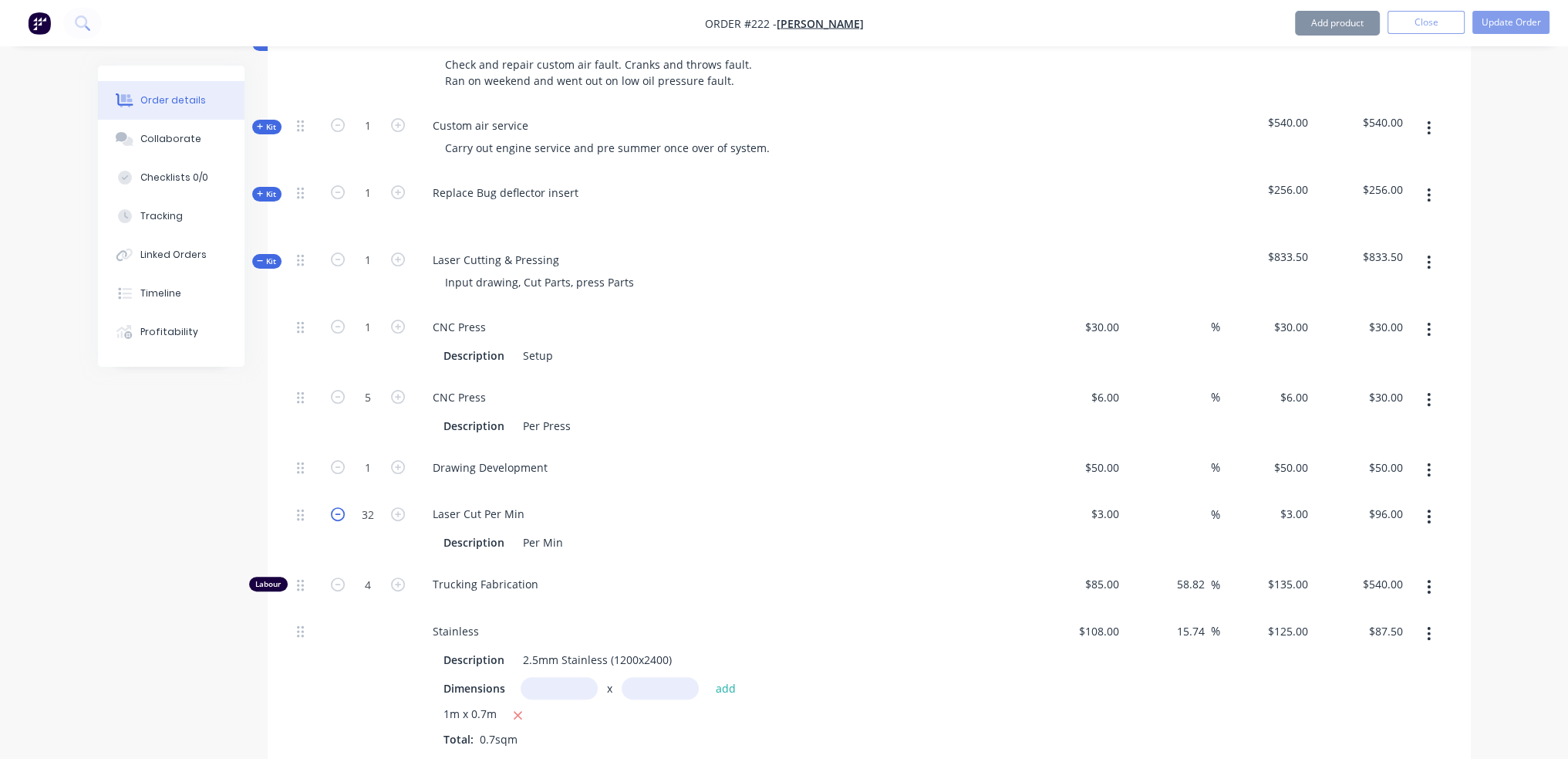
type input "31"
type input "$93.00"
click at [337, 509] on icon "button" at bounding box center [338, 514] width 14 height 14
type input "30"
type input "$90.00"
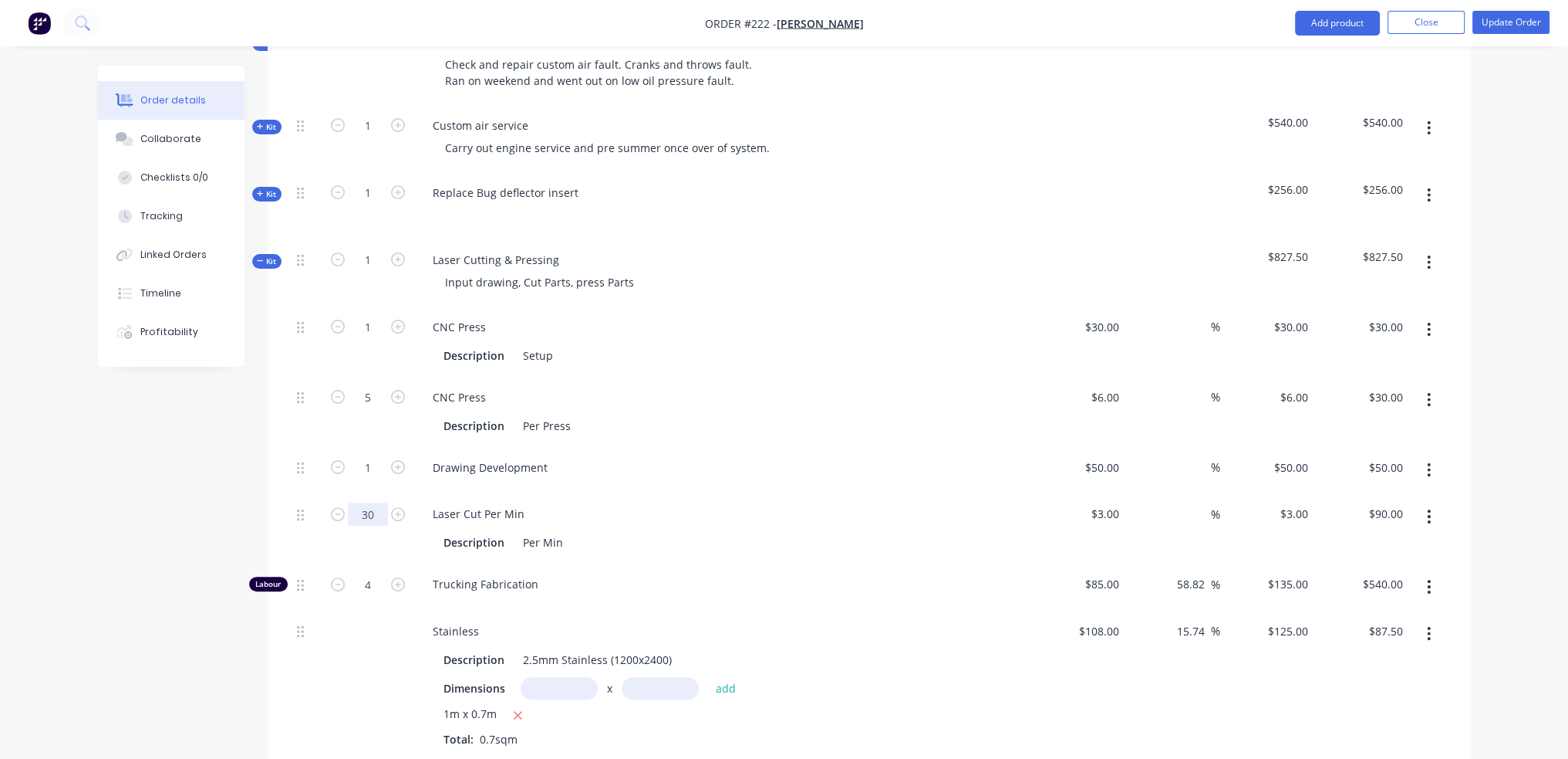
click at [370, 520] on input "30" at bounding box center [368, 514] width 40 height 23
type input "32"
type input "$96.00"
drag, startPoint x: 1566, startPoint y: 363, endPoint x: 1557, endPoint y: 357, distance: 10.8
click at [1566, 363] on div "Order details Collaborate Checklists 0/0 Tracking Linked Orders Timeline Profit…" at bounding box center [784, 368] width 1568 height 1729
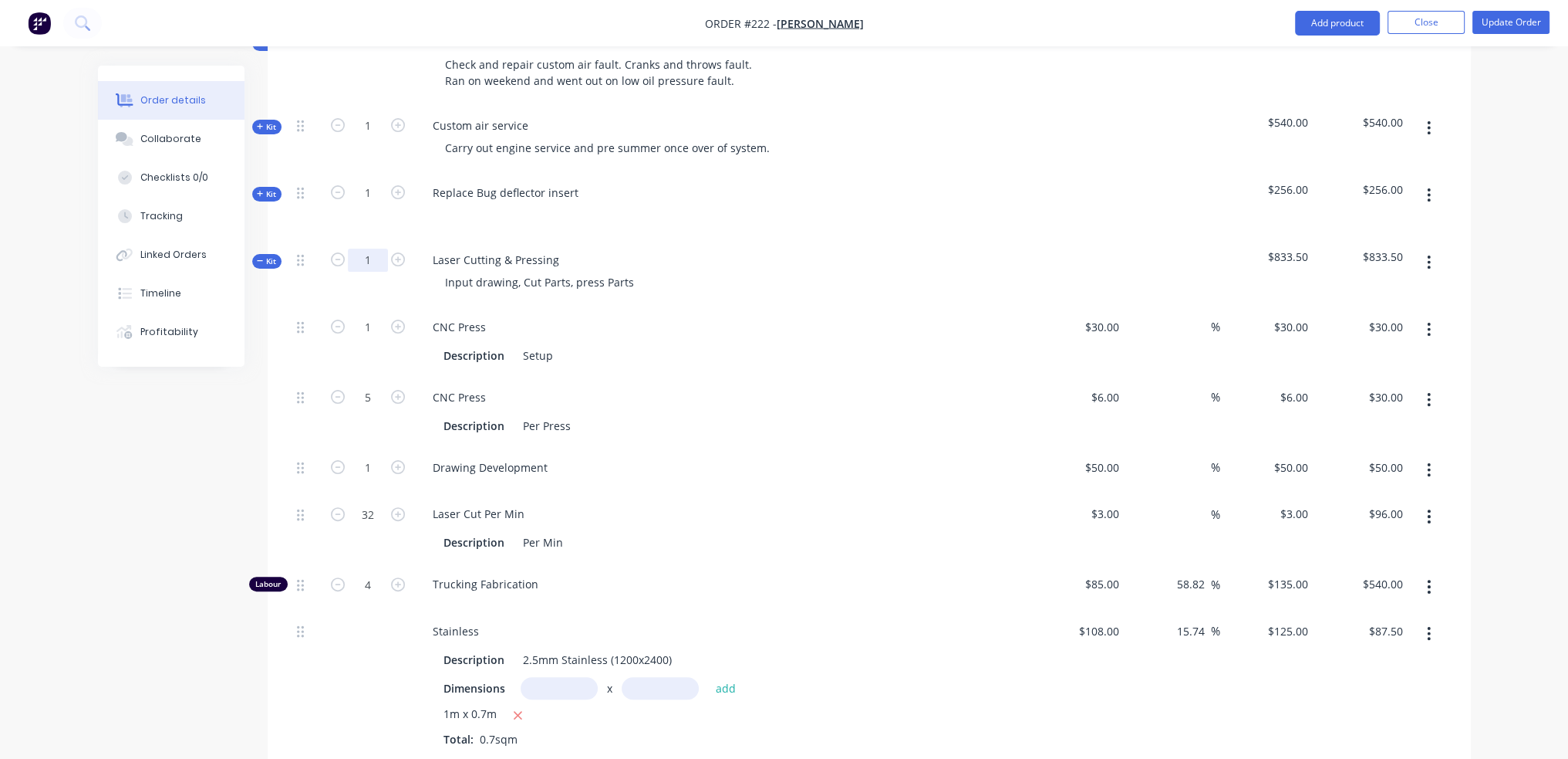
click at [366, 258] on input "1" at bounding box center [368, 260] width 40 height 23
type input "0.25"
type input "$7.50"
type input "1.25"
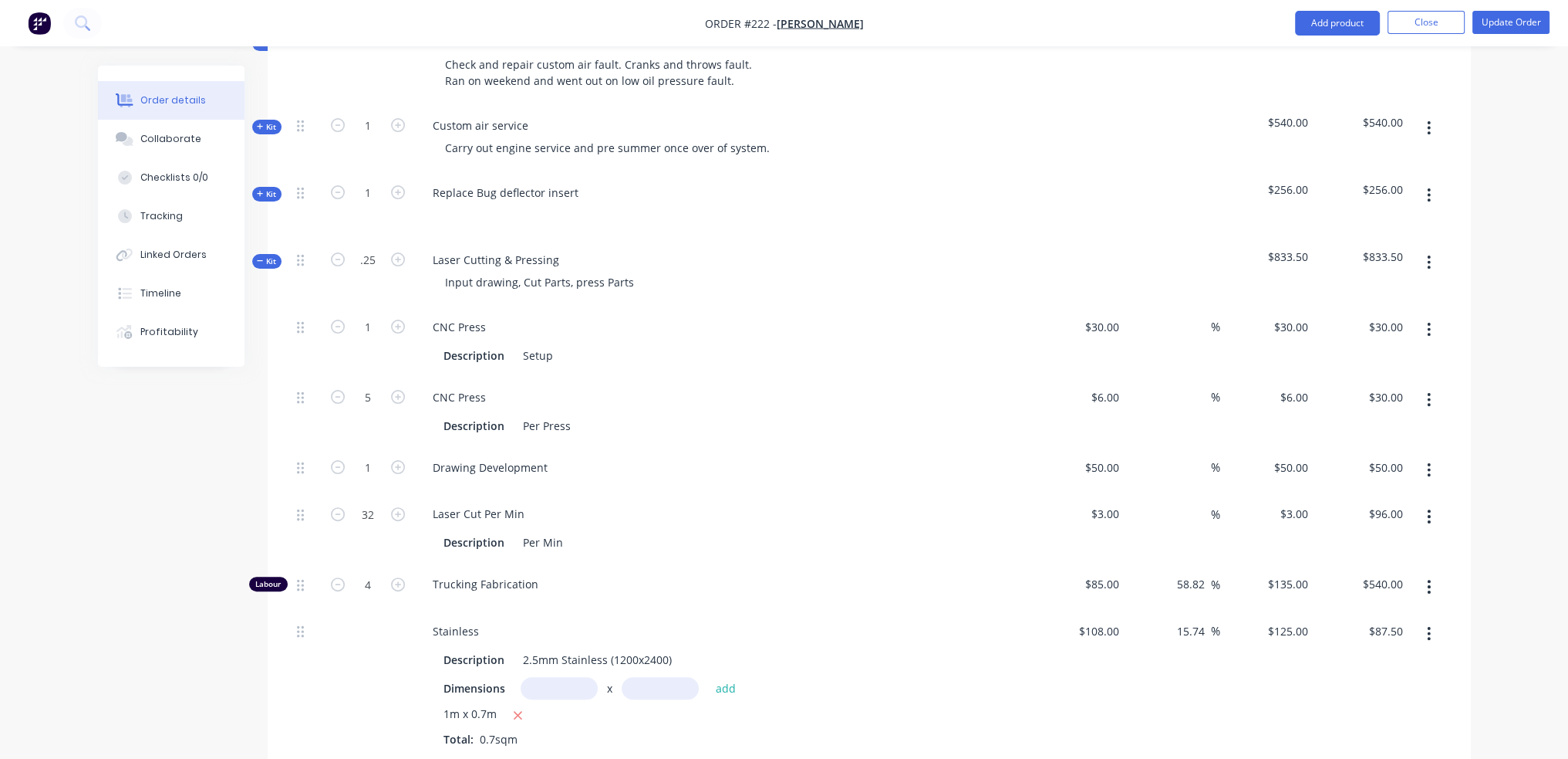
type input "$7.50"
type input "0.25"
type input "$12.50"
type input "8"
type input "$24.00"
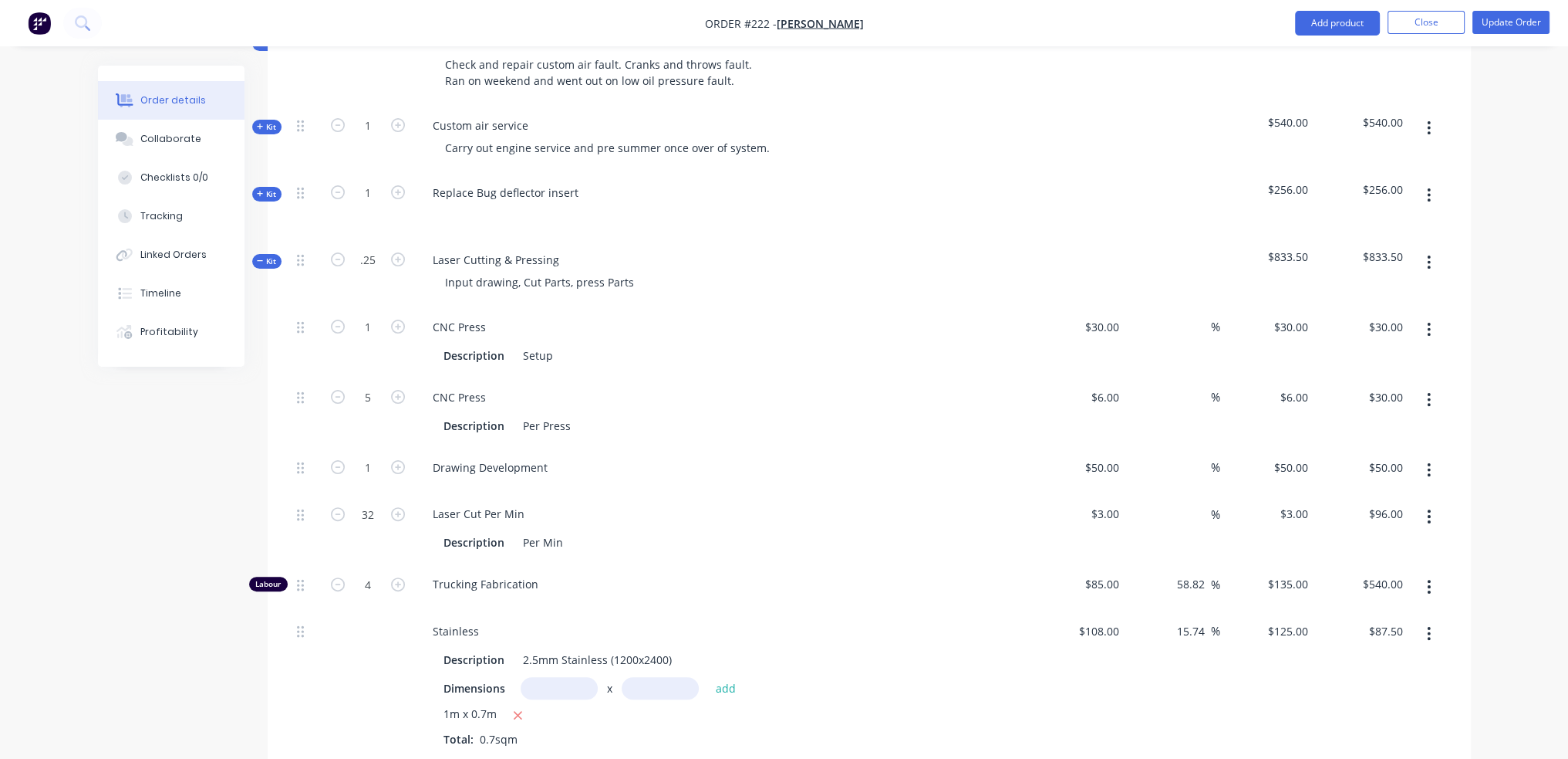
type input "1"
type input "$135.00"
type input "$0.00"
click at [741, 207] on div at bounding box center [723, 215] width 605 height 22
click at [362, 256] on input "0.25" at bounding box center [368, 260] width 40 height 23
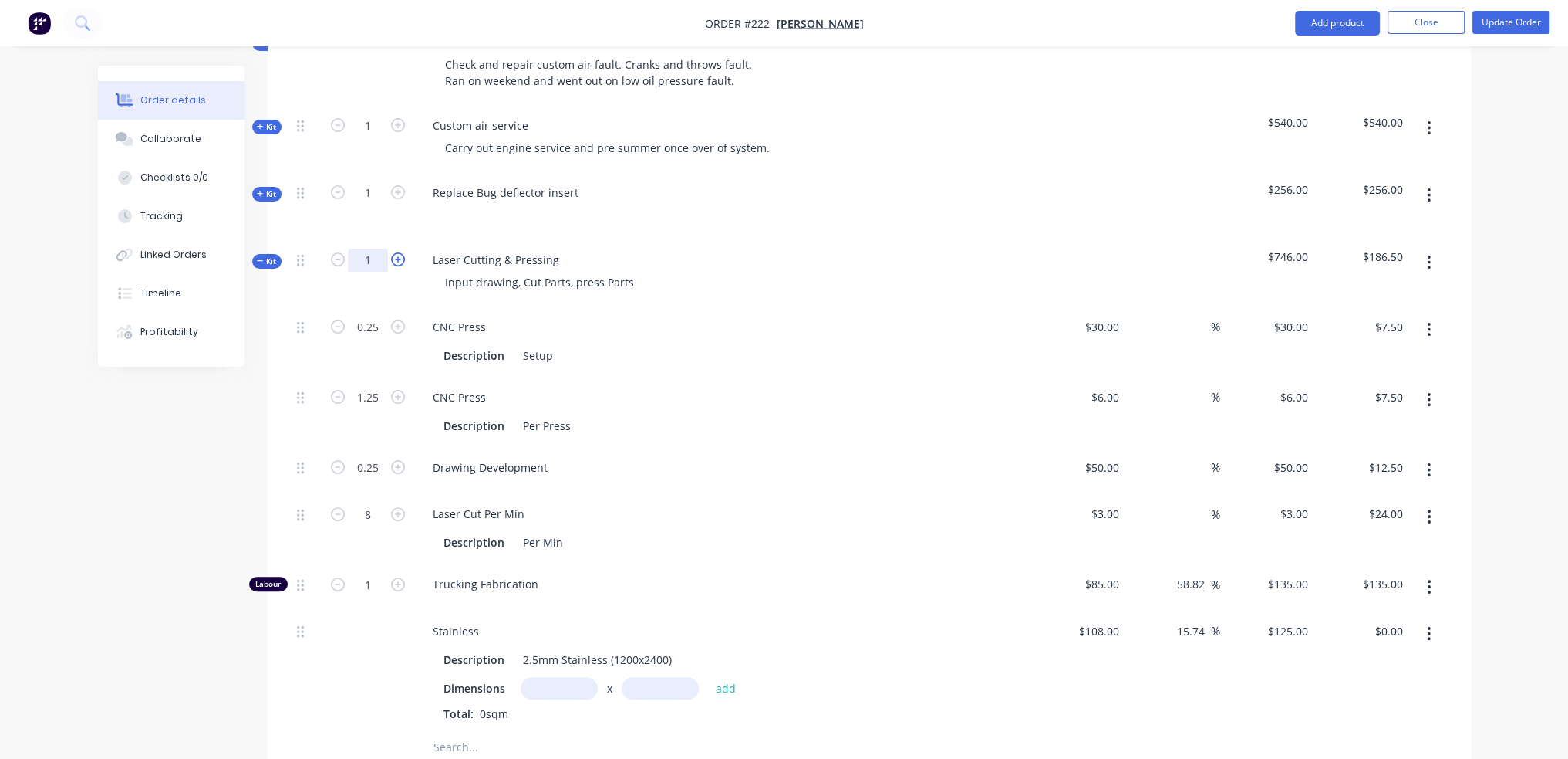
type input "1"
type input "$30.00"
type input "5"
type input "$30.00"
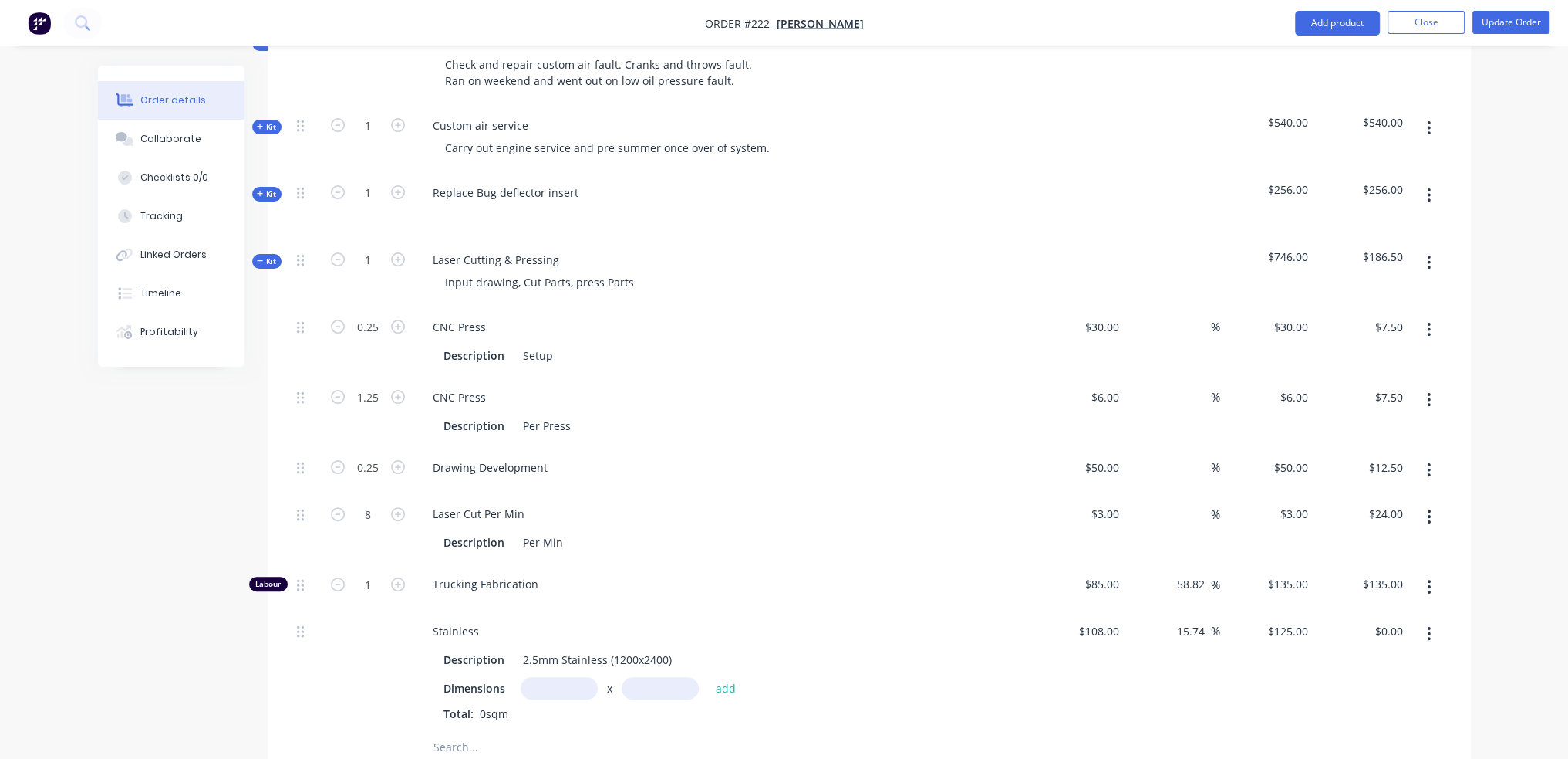
type input "1"
type input "$50.00"
type input "32"
type input "$96.00"
type input "4"
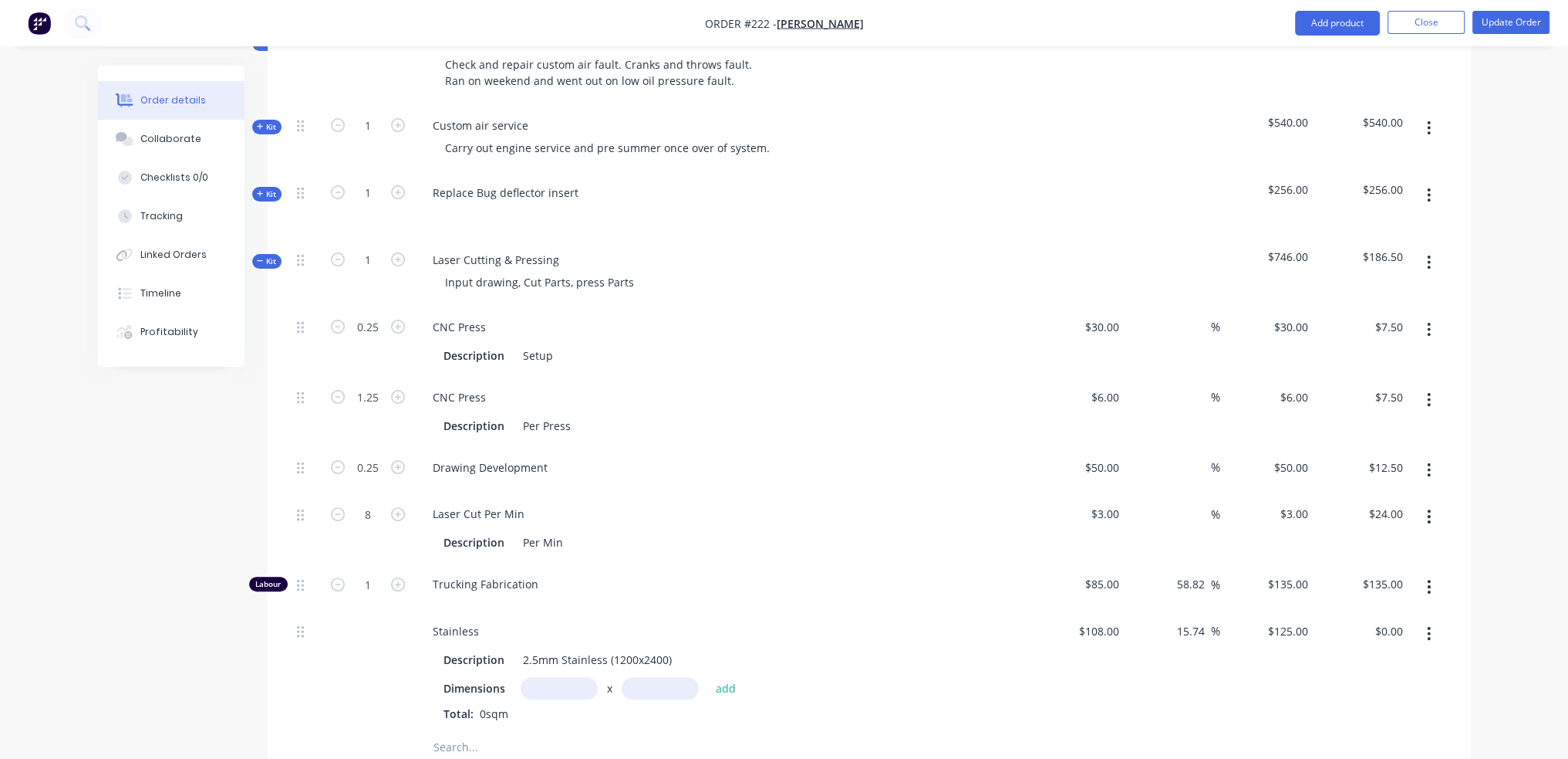
type input "$540.00"
click at [1555, 291] on div "Order details Collaborate Checklists 0/0 Tracking Linked Orders Timeline Profit…" at bounding box center [784, 356] width 1568 height 1703
click at [521, 719] on icon "button" at bounding box center [518, 715] width 10 height 14
type input "$0.00"
click at [578, 685] on input "text" at bounding box center [560, 688] width 77 height 22
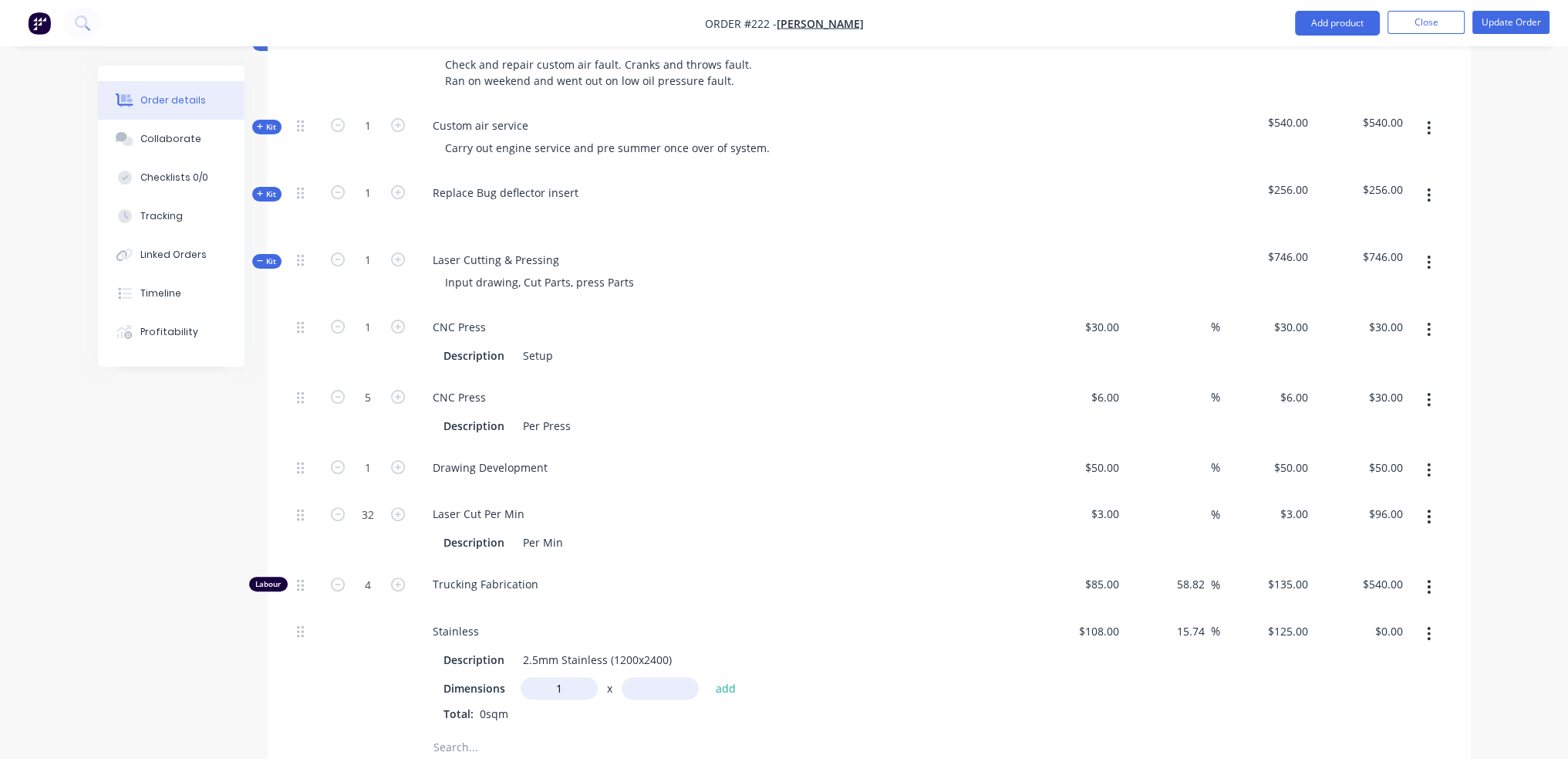
type input "1m"
click at [655, 684] on input "text" at bounding box center [660, 688] width 77 height 22
type input "1"
click at [708, 678] on button "add" at bounding box center [726, 688] width 36 height 20
type input "$125.00"
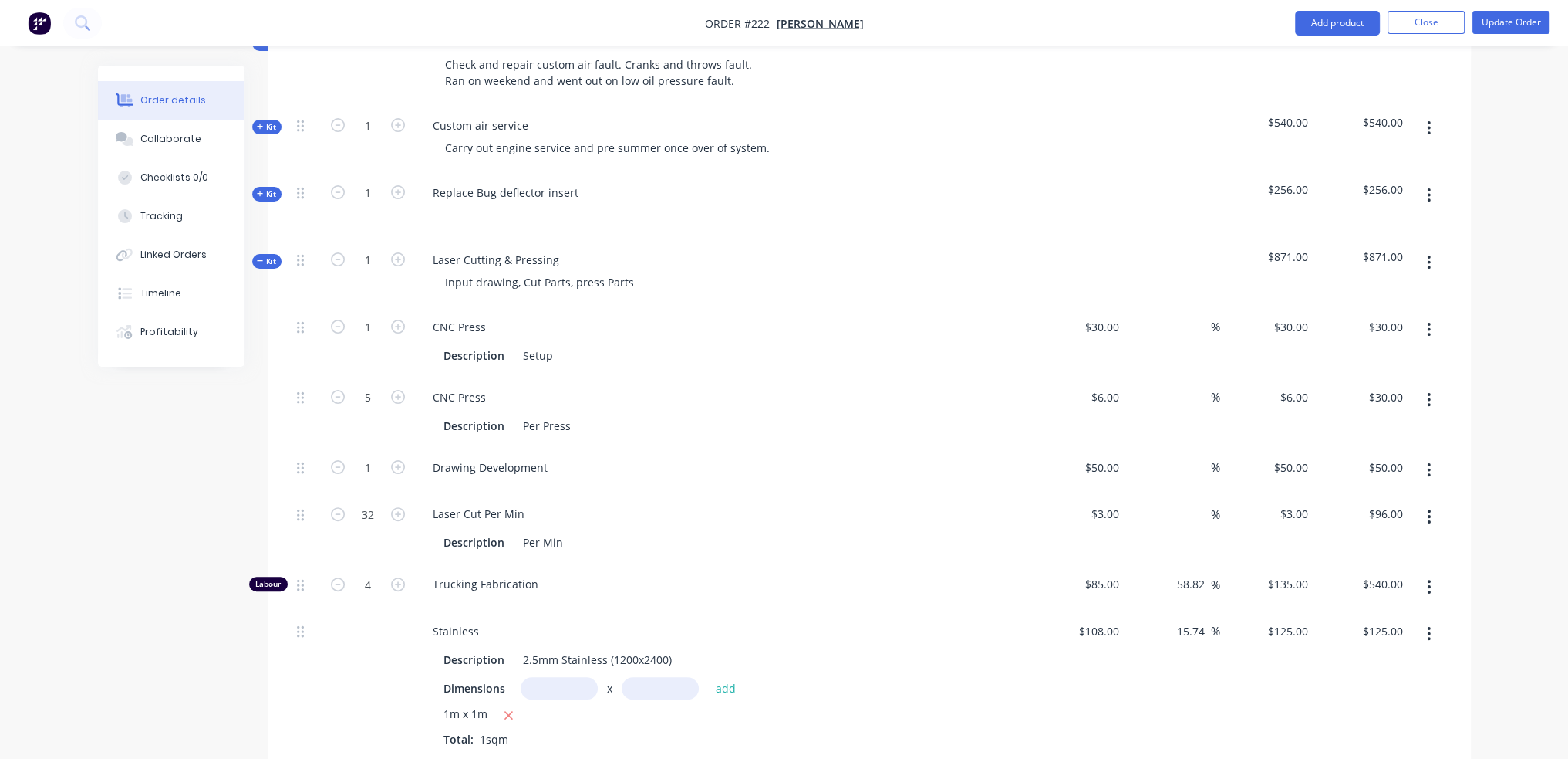
click at [1427, 261] on icon "button" at bounding box center [1429, 262] width 4 height 17
click at [1358, 393] on div "Delete" at bounding box center [1374, 395] width 119 height 22
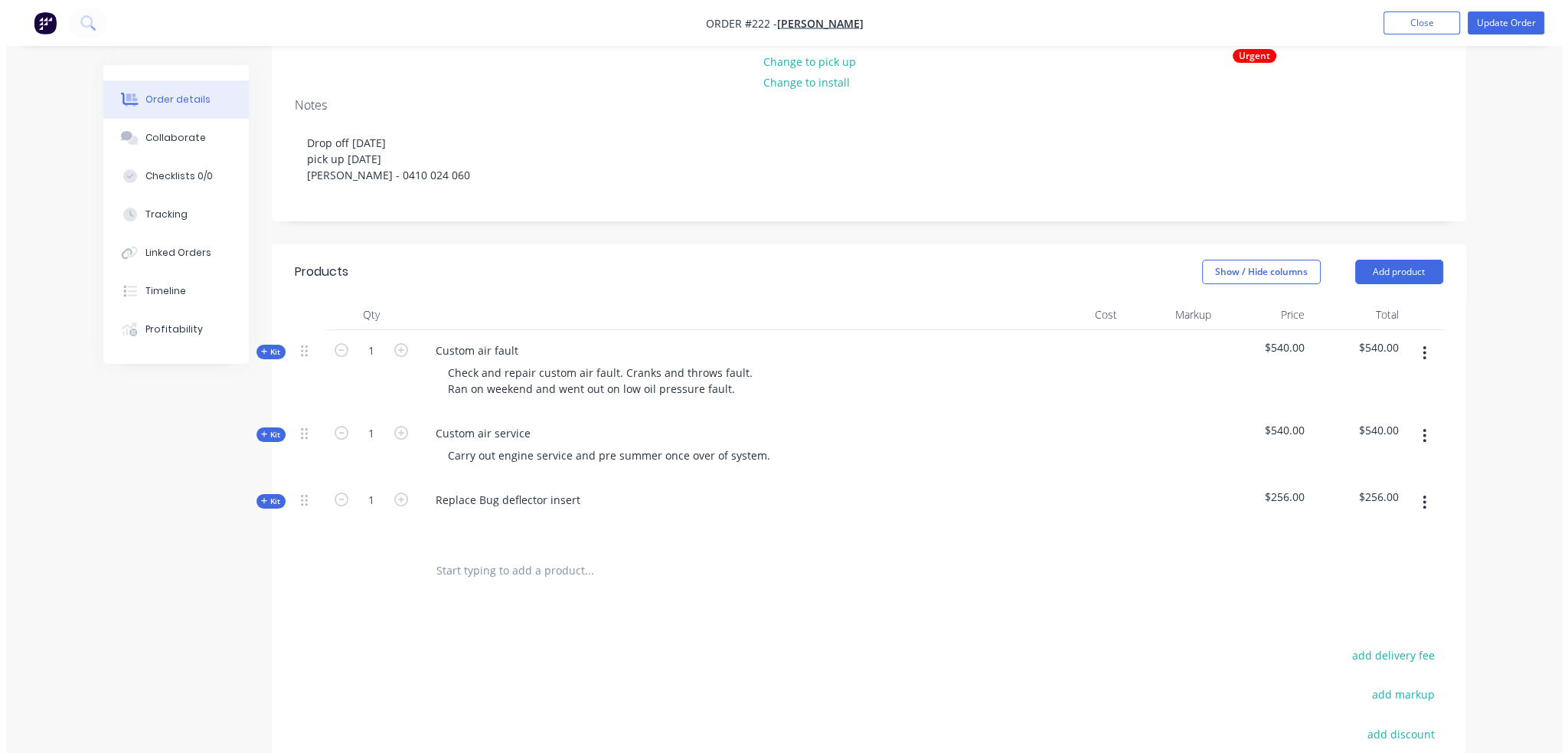
scroll to position [0, 0]
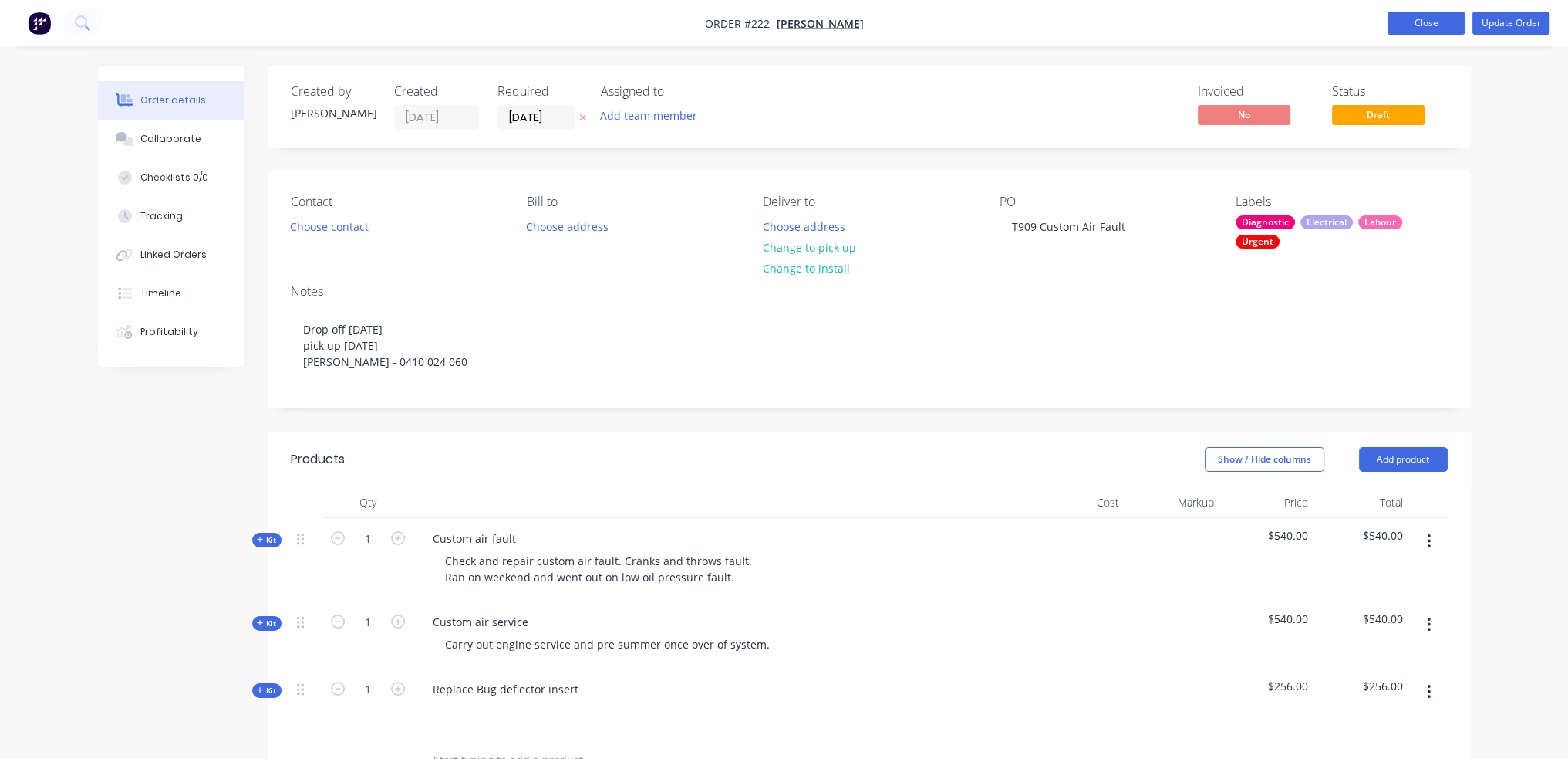
click at [1417, 15] on button "Close" at bounding box center [1426, 23] width 77 height 23
